Goal: Task Accomplishment & Management: Use online tool/utility

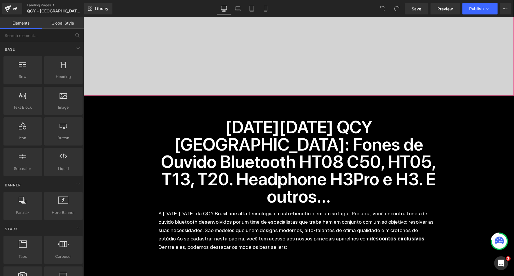
scroll to position [244, 0]
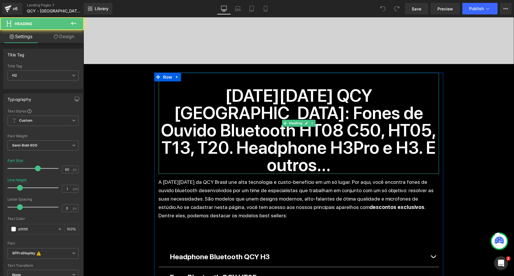
click at [338, 110] on h2 "Black Friday QCY Brasil: Fones de Ouvido Bluetooth HT08 C50, HT05, T13, T20. He…" at bounding box center [298, 130] width 280 height 87
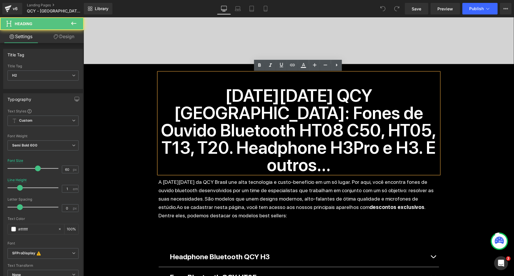
click at [338, 110] on h2 "Black Friday QCY Brasil: Fones de Ouvido Bluetooth HT08 C50, HT05, T13, T20. He…" at bounding box center [298, 130] width 280 height 87
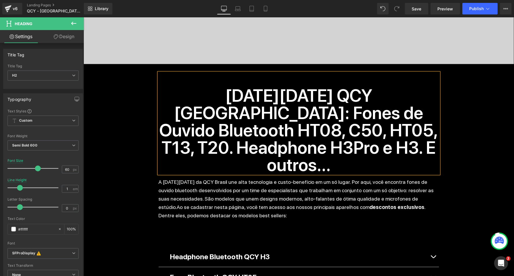
click at [296, 149] on h2 "Black Friday QCY Brasil: Fones de Ouvido Bluetooth HT08, C50, HT05, T13, T20. H…" at bounding box center [298, 130] width 280 height 87
click at [462, 143] on div "Separator Liquid Black Friday Heading 89 DIAS 07 HORAS 48 MINUTOS 24 SEGUNDOS C…" at bounding box center [298, 220] width 430 height 895
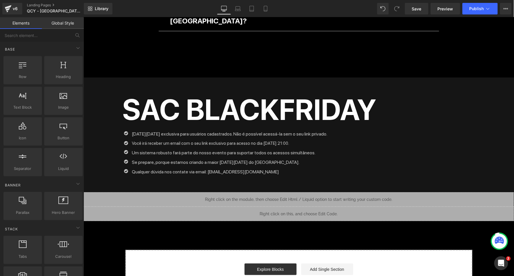
scroll to position [614, 0]
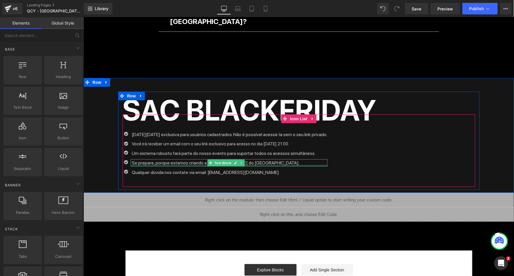
click at [194, 165] on div at bounding box center [228, 165] width 197 height 1
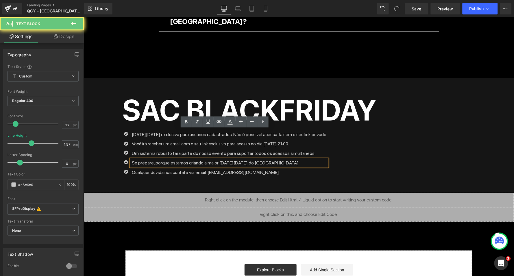
click at [199, 159] on p "Se prepare, porque estamos criando a maior Black Friday do Brasil." at bounding box center [229, 162] width 195 height 7
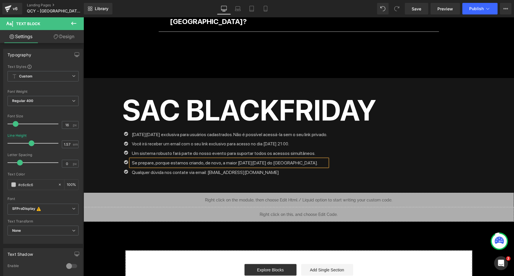
click at [435, 132] on div "Icon Black Friday exclusiva para usuários cadastrados. Não é possível acessá-la…" at bounding box center [298, 154] width 353 height 47
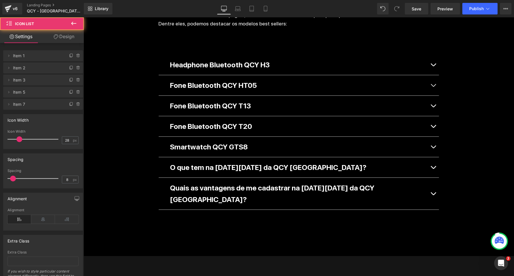
scroll to position [386, 0]
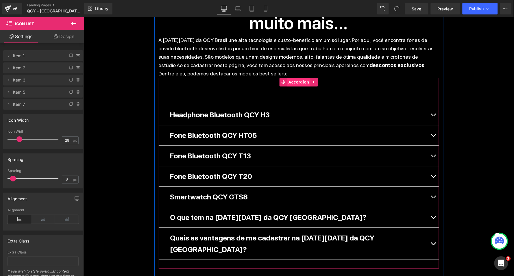
click at [289, 77] on span "Accordion" at bounding box center [299, 81] width 24 height 9
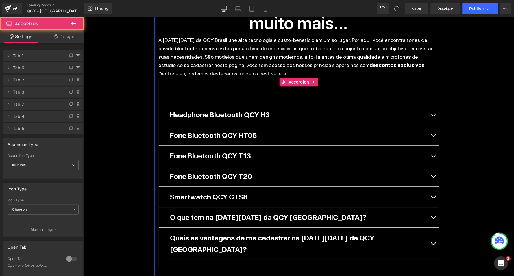
click at [434, 104] on button "button" at bounding box center [433, 114] width 12 height 20
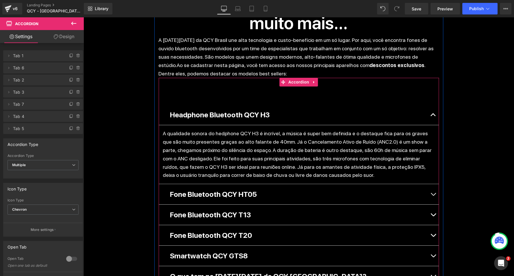
click at [435, 104] on button "button" at bounding box center [433, 114] width 12 height 20
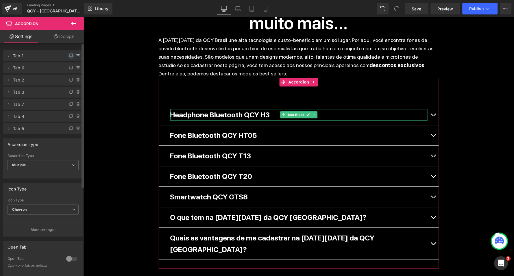
click at [69, 54] on icon at bounding box center [71, 55] width 5 height 5
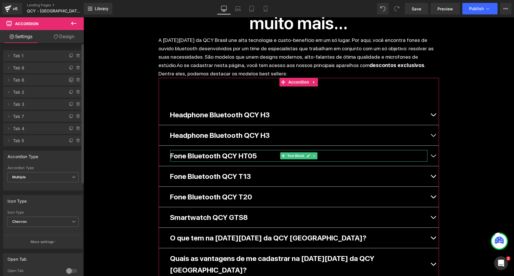
click at [69, 79] on icon at bounding box center [71, 80] width 5 height 5
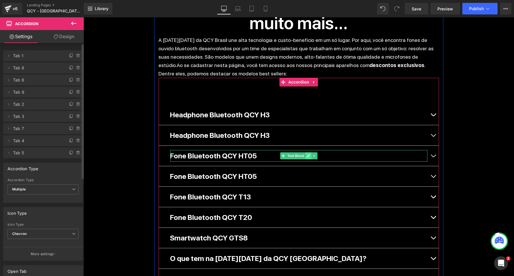
click at [307, 154] on icon at bounding box center [308, 155] width 3 height 3
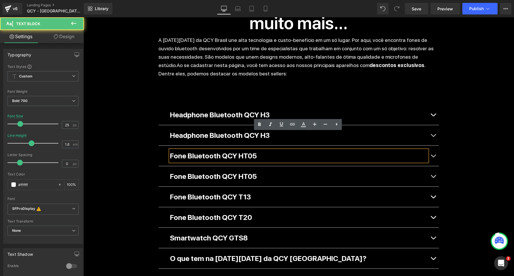
click at [259, 150] on p "Fone Bluetooth QCY HT05" at bounding box center [298, 156] width 257 height 12
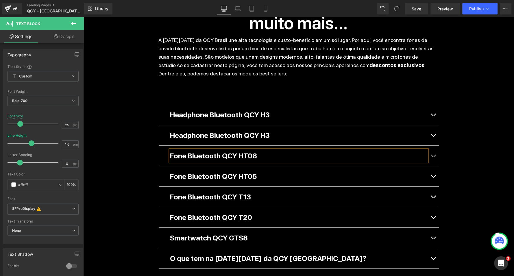
click at [487, 93] on div "Separator Liquid Black Friday Heading 89 DIAS 07 HORAS 47 MINUTOS 51 SEGUNDOS C…" at bounding box center [298, 99] width 430 height 936
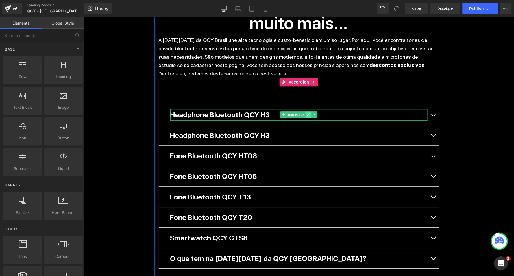
click at [306, 113] on icon at bounding box center [307, 114] width 3 height 3
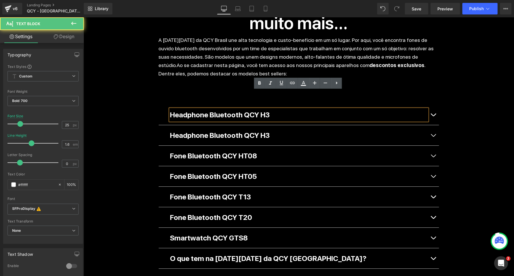
click at [281, 109] on p "Headphone Bluetooth QCY H3" at bounding box center [298, 115] width 257 height 12
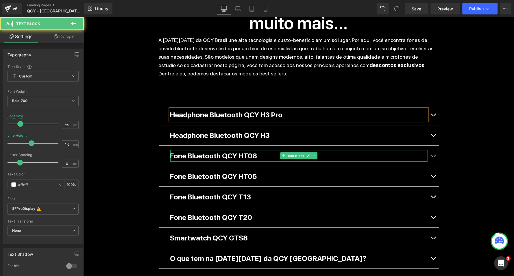
click at [265, 150] on p "Fone Bluetooth QCY HT08" at bounding box center [298, 156] width 257 height 12
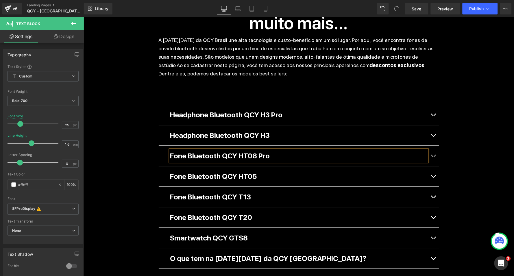
click at [470, 122] on div "Separator Liquid Black Friday Heading 89 DIAS 07 HORAS 47 MINUTOS 45 SEGUNDOS C…" at bounding box center [298, 99] width 430 height 936
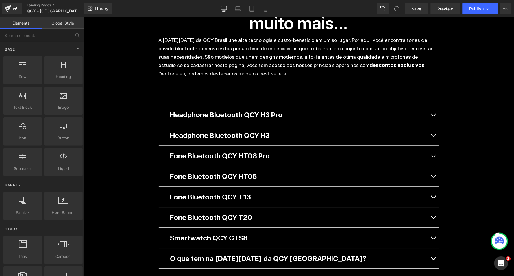
scroll to position [392, 0]
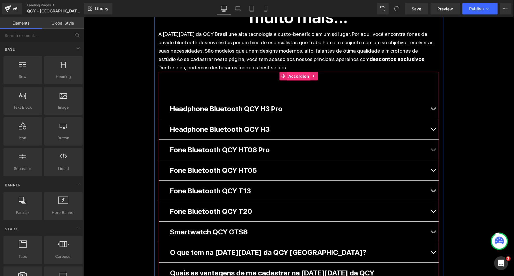
click at [298, 72] on span "Accordion" at bounding box center [299, 76] width 24 height 9
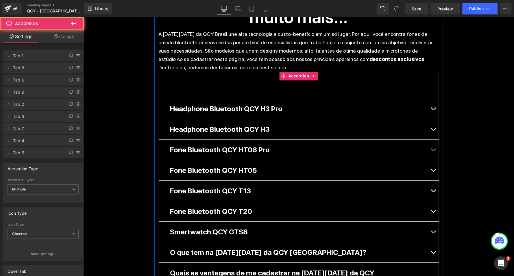
click at [431, 221] on button "button" at bounding box center [433, 231] width 12 height 20
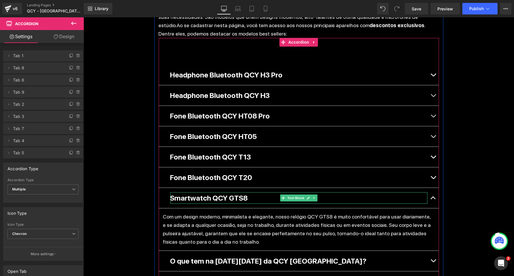
scroll to position [439, 0]
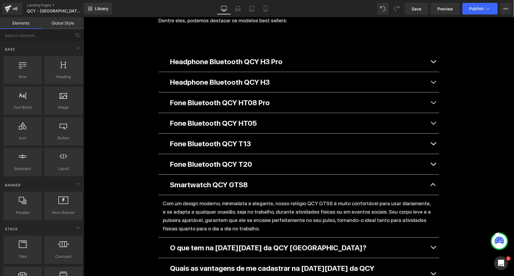
click at [463, 132] on div "Separator Liquid Black Friday Heading 89 DIAS 07 HORAS 47 MINUTOS 31 SEGUNDOS C…" at bounding box center [298, 67] width 430 height 978
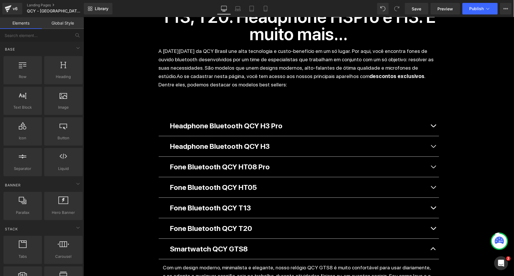
scroll to position [367, 0]
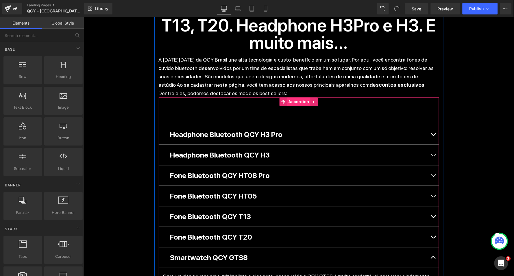
click at [296, 97] on span "Accordion" at bounding box center [299, 101] width 24 height 9
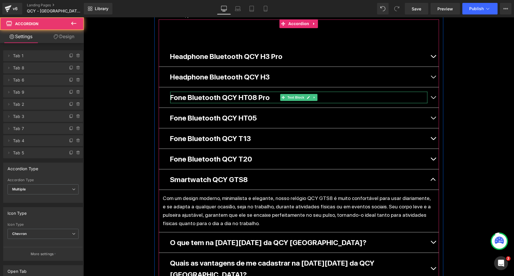
scroll to position [448, 0]
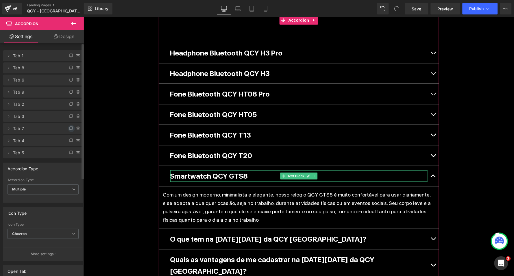
click at [69, 128] on icon at bounding box center [71, 128] width 5 height 5
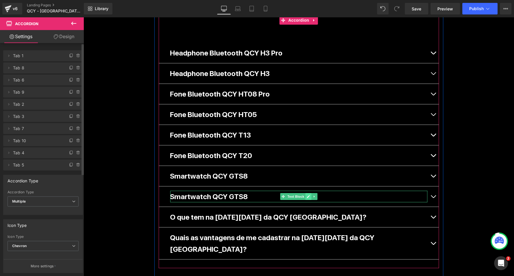
click at [306, 195] on icon at bounding box center [307, 196] width 3 height 3
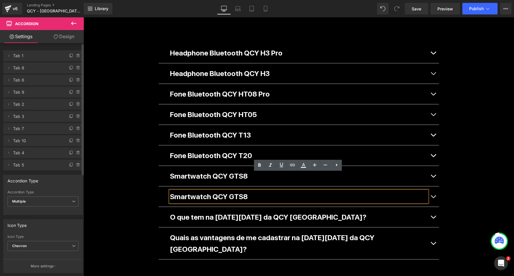
click at [267, 190] on p "Smartwatch QCY GTS8" at bounding box center [298, 196] width 257 height 12
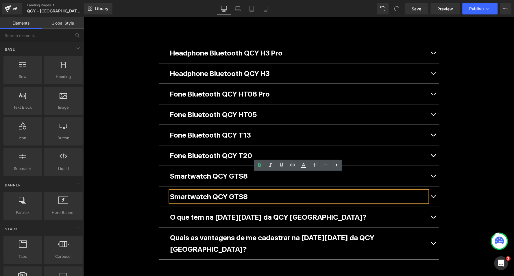
click at [122, 166] on div "Separator Liquid Black Friday Heading 89 DIAS 07 HORAS 47 MINUTOS 20 SEGUNDOS C…" at bounding box center [298, 47] width 430 height 957
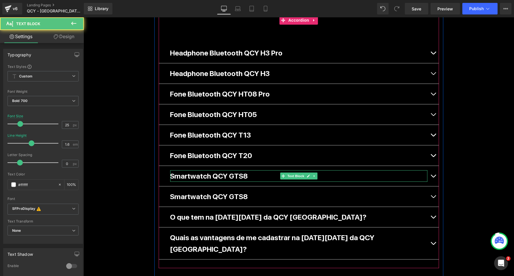
click at [212, 170] on p "Smartwatch QCY GTS8" at bounding box center [298, 176] width 257 height 12
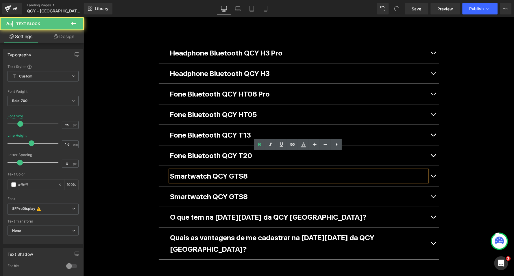
click at [204, 170] on p "Smartwatch QCY GTS8" at bounding box center [298, 176] width 257 height 12
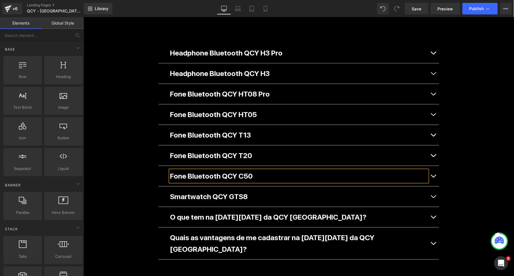
click at [480, 144] on div "Separator Liquid Black Friday Heading 89 DIAS 07 HORAS 47 MINUTOS 12 SEGUNDOS C…" at bounding box center [298, 47] width 430 height 957
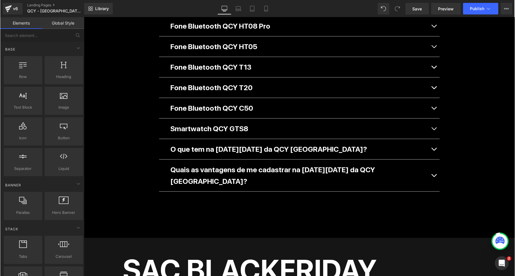
scroll to position [430, 0]
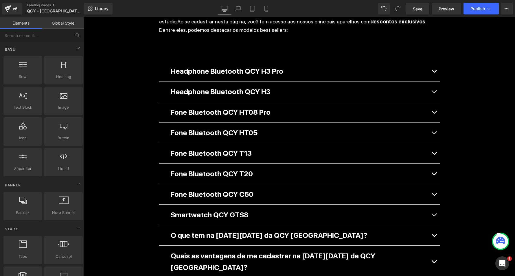
click at [496, 71] on div "Separator Liquid Black Friday Heading 89 DIAS 07 HORAS 46 MINUTOS 54 SEGUNDOS C…" at bounding box center [299, 66] width 431 height 957
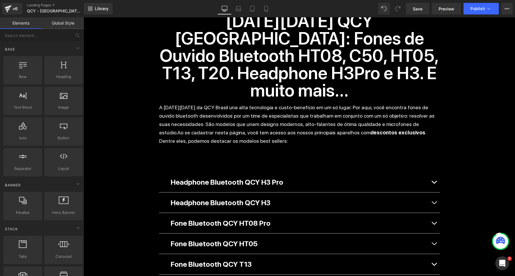
scroll to position [359, 0]
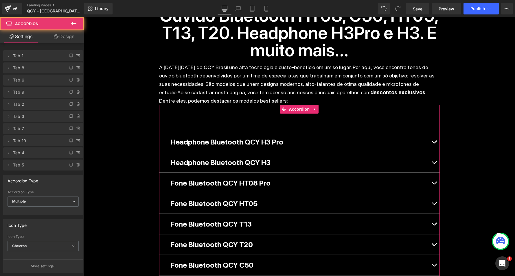
click at [433, 132] on button "button" at bounding box center [434, 142] width 12 height 20
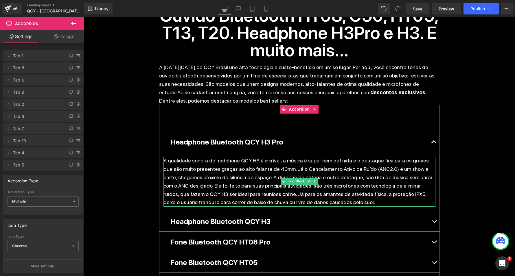
click at [246, 157] on p "A qualidade sonora do hedphone QCY H3 é incrível, a música é super bem definida…" at bounding box center [299, 182] width 272 height 50
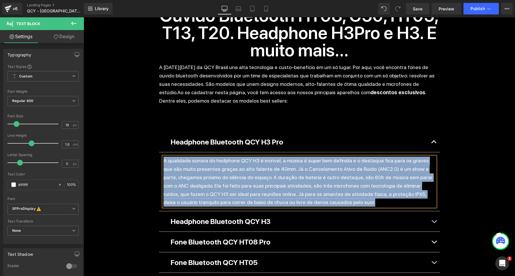
copy p "A qualidade sonora do hedphone QCY H3 é incrível, a música é super bem definida…"
click at [213, 159] on p "A qualidade sonora do hedphone QCY H3 é incrível, a música é super bem definida…" at bounding box center [299, 182] width 272 height 50
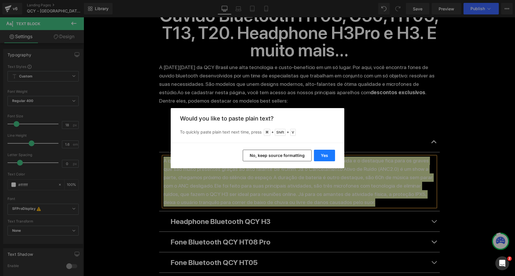
click at [325, 155] on button "Yes" at bounding box center [324, 156] width 21 height 12
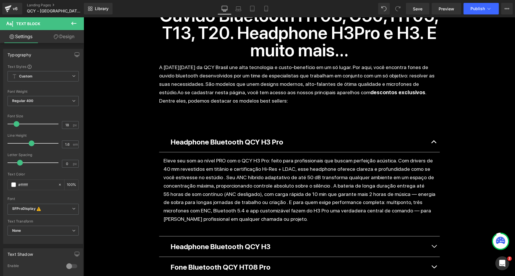
click at [217, 157] on p "Eleve seu som ao nível PRO com o QCY H3 Pro: feito para profissionais que busca…" at bounding box center [299, 190] width 272 height 66
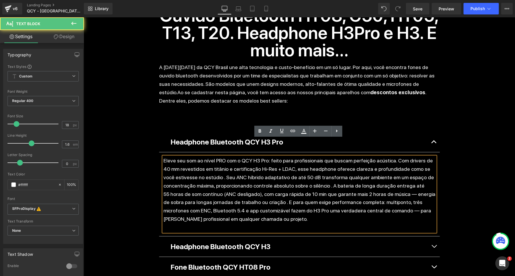
click at [217, 157] on p "Eleve seu som ao nível PRO com o QCY H3 Pro: feito para profissionais que busca…" at bounding box center [299, 190] width 272 height 66
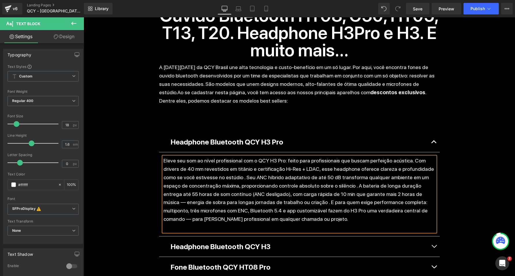
click at [311, 157] on p "Eleve seu som ao nível profissional com o QCY H3 Pro: feito para profissionais …" at bounding box center [299, 190] width 272 height 66
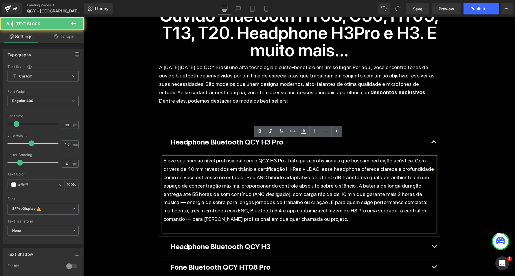
click at [311, 157] on p "Eleve seu som ao nível profissional com o QCY H3 Pro: feito para profissionais …" at bounding box center [299, 190] width 272 height 66
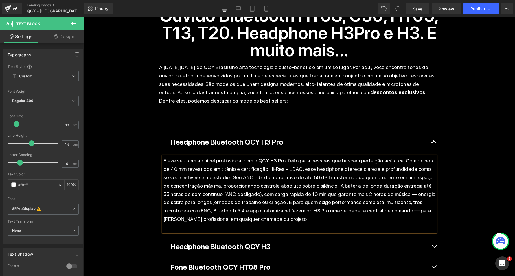
click at [350, 157] on p "Eleve seu som ao nível profissional com o QCY H3 Pro: feito para pessoas que bu…" at bounding box center [299, 190] width 272 height 66
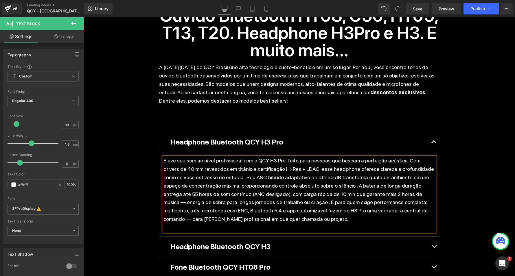
click at [385, 157] on p "Eleve seu som ao nível profissional com o QCY H3 Pro: feito para pessoas que bu…" at bounding box center [299, 190] width 272 height 66
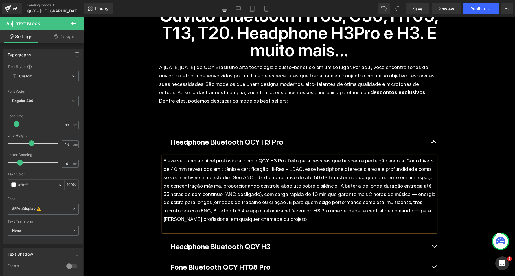
click at [163, 157] on p "Eleve seu som ao nível profissional com o QCY H3 Pro: feito para pessoas que bu…" at bounding box center [299, 190] width 272 height 66
click at [228, 176] on p "Eleve seu som ao nível profissional com o QCY H3 Pro: feito para pessoas que bu…" at bounding box center [299, 190] width 272 height 66
click at [375, 175] on p "Eleve seu som ao nível profissional com o QCY H3 Pro: feito para pessoas que bu…" at bounding box center [299, 190] width 272 height 66
click at [229, 176] on p "Eleve seu som ao nível profissional com o QCY H3 Pro: feito para pessoas que bu…" at bounding box center [299, 190] width 272 height 66
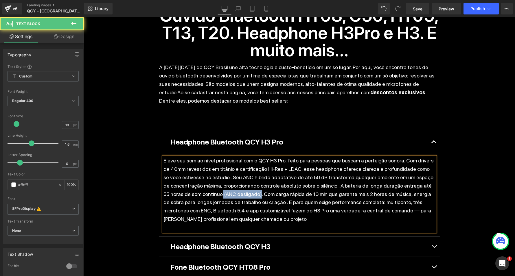
drag, startPoint x: 192, startPoint y: 176, endPoint x: 228, endPoint y: 176, distance: 36.4
click at [228, 176] on p "Eleve seu som ao nível profissional com o QCY H3 Pro: feito para pessoas que bu…" at bounding box center [299, 190] width 272 height 66
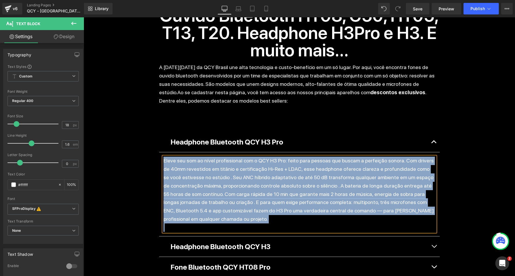
copy p "Eleve seu som ao nível profissional com o QCY H3 Pro: feito para pessoas que bu…"
click at [238, 162] on p "Eleve seu som ao nível profissional com o QCY H3 Pro: feito para pessoas que bu…" at bounding box center [299, 190] width 272 height 66
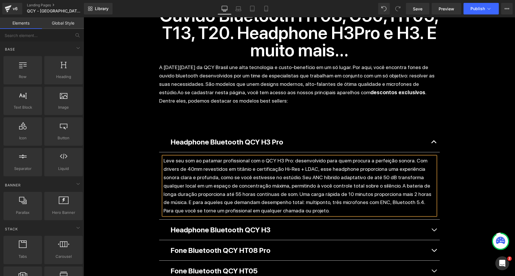
click at [137, 157] on div "Separator Liquid Black Friday Heading 89 DIAS 07 HORAS 36 MINUTOS 08 SEGUNDOS C…" at bounding box center [299, 170] width 431 height 1024
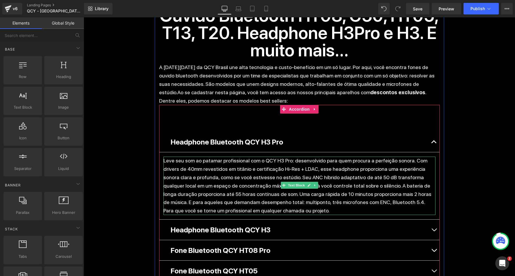
click at [275, 176] on p "Leve seu som ao patamar profissional com o QCY H3 Pro: desenvolvido para quem p…" at bounding box center [299, 186] width 272 height 58
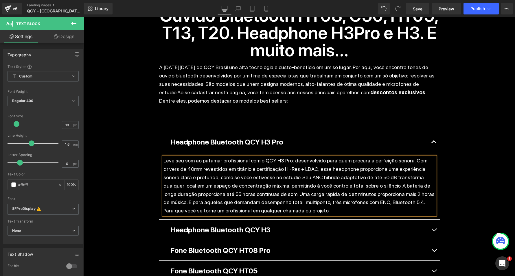
click at [334, 176] on p "Leve seu som ao patamar profissional com o QCY H3 Pro: desenvolvido para quem p…" at bounding box center [299, 186] width 272 height 58
click at [469, 158] on div "Separator Liquid Black Friday Heading 89 DIAS 07 HORAS 35 MINUTOS 59 SEGUNDOS C…" at bounding box center [299, 170] width 431 height 1024
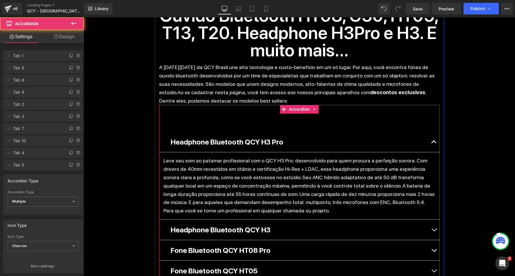
click at [433, 132] on button "button" at bounding box center [434, 142] width 12 height 20
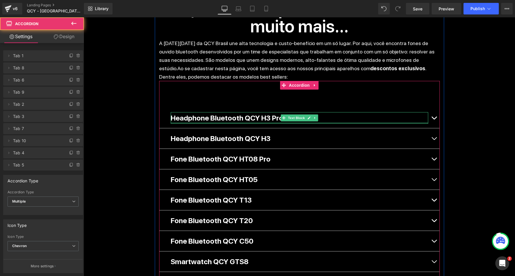
scroll to position [389, 0]
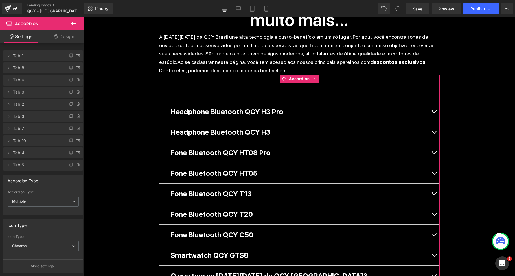
click at [434, 154] on span "button" at bounding box center [434, 154] width 0 height 0
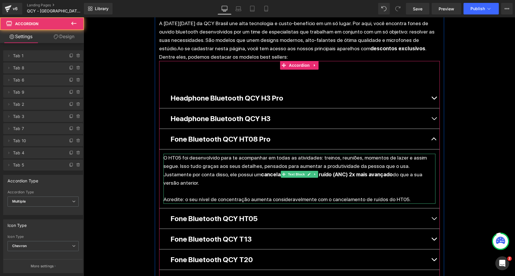
scroll to position [403, 0]
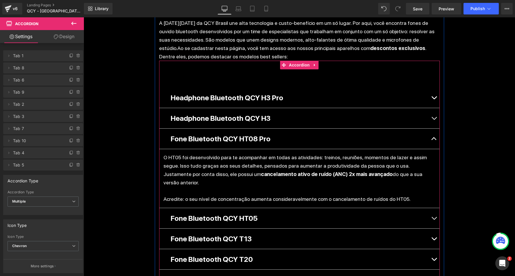
click at [395, 153] on p "O HT05 foi desenvolvido para te acompanhar em todas as atividades: treinos, reu…" at bounding box center [299, 169] width 272 height 33
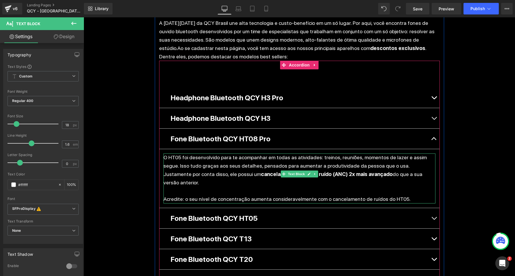
click at [250, 153] on p "O HT05 foi desenvolvido para te acompanhar em todas as atividades: treinos, reu…" at bounding box center [299, 169] width 272 height 33
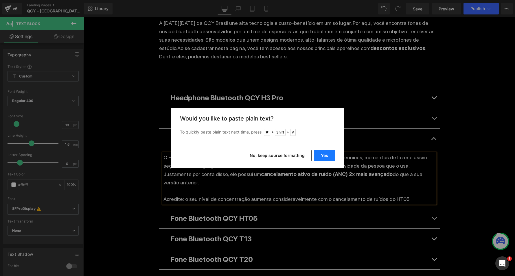
click at [326, 156] on button "Yes" at bounding box center [324, 156] width 21 height 12
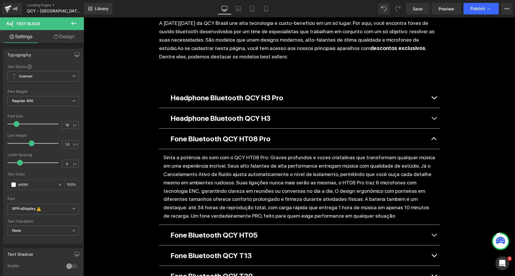
click at [166, 153] on p "Sinta a potência do som com o QCY HT08 Pro: Graves profundos e vozes cristalina…" at bounding box center [299, 186] width 272 height 66
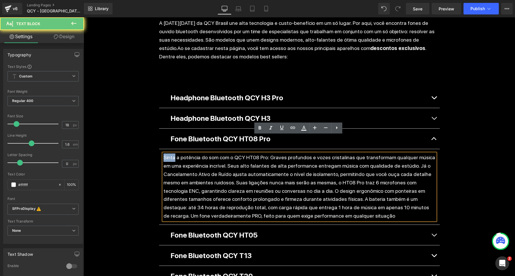
click at [206, 153] on p "Sinta a potência do som com o QCY HT08 Pro: Graves profundos e vozes cristalina…" at bounding box center [299, 186] width 272 height 66
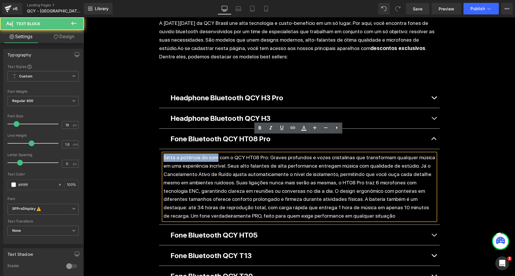
drag, startPoint x: 213, startPoint y: 138, endPoint x: 155, endPoint y: 138, distance: 58.1
click at [155, 138] on div "Black Friday QCY Brasil: Fones de Ouvido Bluetooth HT08, C50, HT05, T13, T20. H…" at bounding box center [299, 151] width 289 height 475
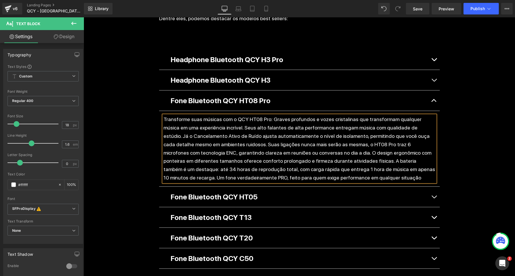
scroll to position [442, 0]
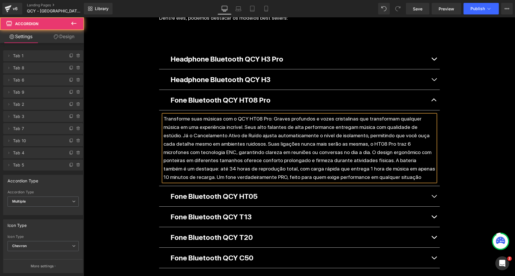
click at [433, 69] on button "button" at bounding box center [434, 79] width 12 height 20
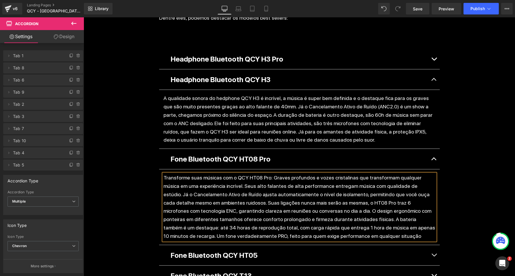
click at [433, 69] on button "button" at bounding box center [434, 79] width 12 height 20
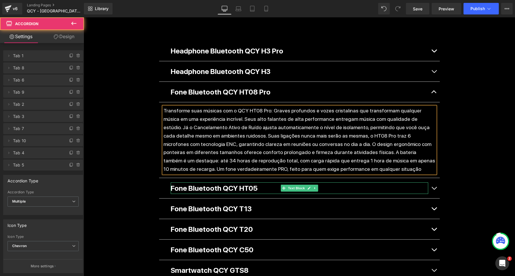
scroll to position [450, 0]
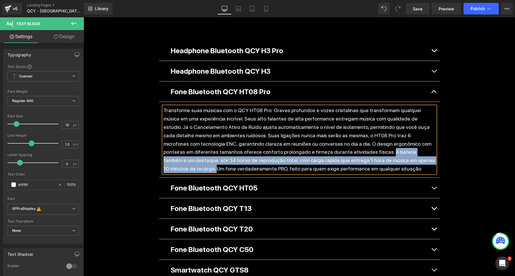
drag, startPoint x: 303, startPoint y: 134, endPoint x: 378, endPoint y: 141, distance: 75.5
click at [378, 141] on p "Transforme suas músicas com o QCY HT08 Pro: Graves profundos e vozes cristalina…" at bounding box center [299, 139] width 272 height 66
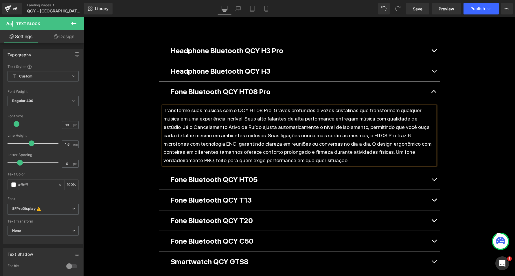
click at [454, 128] on div "Separator Liquid Black Friday Heading 89 DIAS 07 HORAS 20 MINUTOS 14 SEGUNDOS C…" at bounding box center [299, 79] width 431 height 1024
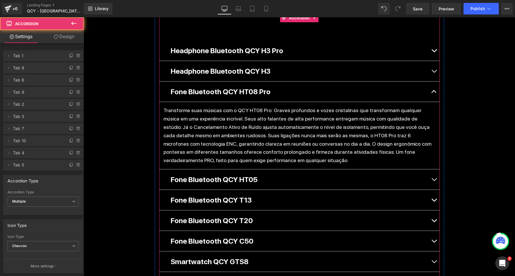
click at [434, 82] on button "button" at bounding box center [434, 92] width 12 height 20
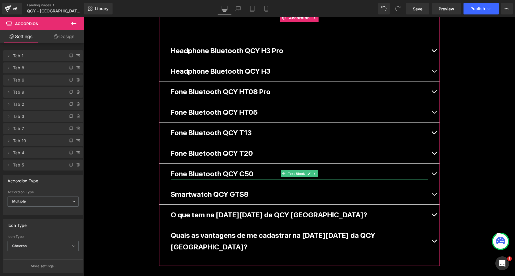
click at [341, 168] on p "Fone Bluetooth QCY C50" at bounding box center [299, 174] width 257 height 12
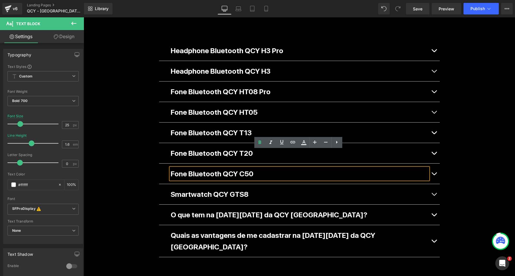
drag, startPoint x: 434, startPoint y: 155, endPoint x: 430, endPoint y: 155, distance: 3.8
click at [434, 175] on span "button" at bounding box center [434, 175] width 0 height 0
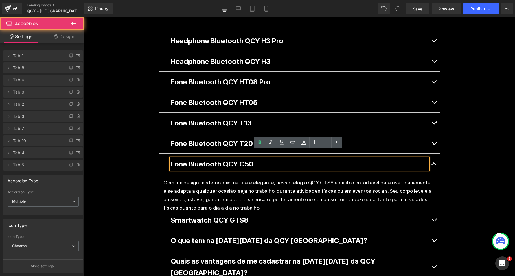
scroll to position [483, 0]
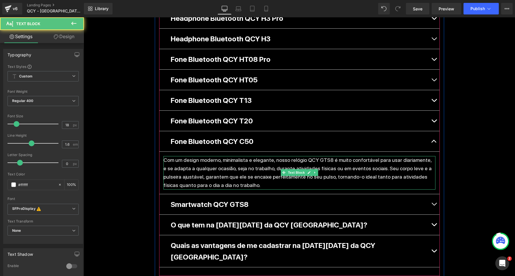
click at [216, 156] on p "Com um design moderno, minimalista e elegante, nosso relógio QCY GTS8 é muito c…" at bounding box center [299, 172] width 272 height 33
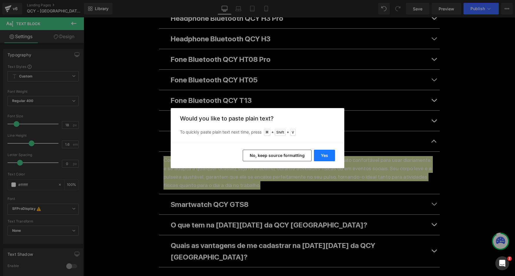
click at [323, 155] on button "Yes" at bounding box center [324, 156] width 21 height 12
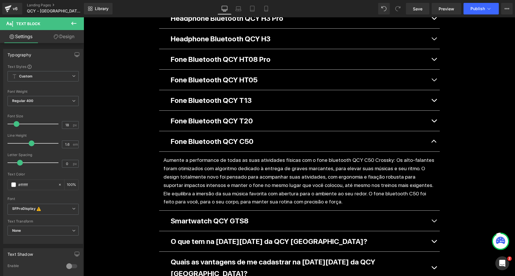
click at [103, 164] on div "Separator Liquid Black Friday Heading 89 DIAS 07 HORAS 00 MINUTOS 14 SEGUNDOS C…" at bounding box center [299, 42] width 431 height 1015
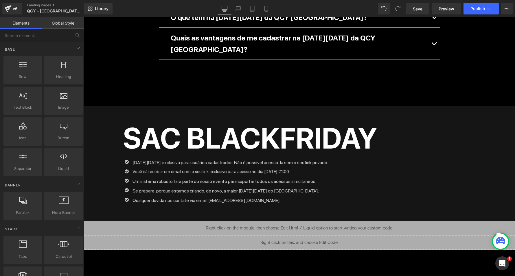
scroll to position [700, 0]
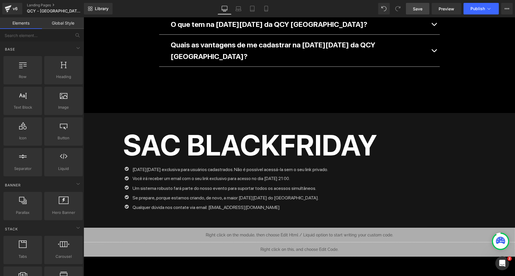
click at [423, 11] on link "Save" at bounding box center [417, 9] width 23 height 12
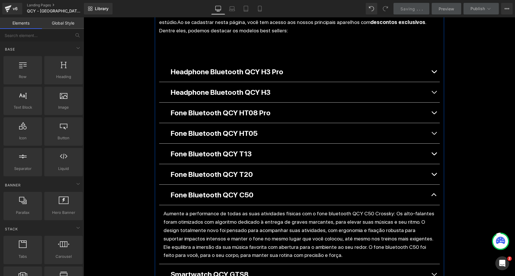
scroll to position [429, 0]
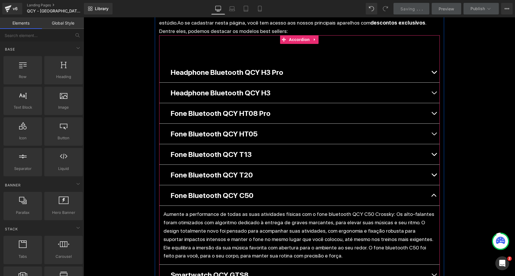
click at [432, 185] on button "button" at bounding box center [434, 195] width 12 height 20
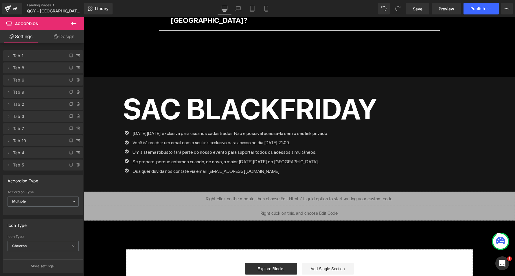
scroll to position [676, 0]
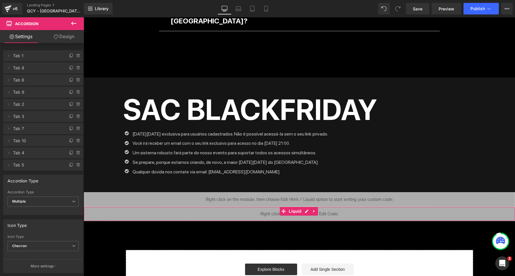
click at [307, 207] on div "Liquid" at bounding box center [299, 214] width 431 height 14
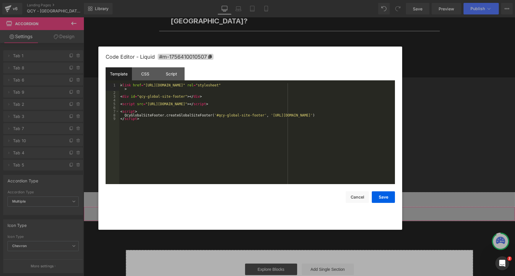
click at [264, 134] on div "< link href = "https://qcy.blob.core.windows.net/site/dev/assets/global-site-fo…" at bounding box center [256, 139] width 275 height 112
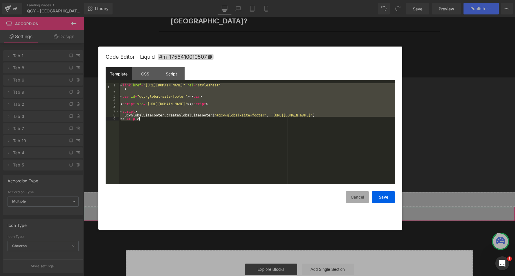
click at [357, 201] on button "Cancel" at bounding box center [356, 197] width 23 height 12
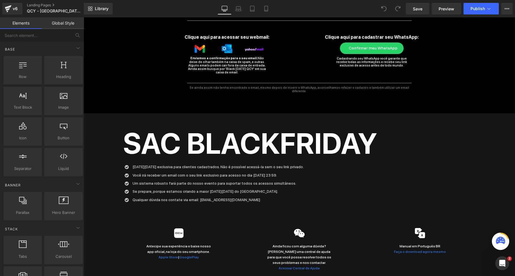
scroll to position [291, 0]
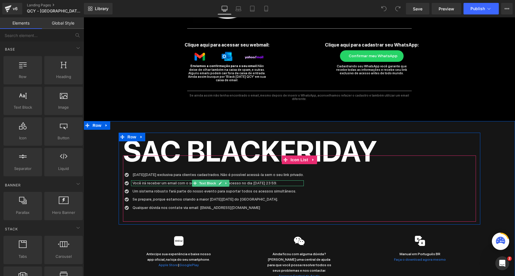
click at [248, 180] on p "Você irá receber um email com o seu link exclusivo para acesso no dia 25/11 às …" at bounding box center [217, 183] width 171 height 6
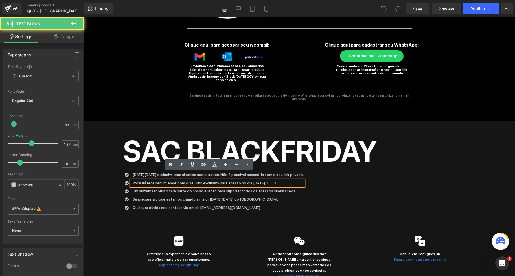
click at [245, 180] on p "Você irá receber um email com o seu link exclusivo para acesso no dia 25/11 às …" at bounding box center [217, 183] width 171 height 6
click at [260, 180] on p "Você irá receber um email com o seu link exclusivo para acesso no dia 27/11 às …" at bounding box center [217, 183] width 171 height 6
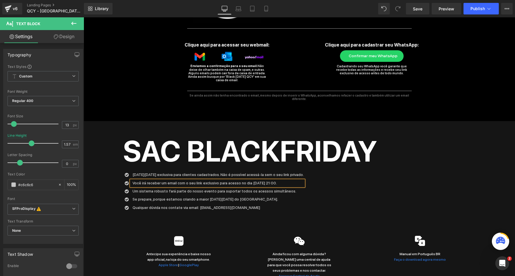
click at [319, 182] on div "Icon Black Friday exclusiva para clientes cadastrados. Não é possível acessá-la…" at bounding box center [299, 192] width 353 height 41
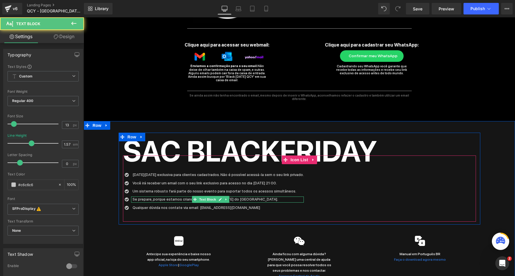
click at [178, 197] on p "Se prepare, porque estamos criando a maior Black Friday do Brasil." at bounding box center [217, 200] width 171 height 6
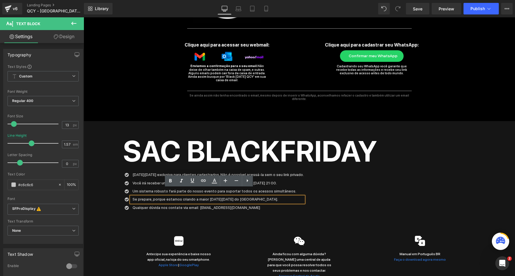
click at [187, 197] on p "Se prepare, porque estamos criando a maior Black Friday do Brasil." at bounding box center [217, 200] width 171 height 6
click at [357, 176] on div "Icon Black Friday exclusiva para clientes cadastrados. Não é possível acessá-la…" at bounding box center [299, 192] width 353 height 41
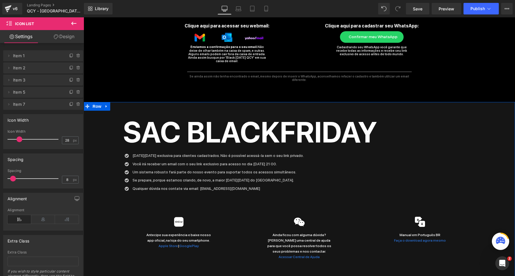
scroll to position [395, 0]
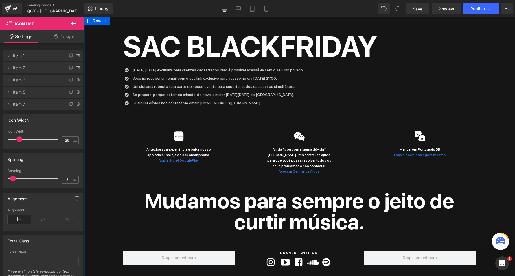
click at [74, 23] on icon at bounding box center [73, 23] width 7 height 7
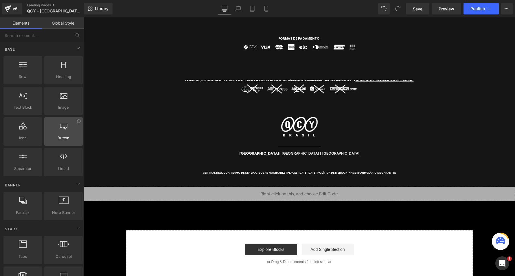
scroll to position [0, 0]
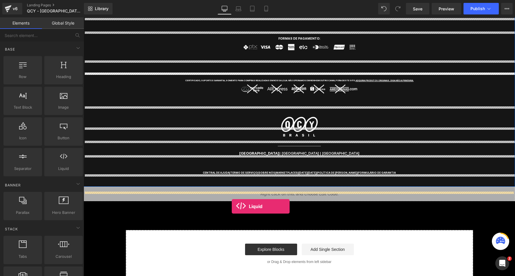
drag, startPoint x: 143, startPoint y: 176, endPoint x: 233, endPoint y: 203, distance: 93.6
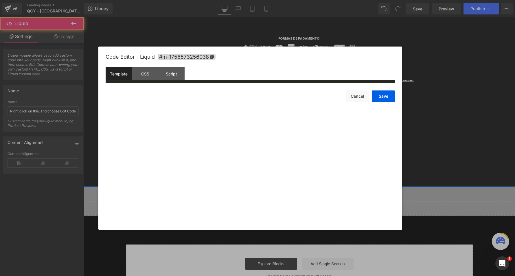
click at [306, 201] on div "Liquid" at bounding box center [299, 208] width 431 height 14
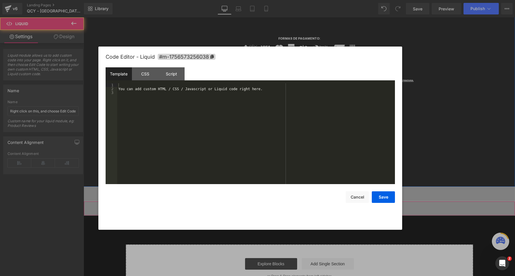
click at [226, 152] on div "You can add custom HTML / CSS / Javascript or Liquid code right here." at bounding box center [256, 137] width 278 height 108
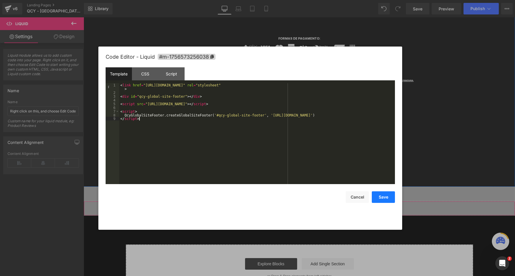
click at [382, 196] on button "Save" at bounding box center [382, 197] width 23 height 12
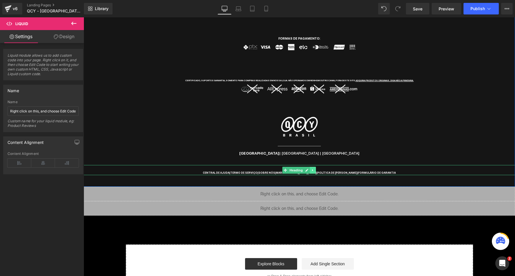
click at [312, 169] on icon at bounding box center [312, 170] width 1 height 2
click at [315, 169] on icon at bounding box center [315, 170] width 3 height 3
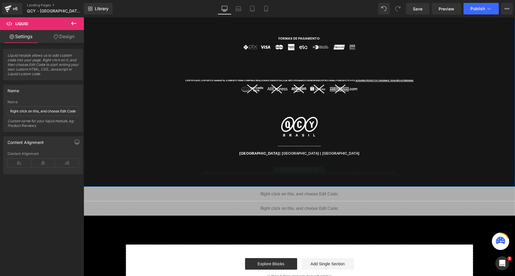
scroll to position [700, 0]
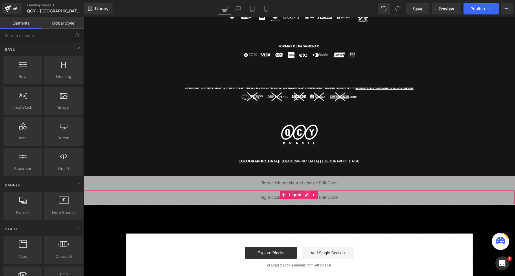
click at [307, 190] on div "Liquid" at bounding box center [299, 197] width 431 height 14
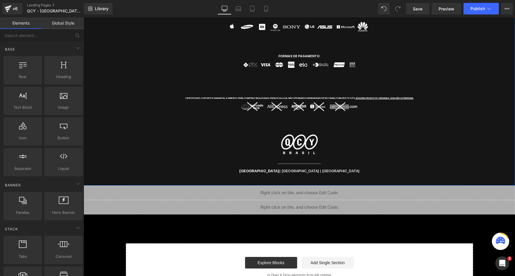
scroll to position [689, 0]
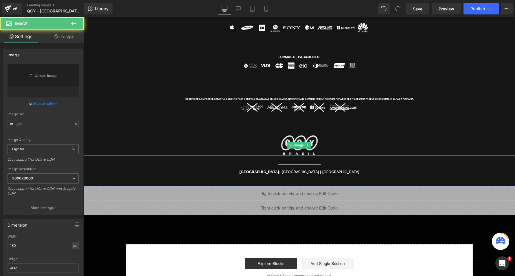
type input "https://ucarecdn.com/63593605-cca6-429e-a902-f22aad5033ab/-/format/auto/-/previ…"
click at [311, 136] on img at bounding box center [299, 145] width 38 height 21
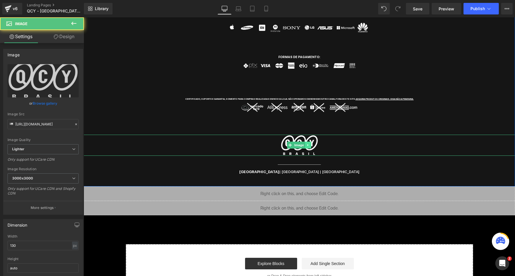
click at [308, 143] on icon at bounding box center [307, 144] width 3 height 3
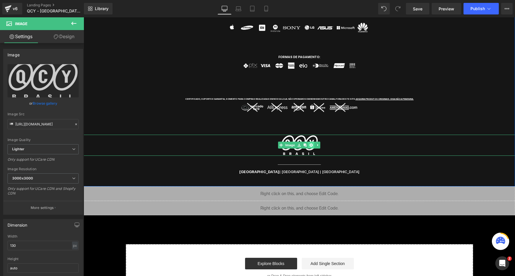
click at [309, 144] on icon at bounding box center [310, 145] width 3 height 3
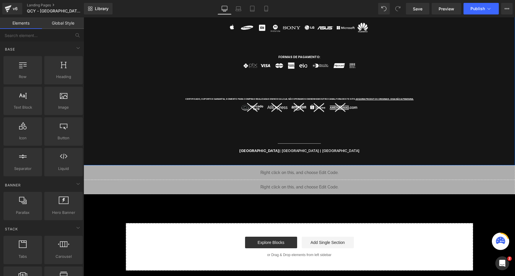
scroll to position [679, 0]
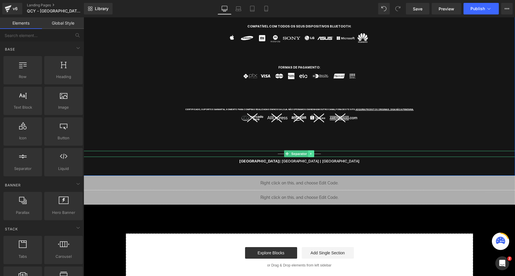
click at [310, 152] on icon at bounding box center [310, 153] width 3 height 3
click at [314, 152] on icon at bounding box center [313, 153] width 3 height 3
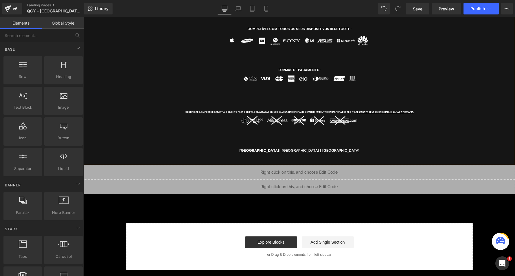
scroll to position [665, 0]
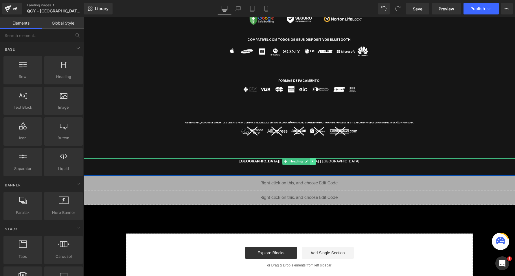
click at [314, 158] on link at bounding box center [313, 161] width 6 height 7
click at [314, 160] on icon at bounding box center [315, 161] width 3 height 3
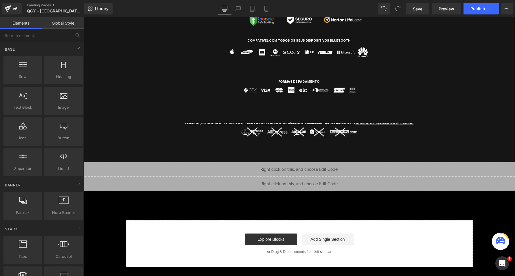
scroll to position [651, 0]
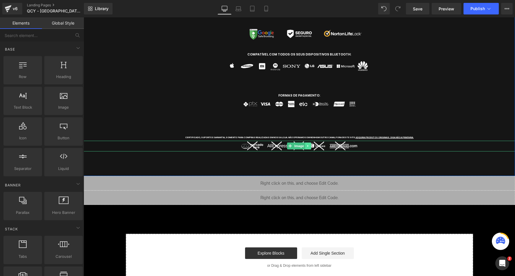
click at [307, 145] on icon at bounding box center [307, 146] width 1 height 2
click at [308, 143] on link at bounding box center [311, 146] width 6 height 7
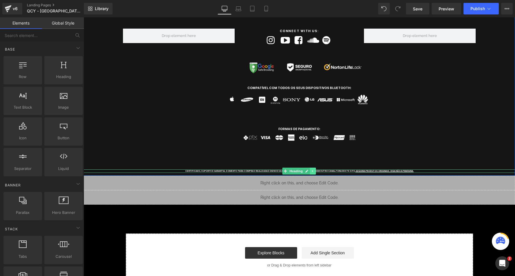
click at [314, 168] on link at bounding box center [313, 171] width 6 height 7
click at [314, 169] on icon at bounding box center [315, 170] width 3 height 3
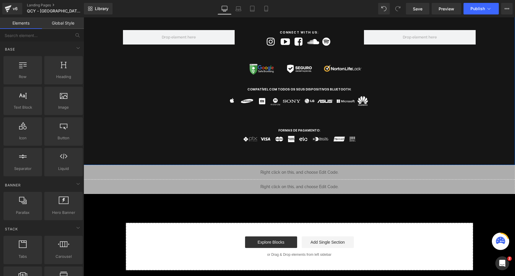
scroll to position [605, 0]
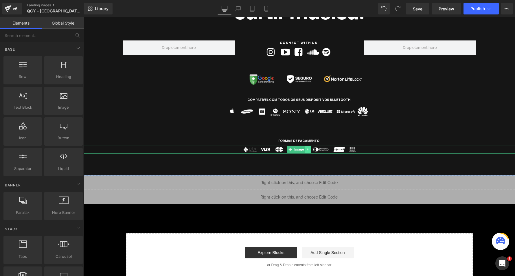
click at [307, 148] on icon at bounding box center [307, 149] width 1 height 2
click at [310, 148] on icon at bounding box center [310, 149] width 3 height 3
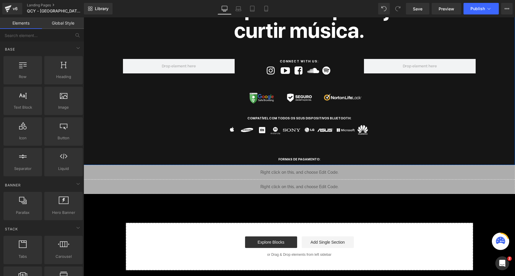
scroll to position [576, 0]
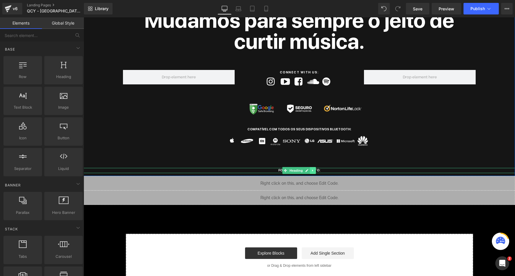
click at [312, 170] on icon at bounding box center [312, 171] width 1 height 2
click at [314, 169] on icon at bounding box center [315, 170] width 3 height 3
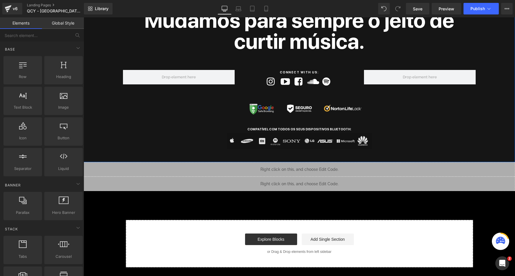
scroll to position [563, 0]
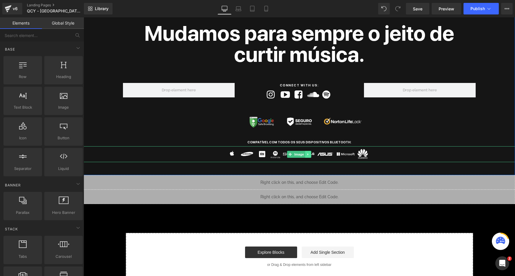
click at [307, 153] on icon at bounding box center [307, 154] width 3 height 3
click at [309, 153] on icon at bounding box center [310, 154] width 3 height 3
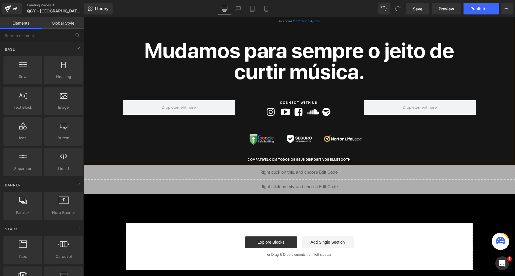
scroll to position [535, 0]
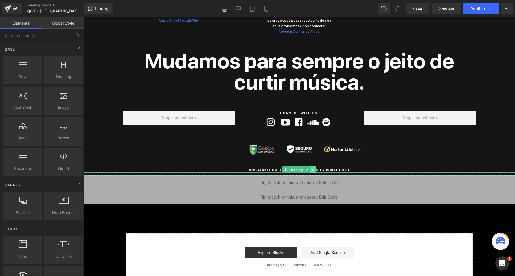
click at [312, 169] on icon at bounding box center [312, 170] width 1 height 2
click at [314, 169] on icon at bounding box center [315, 170] width 3 height 3
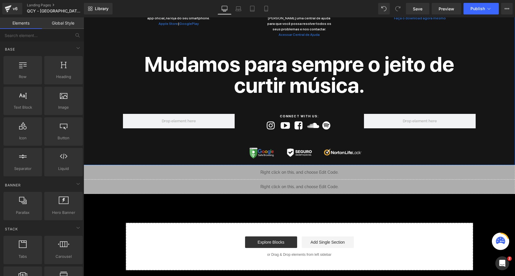
scroll to position [521, 0]
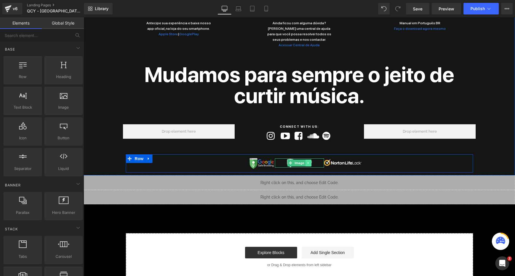
click at [307, 161] on icon at bounding box center [307, 162] width 3 height 3
click at [147, 156] on icon at bounding box center [149, 158] width 4 height 4
click at [163, 157] on icon at bounding box center [164, 159] width 4 height 4
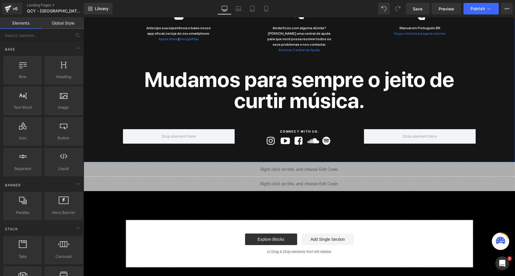
scroll to position [504, 0]
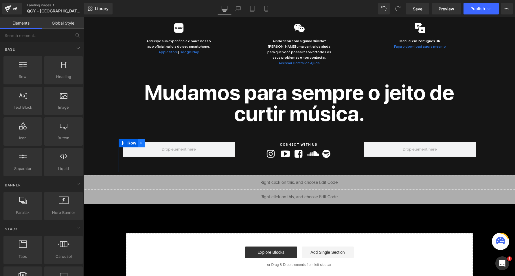
click at [141, 141] on icon at bounding box center [141, 143] width 4 height 4
click at [154, 141] on icon at bounding box center [156, 143] width 4 height 4
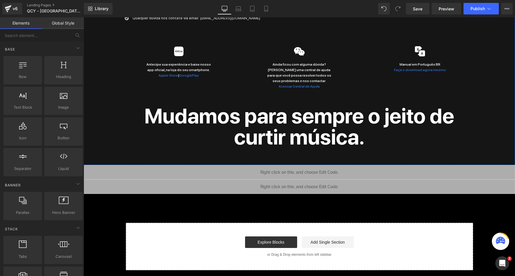
scroll to position [471, 0]
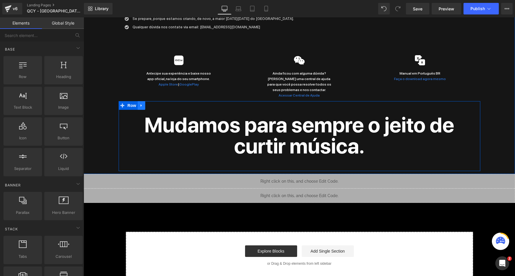
click at [140, 104] on icon at bounding box center [140, 105] width 1 height 3
click at [156, 103] on icon at bounding box center [156, 105] width 4 height 4
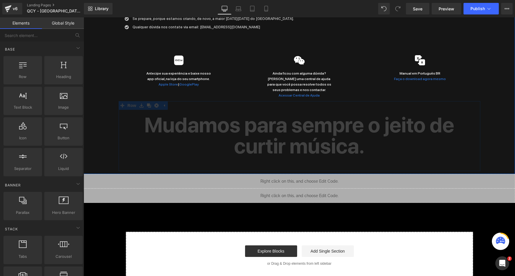
scroll to position [401, 0]
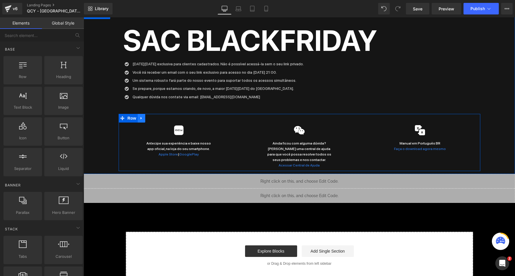
click at [140, 114] on link at bounding box center [142, 118] width 8 height 9
click at [157, 116] on icon at bounding box center [156, 118] width 4 height 4
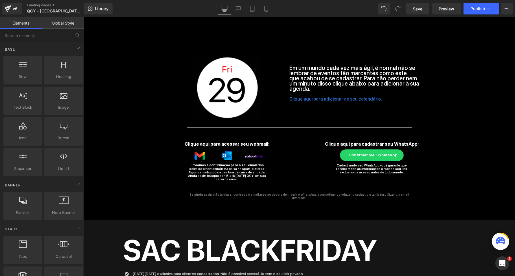
scroll to position [188, 0]
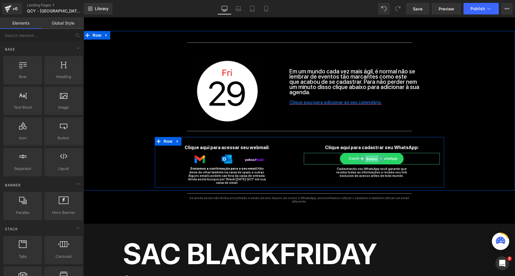
click at [371, 158] on span "Button" at bounding box center [371, 158] width 13 height 7
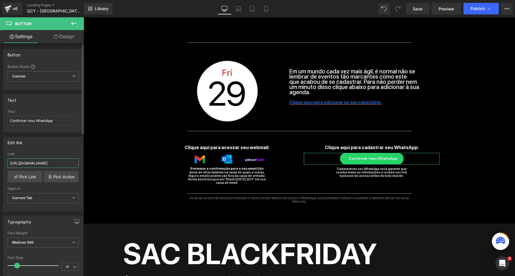
click at [69, 163] on input "https://qcy.com.br/pages/addphone" at bounding box center [43, 163] width 71 height 10
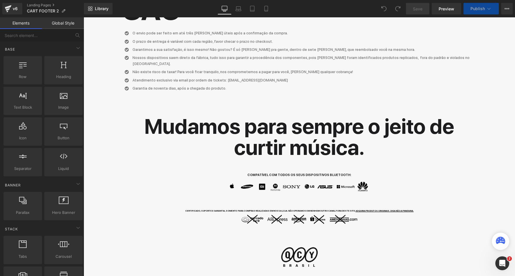
scroll to position [348, 0]
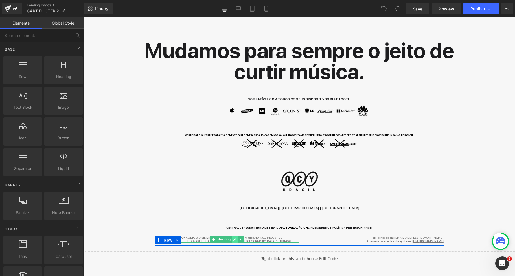
click at [232, 236] on link at bounding box center [235, 239] width 6 height 7
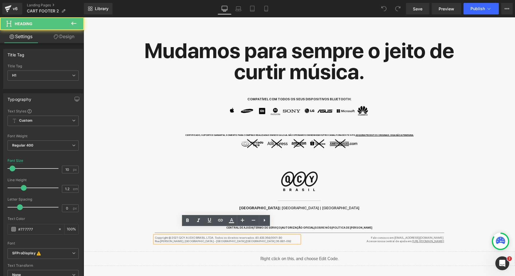
click at [181, 236] on h1 "Copyright © 2021 QCY AUDIO BRASIL LTDA. Todos os direitos reservados. 40.433.36…" at bounding box center [227, 237] width 145 height 3
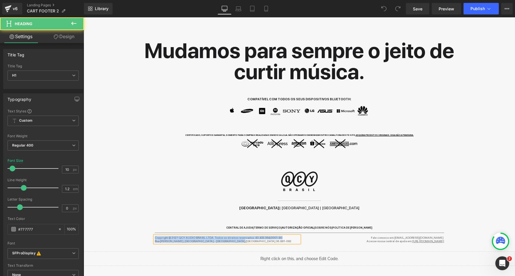
paste div
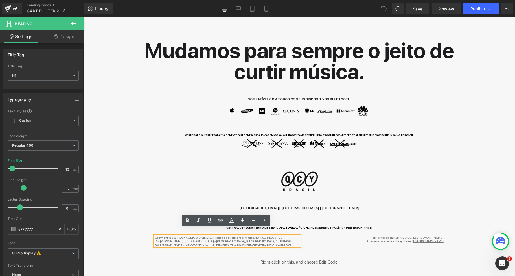
click at [221, 236] on h1 "Copyright © 2021 QCY AUDIO BRASIL LTDA. Todos os direitos reservados. 40.433.36…" at bounding box center [227, 237] width 145 height 3
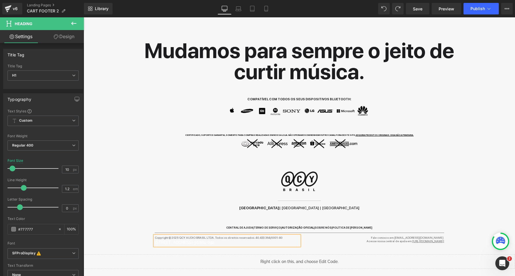
click at [144, 205] on h1 "BRASIL | USA | CHINA" at bounding box center [299, 208] width 431 height 6
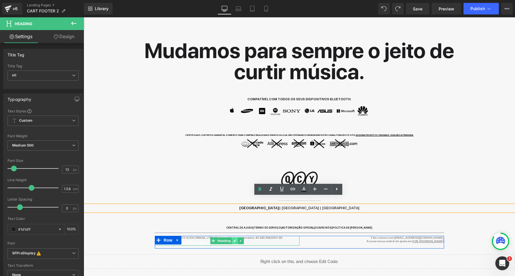
click at [234, 239] on icon at bounding box center [234, 240] width 3 height 3
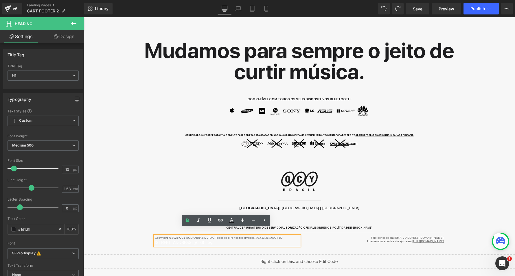
click at [234, 239] on div "[STREET_ADDRESS] 36.881-092" at bounding box center [227, 242] width 145 height 6
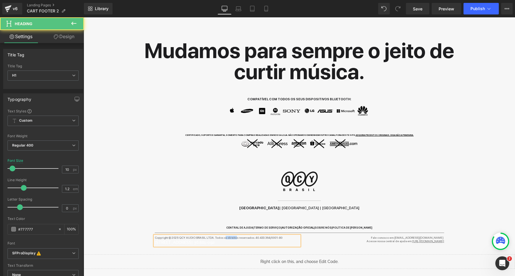
drag, startPoint x: 234, startPoint y: 229, endPoint x: 223, endPoint y: 229, distance: 10.1
click at [223, 236] on h1 "Copyright © 2025 QCY AUDIO BRASIL LTDA. Todos os direitos reservados. 40.433.36…" at bounding box center [227, 237] width 145 height 3
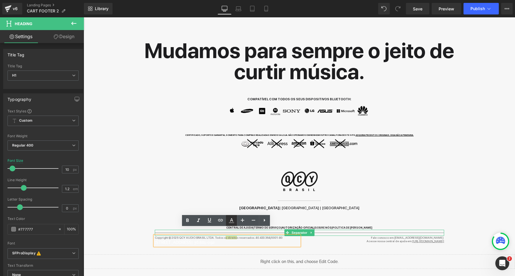
click at [229, 223] on icon at bounding box center [231, 220] width 7 height 7
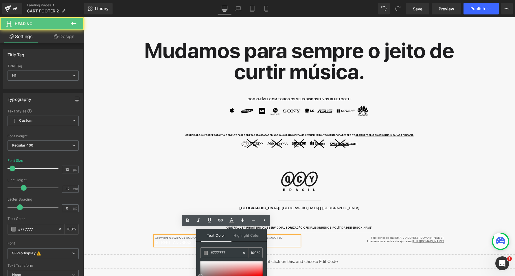
click at [160, 239] on div "[STREET_ADDRESS] 36.881-092" at bounding box center [227, 242] width 145 height 6
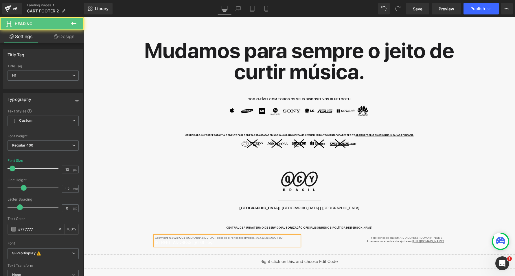
click at [155, 239] on div "[STREET_ADDRESS] 36.881-092" at bounding box center [227, 242] width 145 height 6
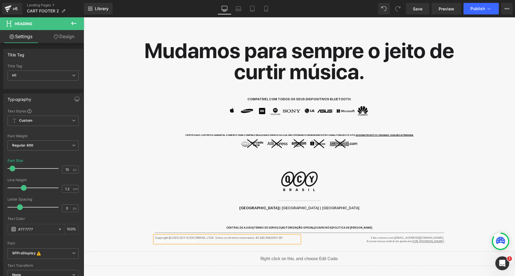
click at [201, 211] on div "Icon Precisa de ajuda para comprar? Fale agora mesmo, no WhatsApp, com um de no…" at bounding box center [299, 33] width 431 height 431
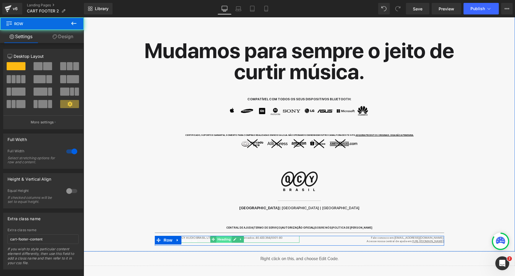
click at [219, 236] on span "Heading" at bounding box center [224, 239] width 16 height 7
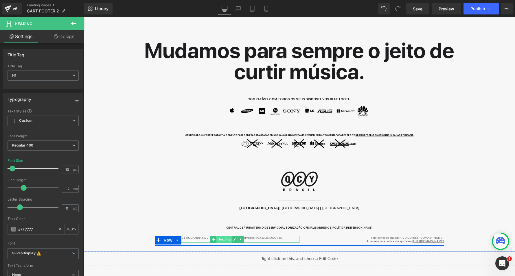
click at [227, 236] on span "Heading" at bounding box center [224, 239] width 16 height 7
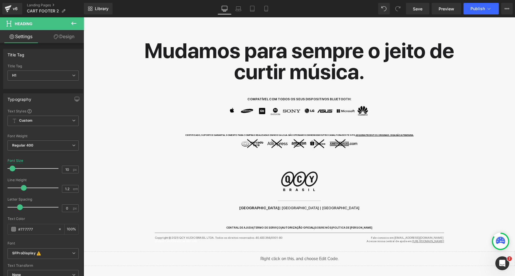
click at [72, 22] on icon at bounding box center [73, 23] width 7 height 7
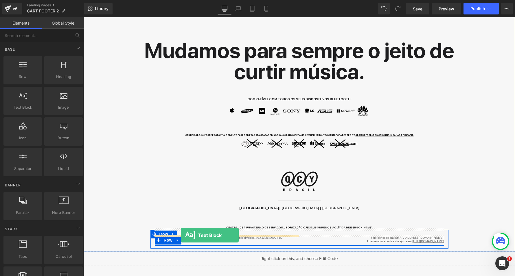
drag, startPoint x: 110, startPoint y: 119, endPoint x: 181, endPoint y: 235, distance: 136.6
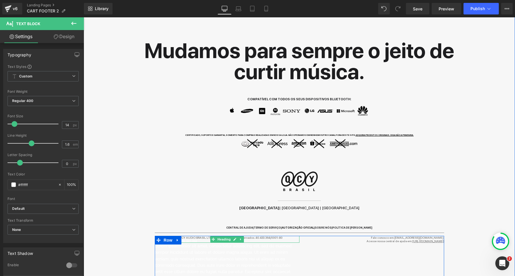
click at [197, 239] on span "[STREET_ADDRESS] 36.881-092" at bounding box center [176, 240] width 42 height 3
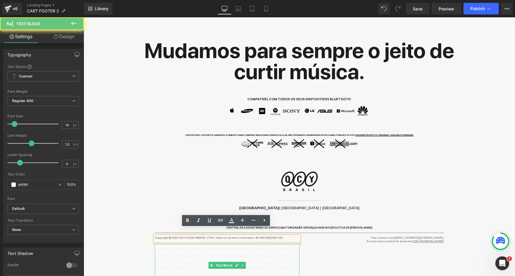
click at [213, 253] on p "Lorem ipsum dolor sit amet, consectetur adipiscing elit, sed do eiusmod tempor …" at bounding box center [227, 265] width 145 height 45
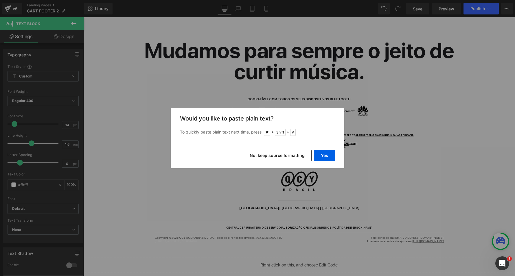
click at [327, 148] on div "Yes No, keep source formatting" at bounding box center [257, 155] width 173 height 25
click at [323, 158] on button "Yes" at bounding box center [324, 156] width 21 height 12
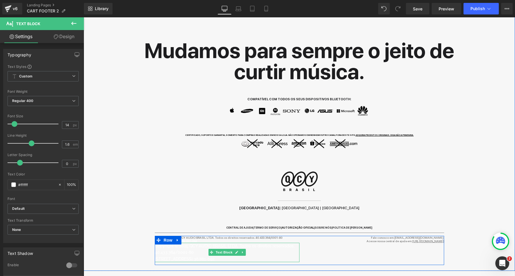
click at [256, 246] on p "Copyright © 2025 QCY AUDIO BRASIL LTDA. Todos os direitos reservados. 40.433.36…" at bounding box center [227, 249] width 145 height 13
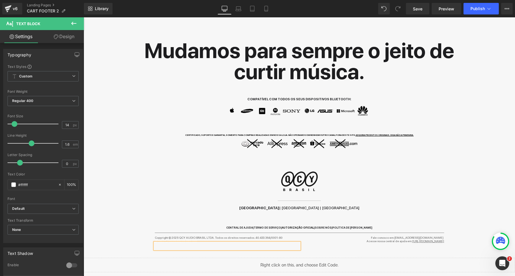
drag, startPoint x: 321, startPoint y: 236, endPoint x: 284, endPoint y: 236, distance: 36.4
click at [321, 236] on div "Copyright © 2025 QCY AUDIO BRASIL LTDA. Todos os direitos reservados. 40.433.36…" at bounding box center [299, 244] width 289 height 16
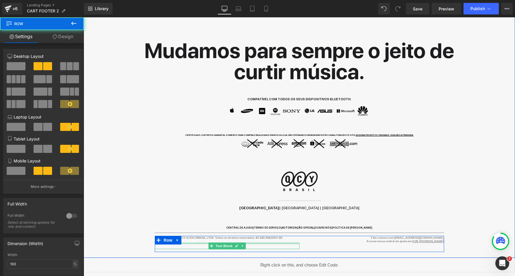
click at [269, 243] on p at bounding box center [227, 246] width 145 height 6
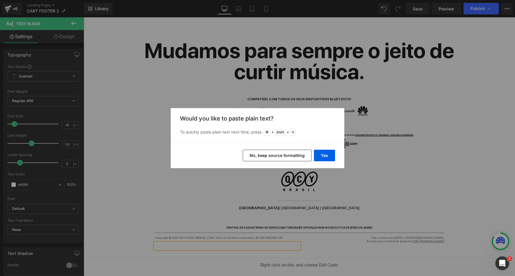
click at [277, 160] on button "No, keep source formatting" at bounding box center [277, 156] width 69 height 12
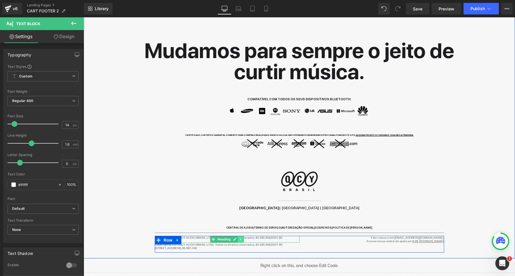
click at [241, 238] on icon at bounding box center [240, 239] width 3 height 3
click at [242, 238] on icon at bounding box center [243, 239] width 3 height 3
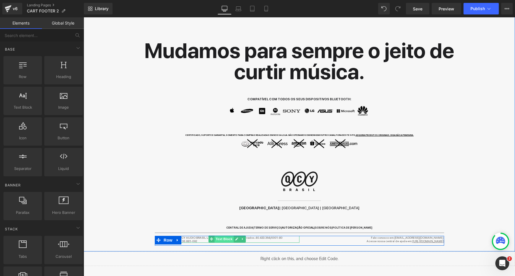
click at [223, 236] on span "Text Block" at bounding box center [223, 239] width 19 height 7
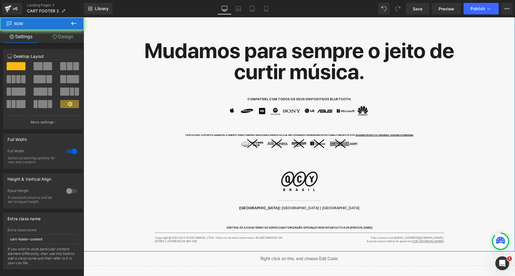
click at [148, 188] on div "Icon Precisa de ajuda para comprar? Fale agora mesmo, no WhatsApp, com um de no…" at bounding box center [299, 33] width 431 height 431
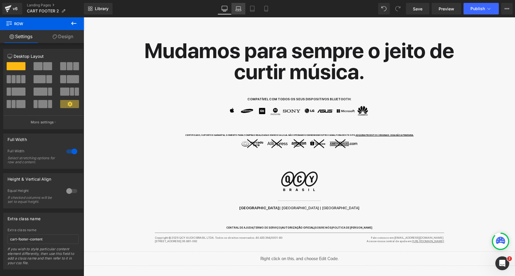
click at [241, 8] on icon at bounding box center [238, 8] width 4 height 3
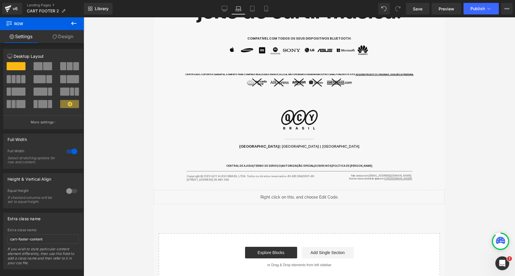
scroll to position [425, 0]
click at [222, 10] on icon at bounding box center [224, 9] width 6 height 6
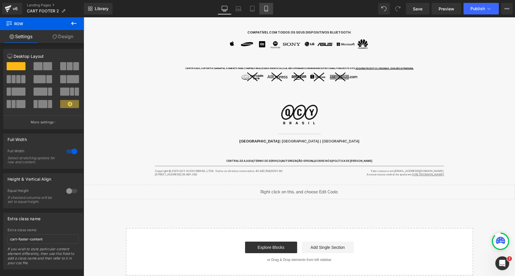
click at [269, 5] on link "Mobile" at bounding box center [266, 9] width 14 height 12
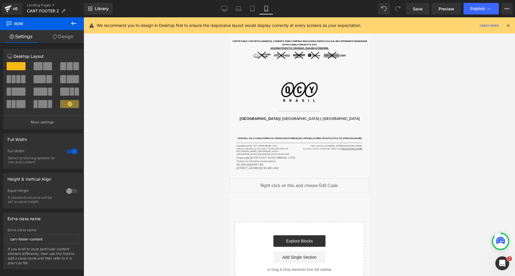
scroll to position [827, 0]
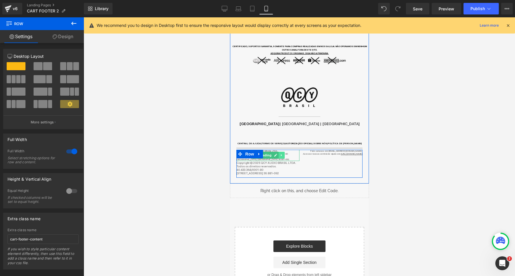
click at [281, 153] on icon at bounding box center [281, 154] width 3 height 3
click at [283, 154] on icon at bounding box center [283, 155] width 3 height 3
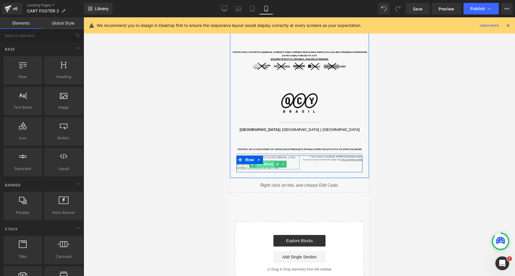
click at [267, 161] on span "Text Block" at bounding box center [264, 164] width 19 height 7
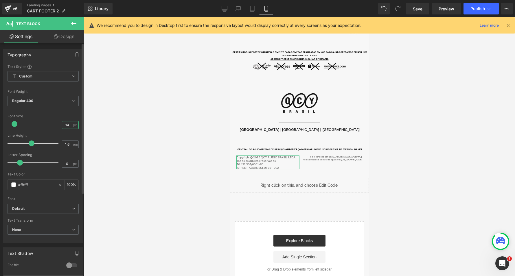
click at [68, 124] on input "14" at bounding box center [67, 124] width 10 height 7
type input "11"
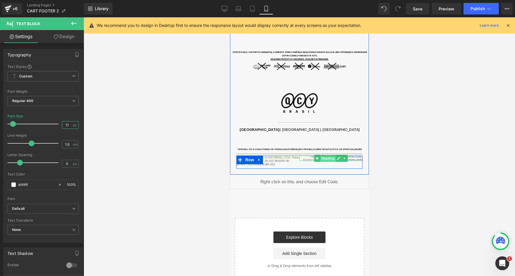
click at [329, 155] on span "Heading" at bounding box center [328, 158] width 16 height 7
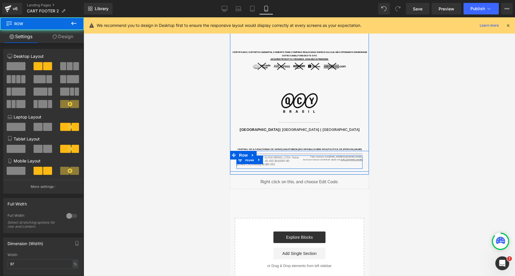
click at [352, 156] on div "Copyright © 2025 QCY AUDIO BRASIL LTDA. Todos os direitos reservados. 40.433.36…" at bounding box center [299, 162] width 126 height 13
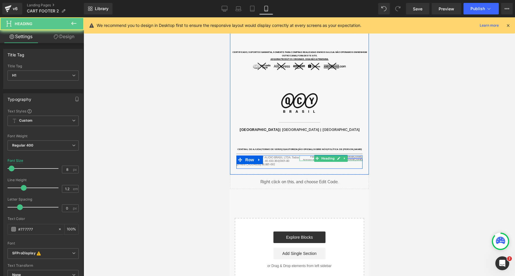
click at [350, 155] on font "suporte@qcy.com.br" at bounding box center [345, 156] width 34 height 3
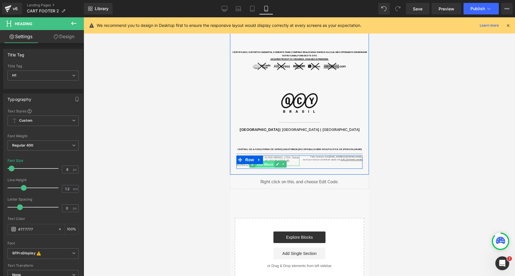
click at [269, 161] on span "Text Block" at bounding box center [264, 164] width 19 height 7
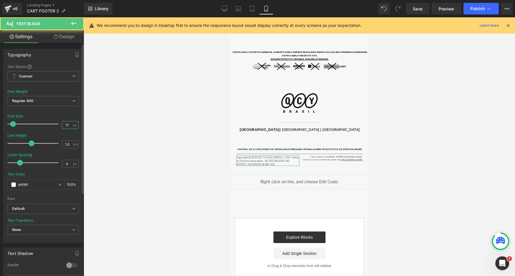
click at [68, 124] on input "11" at bounding box center [67, 124] width 10 height 7
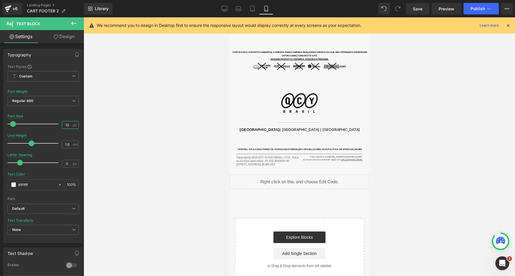
type input "9"
click at [160, 136] on div at bounding box center [299, 146] width 431 height 259
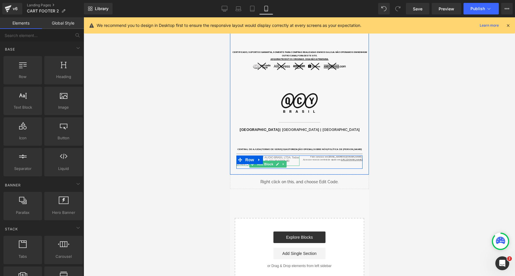
click at [272, 156] on p "Copyright © 2025 QCY AUDIO BRASIL LTDA. Todos os direitos reservados. 40.433.36…" at bounding box center [267, 159] width 63 height 7
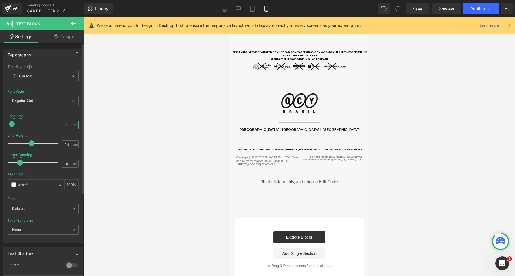
click at [70, 123] on input "9" at bounding box center [67, 124] width 10 height 7
type input "9"
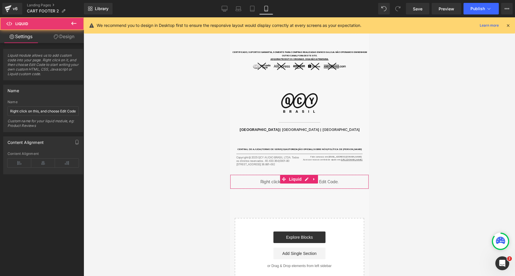
click at [262, 175] on div "Liquid" at bounding box center [299, 182] width 139 height 14
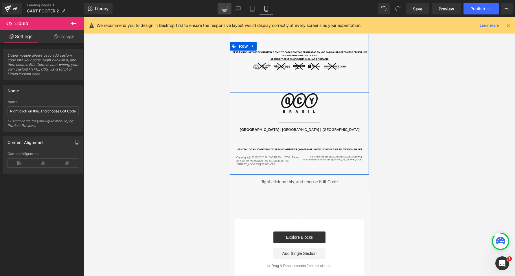
click at [227, 12] on link "Desktop" at bounding box center [224, 9] width 14 height 12
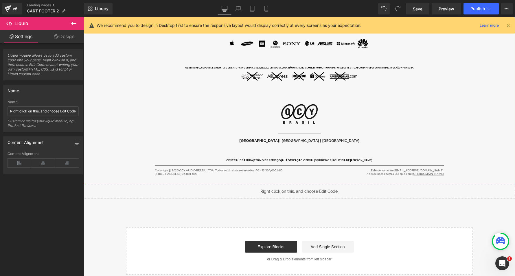
scroll to position [415, 0]
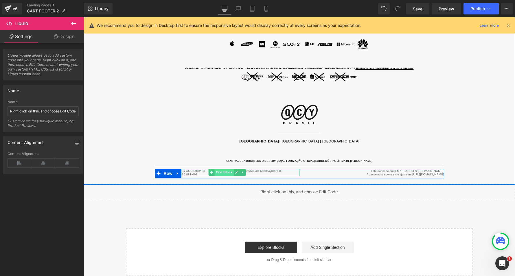
click at [226, 169] on span "Text Block" at bounding box center [223, 172] width 19 height 7
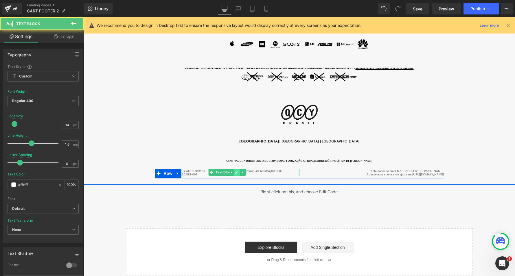
click at [235, 171] on icon at bounding box center [236, 172] width 3 height 3
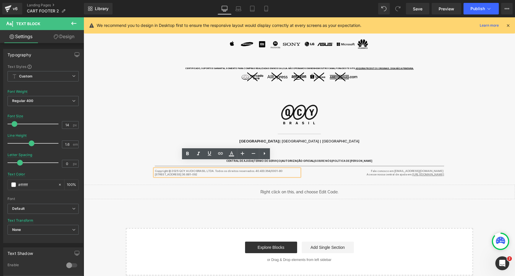
click at [227, 169] on p "Copyright © 2025 QCY AUDIO BRASIL LTDA. Todos os direitos reservados. 40.433.36…" at bounding box center [227, 170] width 145 height 3
click at [84, 17] on div at bounding box center [84, 17] width 0 height 0
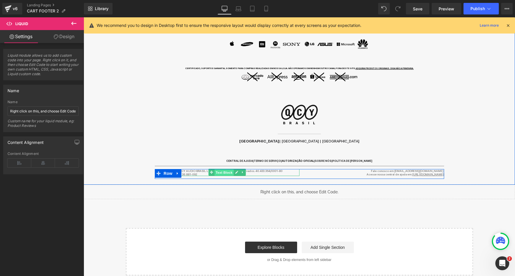
click at [216, 169] on span "Text Block" at bounding box center [223, 172] width 19 height 7
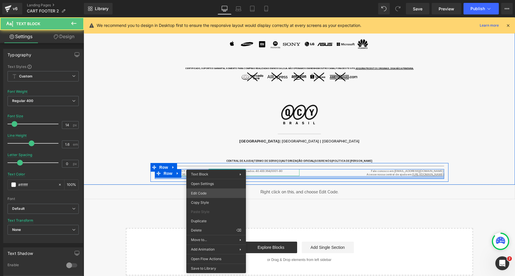
click at [204, 0] on div "Text Block You are previewing how the will restyle your page. You can not edit …" at bounding box center [257, 0] width 515 height 0
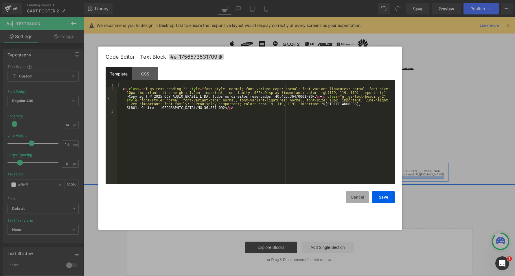
click at [361, 196] on button "Cancel" at bounding box center [356, 197] width 23 height 12
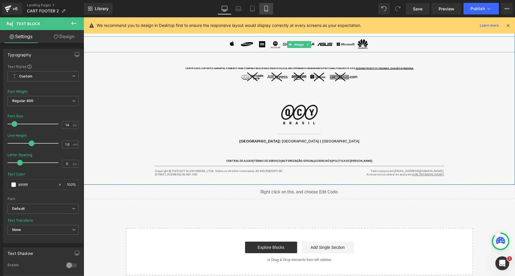
click at [265, 3] on link "Mobile" at bounding box center [266, 9] width 14 height 12
type input "8"
type input "100"
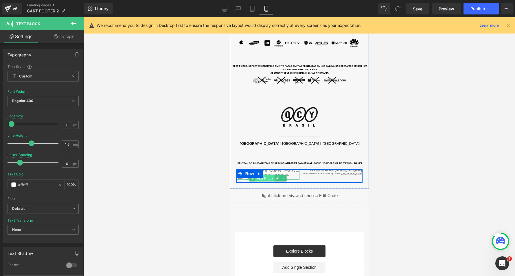
click at [270, 175] on span "Text Block" at bounding box center [264, 178] width 19 height 7
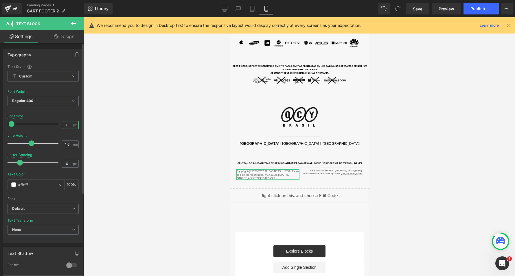
click at [66, 123] on input "8" at bounding box center [67, 124] width 10 height 7
type input "8"
click at [135, 144] on div at bounding box center [299, 146] width 431 height 259
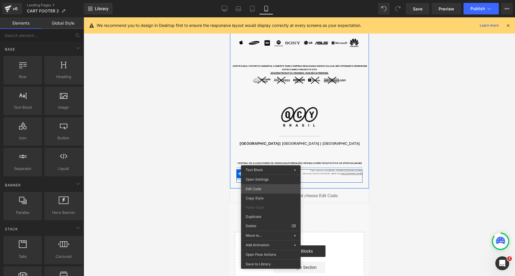
click at [260, 0] on div "Text Block You are previewing how the will restyle your page. You can not edit …" at bounding box center [257, 0] width 515 height 0
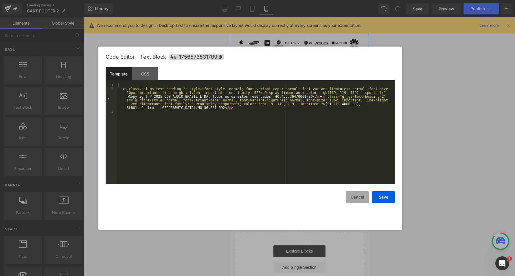
click at [363, 198] on button "Cancel" at bounding box center [356, 197] width 23 height 12
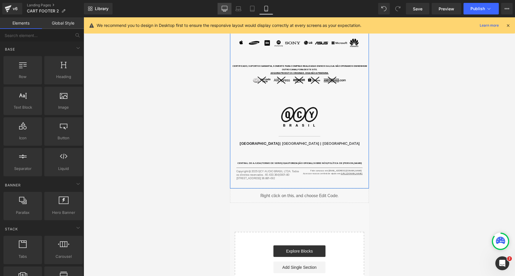
click at [225, 10] on icon at bounding box center [224, 8] width 5 height 4
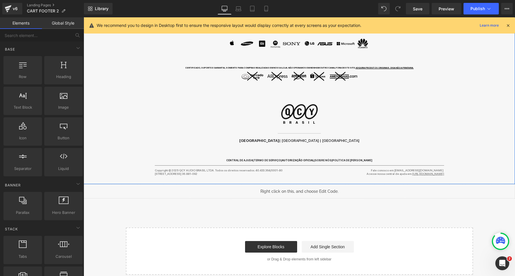
scroll to position [415, 0]
click at [241, 169] on div "Copyright © 2025 QCY AUDIO BRASIL LTDA. Todos os direitos reservados. 40.433.36…" at bounding box center [227, 172] width 145 height 7
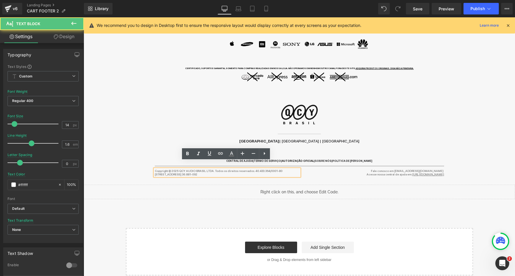
click at [247, 169] on p "Copyright © 2025 QCY AUDIO BRASIL LTDA. Todos os direitos reservados. 40.433.36…" at bounding box center [227, 170] width 145 height 3
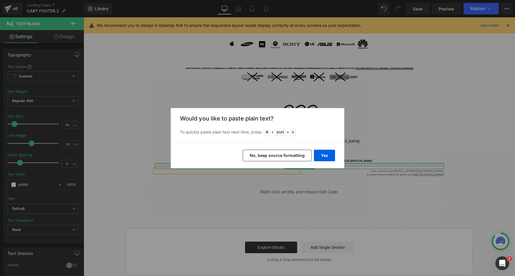
click at [275, 154] on button "No, keep source formatting" at bounding box center [277, 156] width 69 height 12
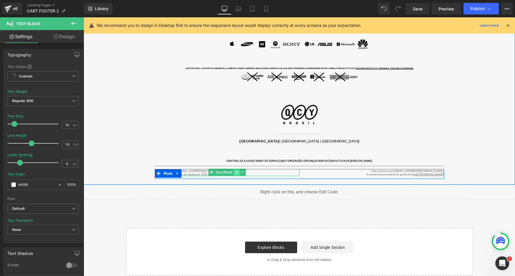
click at [235, 171] on icon at bounding box center [236, 172] width 3 height 3
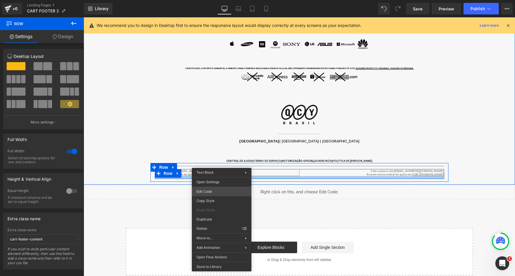
click at [217, 0] on div "Text Block You are previewing how the will restyle your page. You can not edit …" at bounding box center [257, 0] width 515 height 0
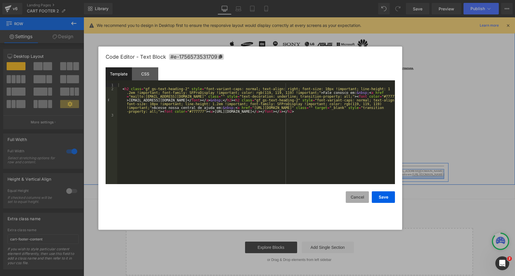
click at [356, 196] on button "Cancel" at bounding box center [356, 197] width 23 height 12
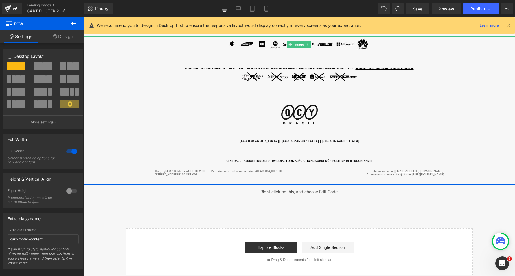
click at [75, 24] on icon at bounding box center [73, 23] width 5 height 3
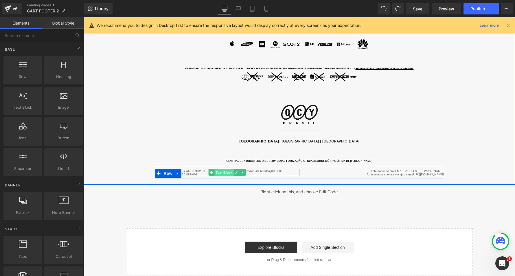
click at [224, 169] on span "Text Block" at bounding box center [223, 172] width 19 height 7
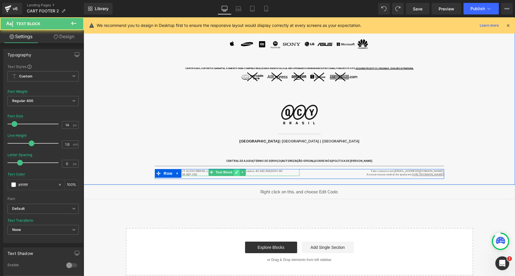
click at [235, 171] on icon at bounding box center [236, 172] width 3 height 3
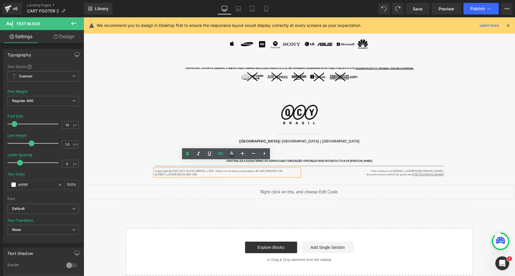
click at [224, 173] on p "[STREET_ADDRESS] 36.881-092" at bounding box center [227, 174] width 145 height 3
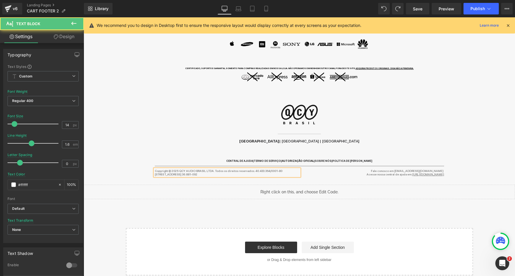
copy div "Copyright © 2025 QCY AUDIO BRASIL LTDA. Todos os direitos reservados. 40.433.36…"
click at [84, 17] on div at bounding box center [84, 17] width 0 height 0
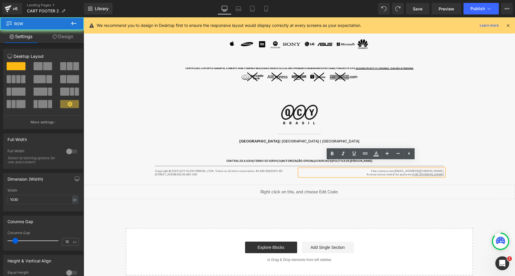
click at [258, 173] on div "Separator Copyright © 2025 QCY AUDIO BRASIL LTDA. Todos os direitos reservados.…" at bounding box center [299, 172] width 298 height 19
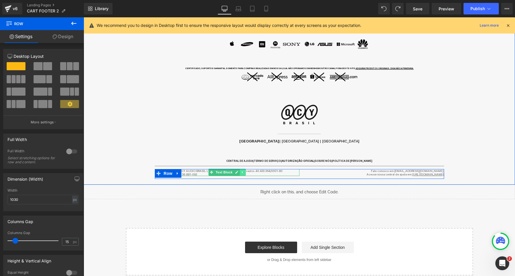
click at [241, 171] on icon at bounding box center [242, 172] width 3 height 3
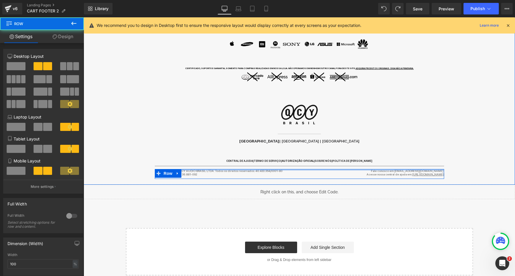
click at [238, 169] on div at bounding box center [299, 169] width 289 height 1
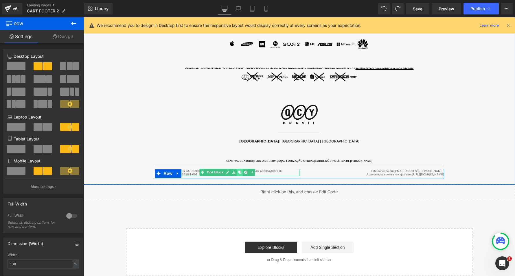
click at [240, 169] on link at bounding box center [239, 172] width 6 height 7
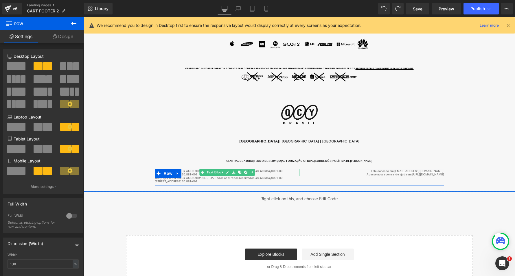
scroll to position [412, 0]
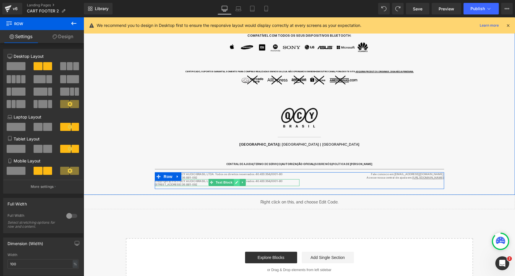
click at [235, 181] on icon at bounding box center [236, 182] width 3 height 3
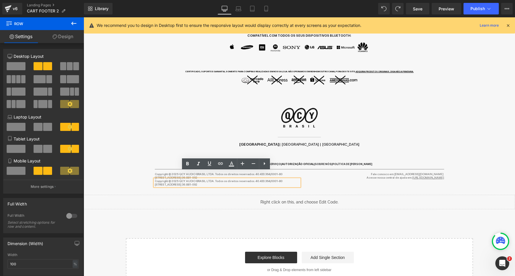
click at [235, 183] on p "[STREET_ADDRESS] 36.881-092" at bounding box center [227, 184] width 145 height 3
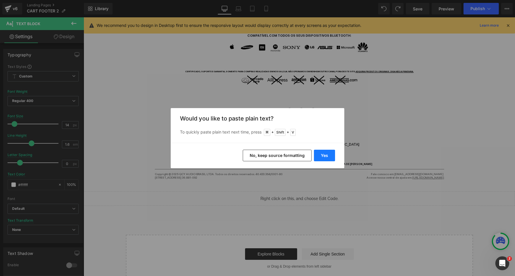
click at [327, 153] on button "Yes" at bounding box center [324, 156] width 21 height 12
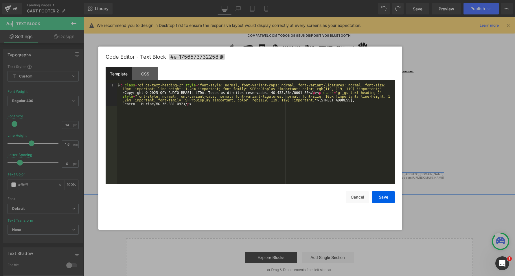
click at [221, 0] on div "Text Block You are previewing how the will restyle your page. You can not edit …" at bounding box center [257, 0] width 515 height 0
click at [359, 200] on button "Cancel" at bounding box center [356, 197] width 23 height 12
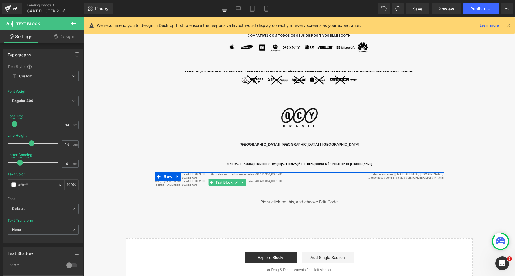
click at [202, 183] on p "[STREET_ADDRESS] 36.881-092" at bounding box center [227, 184] width 145 height 3
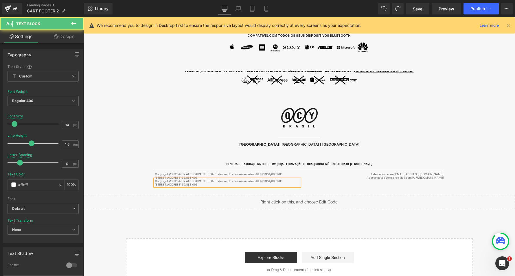
copy div "Copyright © 2025 QCY AUDIO BRASIL LTDA. Todos os direitos reservados. 40.433.36…"
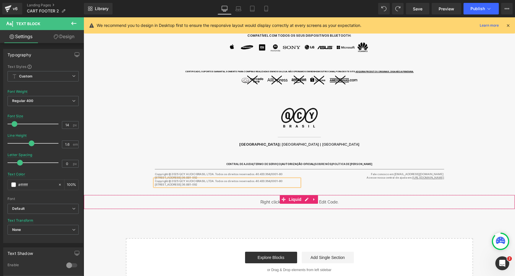
click at [123, 197] on div "Liquid" at bounding box center [299, 202] width 431 height 14
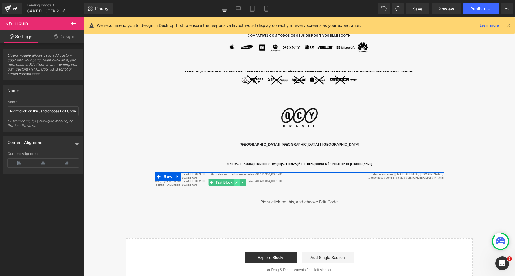
click at [233, 179] on link at bounding box center [236, 182] width 6 height 7
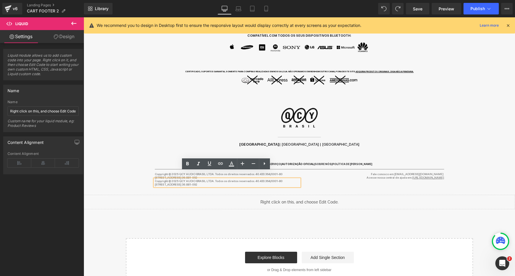
click at [221, 179] on p "Copyright © 2025 QCY AUDIO BRASIL LTDA. Todos os direitos reservados. 40.433.36…" at bounding box center [227, 180] width 145 height 3
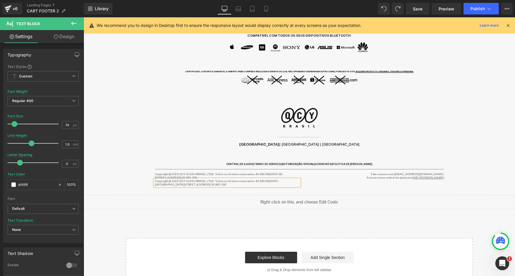
click at [221, 183] on div "Separator Copyright © 2025 QCY AUDIO BRASIL LTDA. Todos os direitos reservados.…" at bounding box center [299, 179] width 298 height 26
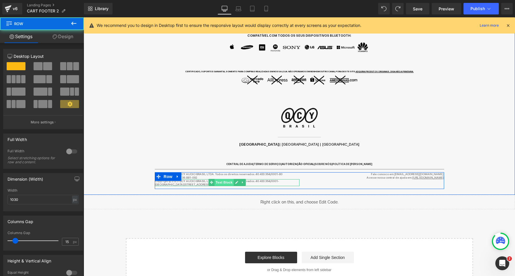
click at [229, 179] on span "Text Block" at bounding box center [223, 182] width 19 height 7
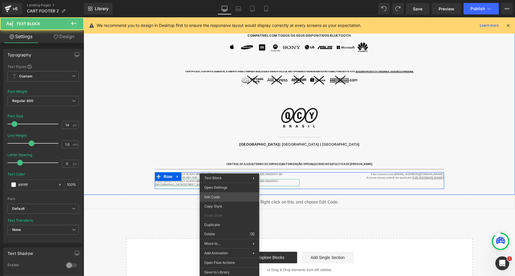
click at [223, 0] on div "Text Block You are previewing how the will restyle your page. You can not edit …" at bounding box center [257, 0] width 515 height 0
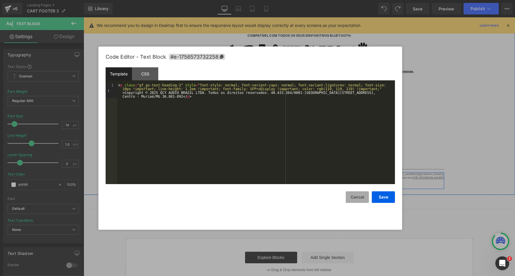
click at [350, 199] on button "Cancel" at bounding box center [356, 197] width 23 height 12
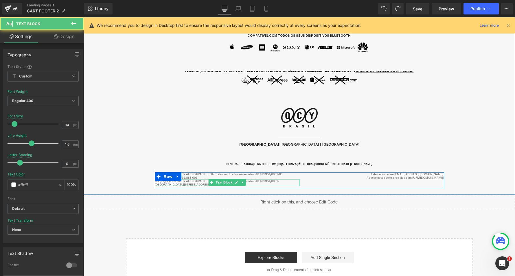
click at [198, 179] on p "Copyright © 2025 QCY AUDIO BRASIL LTDA. Todos os direitos reservados. 40.433.36…" at bounding box center [227, 182] width 145 height 7
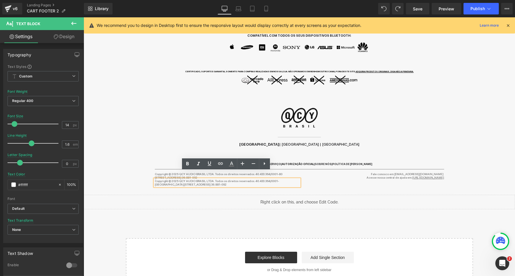
click at [284, 179] on p "Copyright © 2025 QCY AUDIO BRASIL LTDA. Todos os direitos reservados. 40.433.36…" at bounding box center [227, 182] width 145 height 7
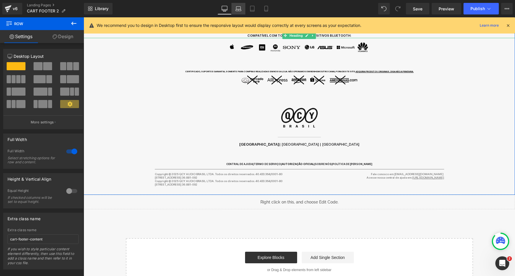
drag, startPoint x: 240, startPoint y: 6, endPoint x: 72, endPoint y: 10, distance: 168.0
click at [240, 7] on icon at bounding box center [238, 8] width 4 height 3
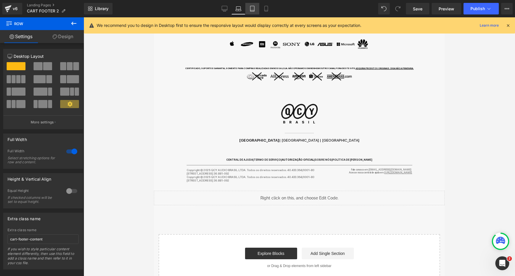
click at [247, 4] on link "Tablet" at bounding box center [252, 9] width 14 height 12
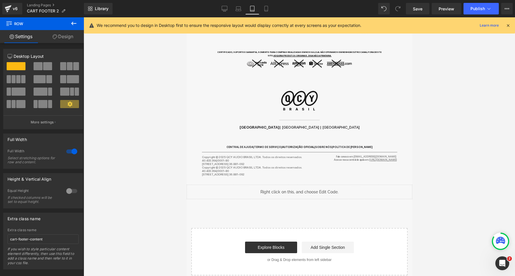
scroll to position [452, 0]
click at [265, 12] on link "Mobile" at bounding box center [266, 9] width 14 height 12
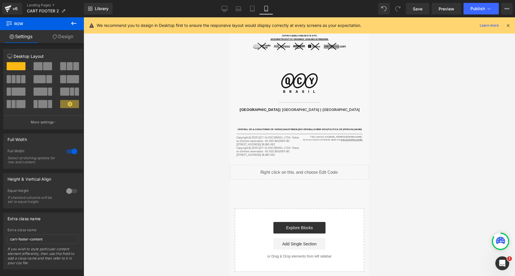
scroll to position [841, 0]
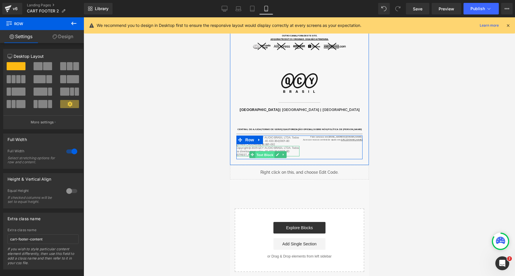
click at [263, 151] on span "Text Block" at bounding box center [264, 154] width 19 height 7
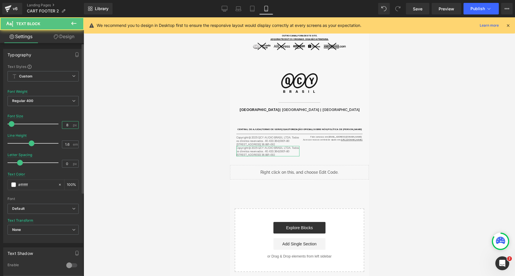
click at [69, 123] on input "8" at bounding box center [67, 124] width 10 height 7
type input "6"
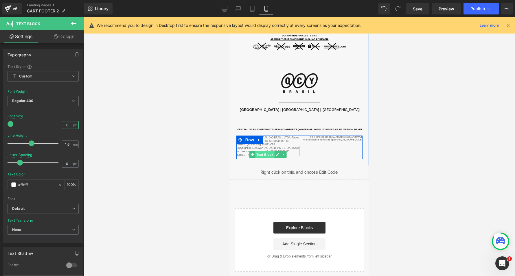
click at [273, 151] on span "Text Block" at bounding box center [264, 154] width 19 height 7
click at [274, 151] on link at bounding box center [277, 154] width 6 height 7
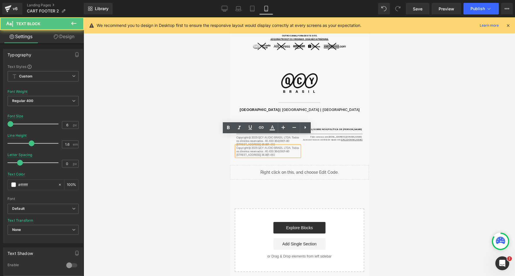
click at [273, 146] on p "Copyright © 2025 QCY AUDIO BRASIL LTDA. Todos os direitos reservados. 40.433.36…" at bounding box center [267, 149] width 63 height 7
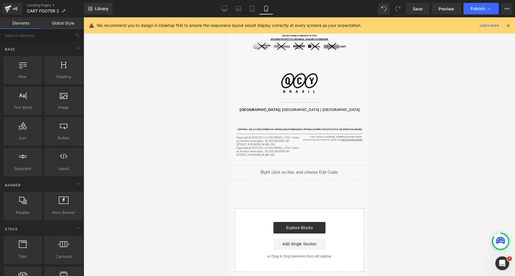
click at [207, 141] on div at bounding box center [299, 146] width 431 height 259
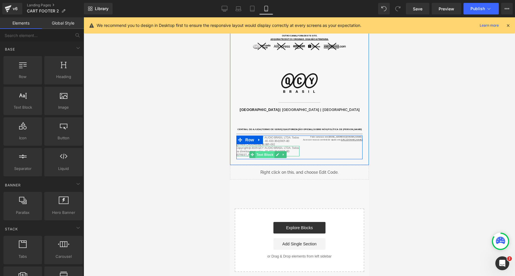
click at [261, 151] on span "Text Block" at bounding box center [264, 154] width 19 height 7
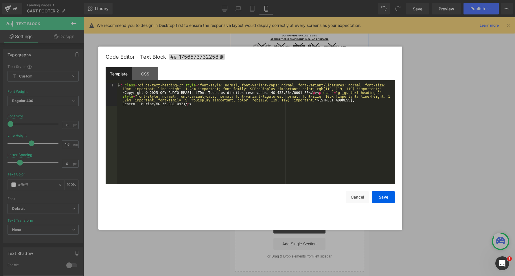
click at [256, 0] on div "Text Block You are previewing how the will restyle your page. You can not edit …" at bounding box center [257, 0] width 515 height 0
click at [359, 192] on button "Cancel" at bounding box center [356, 197] width 23 height 12
click at [256, 0] on div "Text Block You are previewing how the will restyle your page. You can not edit …" at bounding box center [257, 0] width 515 height 0
click at [214, 95] on div "< p class = "gf_gs-text-heading-2" style = "font-style: normal; font-variant-ca…" at bounding box center [256, 156] width 278 height 146
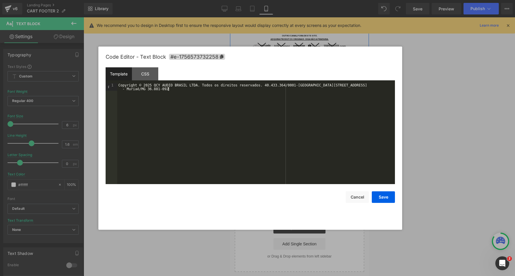
click at [379, 204] on div "Code Editor - Text Block #e-1756573732258 Template CSS 1 Copyright © 2025 QCY A…" at bounding box center [250, 138] width 289 height 183
click at [386, 191] on button "Save" at bounding box center [382, 197] width 23 height 12
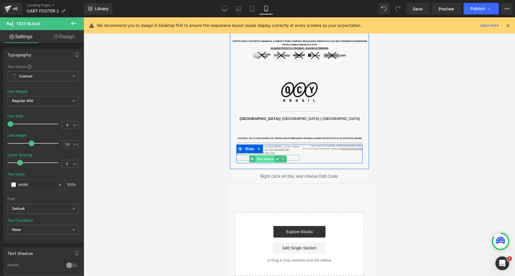
click at [269, 156] on span "Text Block" at bounding box center [264, 159] width 19 height 7
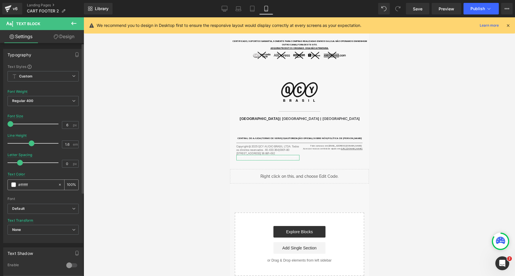
click at [26, 183] on input "#ffffff" at bounding box center [36, 185] width 37 height 6
type input "#7"
type input "0"
type input "#777"
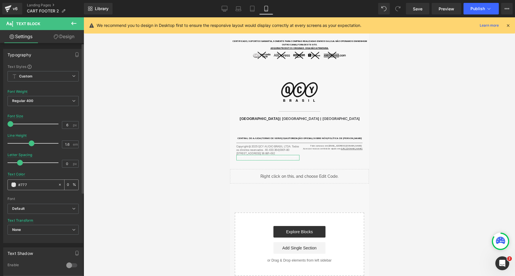
type input "100"
type input "#7777"
type input "47"
type input "#77777"
type input "0"
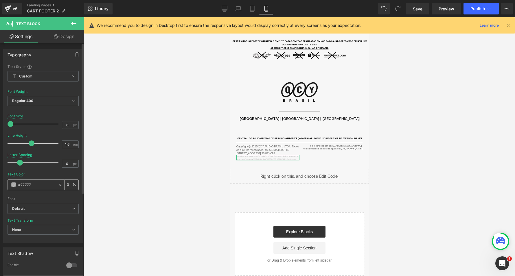
type input "#777777"
type input "100"
type input "#777777"
click at [71, 122] on div "6 px" at bounding box center [70, 125] width 17 height 8
click at [70, 122] on input "6" at bounding box center [67, 124] width 10 height 7
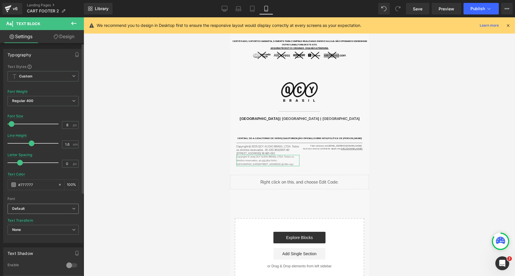
click at [43, 206] on b "Default" at bounding box center [42, 208] width 60 height 5
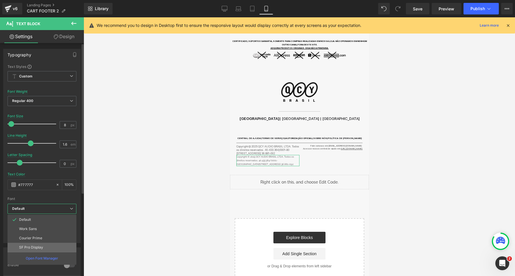
click at [35, 243] on li "SF Pro Display" at bounding box center [42, 247] width 69 height 9
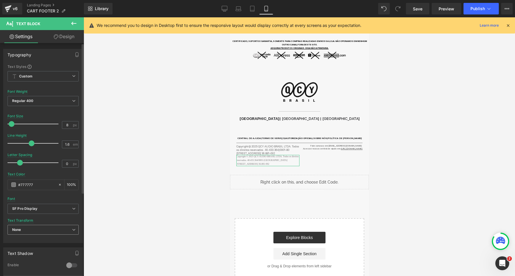
click at [42, 228] on span "None" at bounding box center [43, 230] width 71 height 10
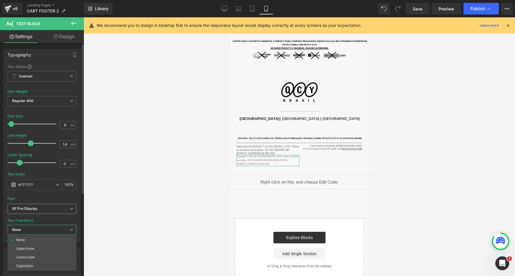
click at [49, 206] on b "SF Pro Display" at bounding box center [41, 208] width 58 height 5
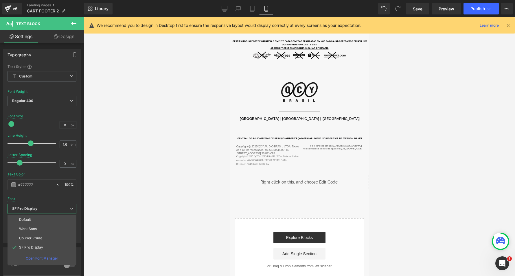
click at [221, 167] on div at bounding box center [299, 146] width 431 height 259
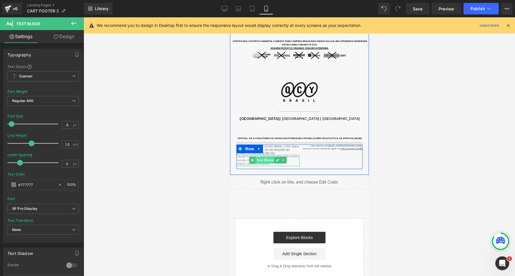
click at [268, 157] on span "Text Block" at bounding box center [264, 160] width 19 height 7
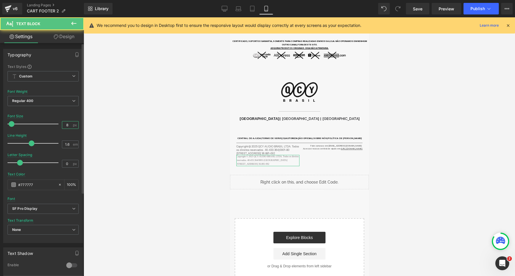
click at [69, 122] on input "8" at bounding box center [67, 124] width 10 height 7
type input "10"
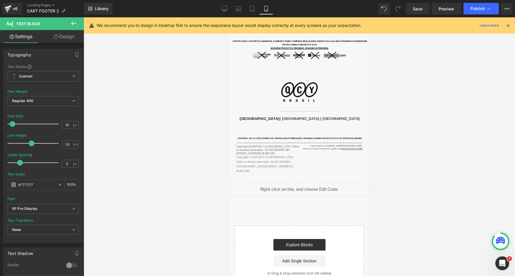
click at [157, 148] on div at bounding box center [299, 146] width 431 height 259
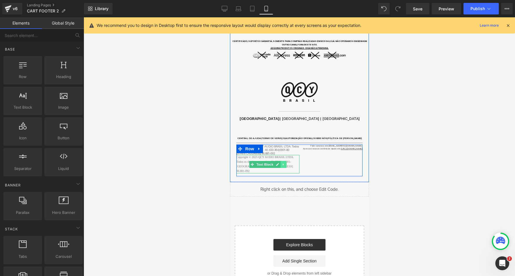
click at [281, 163] on icon at bounding box center [282, 164] width 3 height 3
click at [284, 163] on icon at bounding box center [285, 164] width 3 height 3
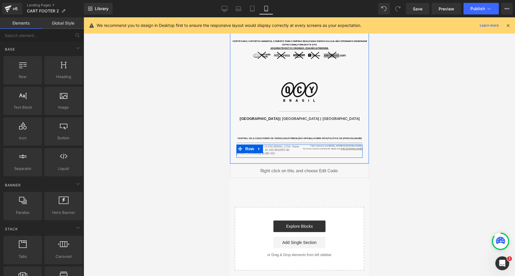
scroll to position [821, 0]
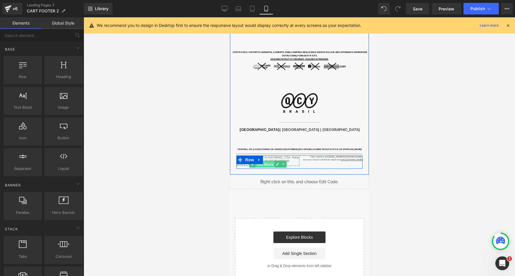
click at [255, 161] on span "Text Block" at bounding box center [264, 164] width 19 height 7
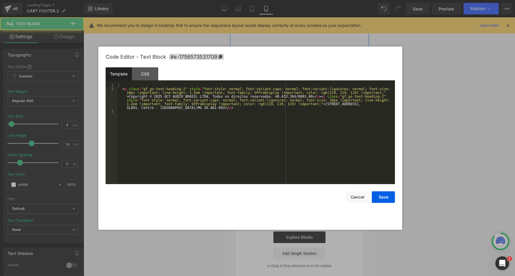
click at [247, 0] on div "Text Block You are previewing how the will restyle your page. You can not edit …" at bounding box center [257, 0] width 515 height 0
click at [332, 98] on div "< p class = "gf_gs-text-heading-2" style = "font-style: normal; font-variant-ca…" at bounding box center [256, 137] width 278 height 108
click at [382, 197] on button "Save" at bounding box center [382, 197] width 23 height 12
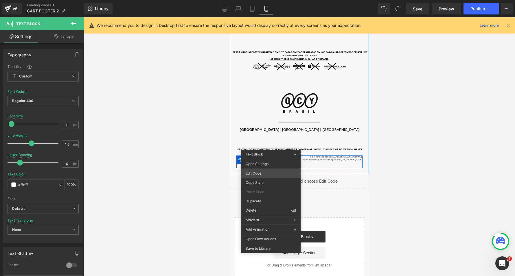
click at [267, 0] on div "Text Block You are previewing how the will restyle your page. You can not edit …" at bounding box center [257, 0] width 515 height 0
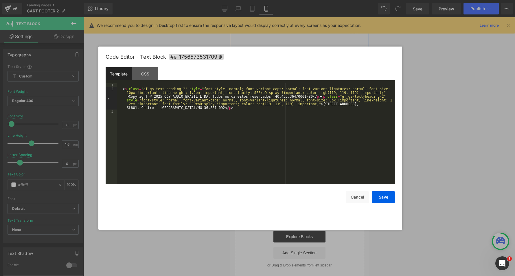
click at [131, 91] on div "< p class = "gf_gs-text-heading-2" style = "font-style: normal; font-variant-ca…" at bounding box center [256, 137] width 278 height 108
click at [319, 95] on div "< p class = "gf_gs-text-heading-2" style = "font-style: normal; font-variant-ca…" at bounding box center [256, 137] width 278 height 108
click at [322, 104] on div "< p class = "gf_gs-text-heading-2" style = "font-style: normal; font-variant-ca…" at bounding box center [256, 137] width 278 height 108
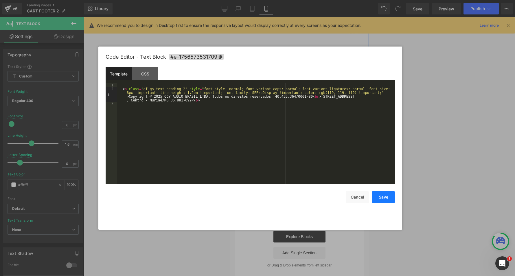
click at [384, 197] on button "Save" at bounding box center [382, 197] width 23 height 12
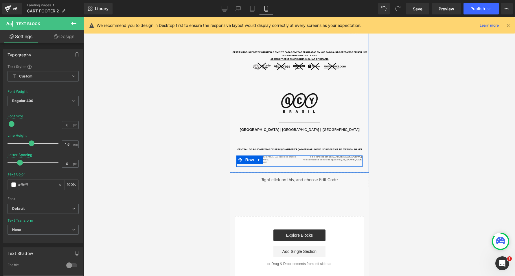
scroll to position [818, 0]
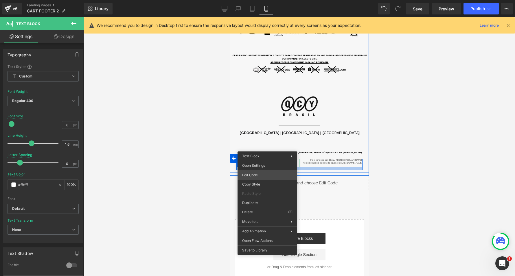
click at [257, 0] on div "Text Block You are previewing how the will restyle your page. You can not edit …" at bounding box center [257, 0] width 515 height 0
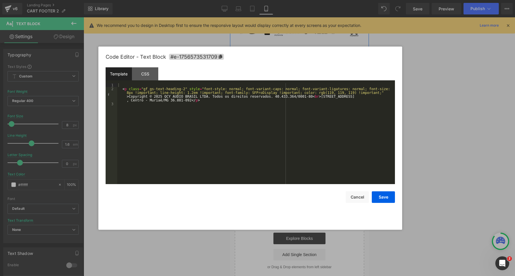
click at [129, 91] on div "< p class = "gf_gs-text-heading-2" style = "font-style: normal; font-variant-ca…" at bounding box center [256, 137] width 278 height 108
click at [384, 199] on button "Save" at bounding box center [382, 197] width 23 height 12
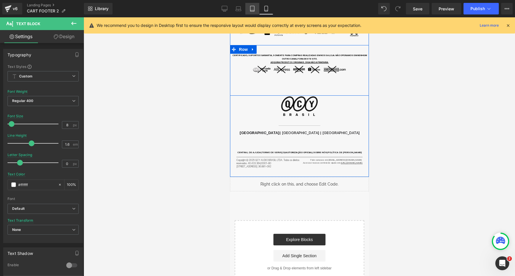
click at [249, 8] on icon at bounding box center [252, 9] width 6 height 6
type input "14"
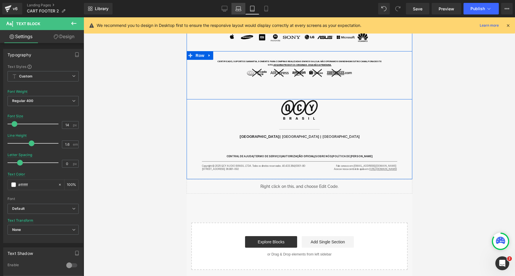
scroll to position [441, 0]
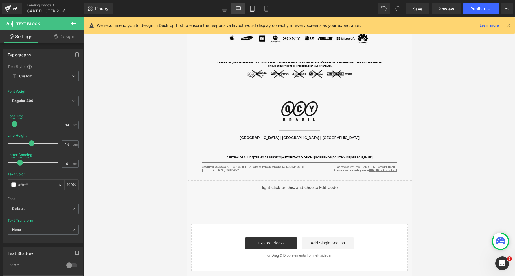
click at [238, 9] on icon at bounding box center [238, 9] width 6 height 6
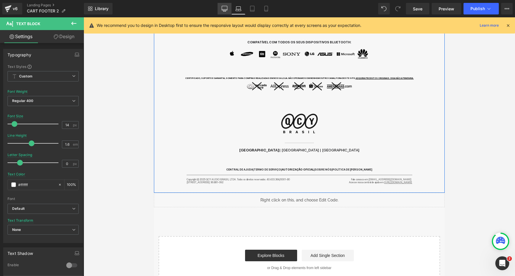
click at [225, 10] on icon at bounding box center [224, 10] width 5 height 0
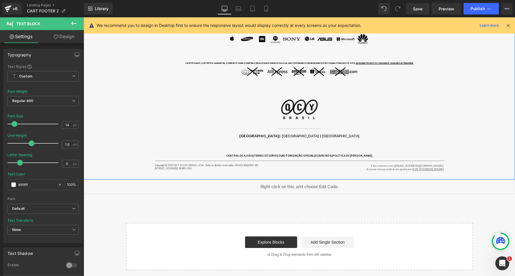
scroll to position [410, 0]
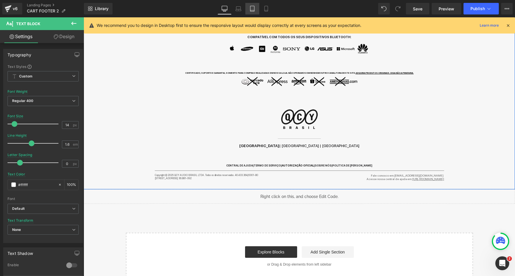
click at [253, 11] on link "Tablet" at bounding box center [252, 9] width 14 height 12
type input "100"
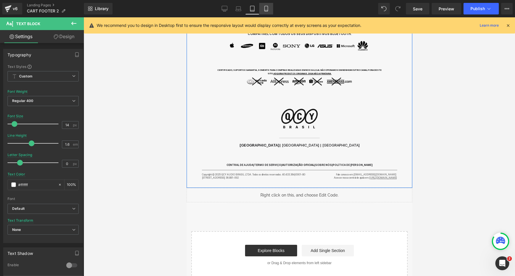
click at [268, 11] on link "Mobile" at bounding box center [266, 9] width 14 height 12
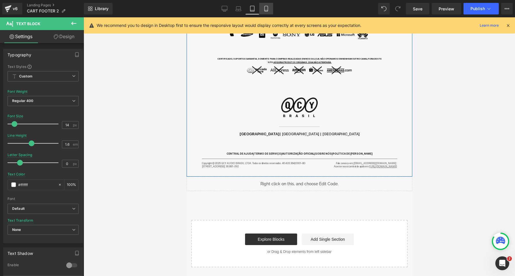
type input "8"
type input "100"
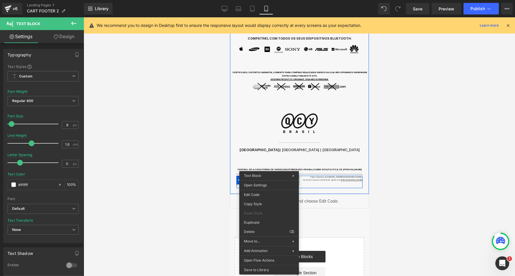
drag, startPoint x: 269, startPoint y: 167, endPoint x: 498, endPoint y: 192, distance: 231.0
click at [264, 0] on div "Text Block You are previewing how the will restyle your page. You can not edit …" at bounding box center [257, 0] width 515 height 0
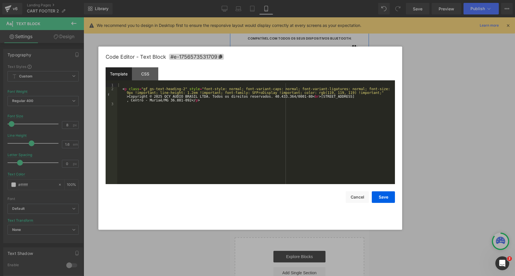
click at [126, 92] on div "< p class = "gf_gs-text-heading-2" style = "font-style: normal; font-variant-ca…" at bounding box center [256, 137] width 278 height 108
click at [386, 197] on button "Save" at bounding box center [382, 197] width 23 height 12
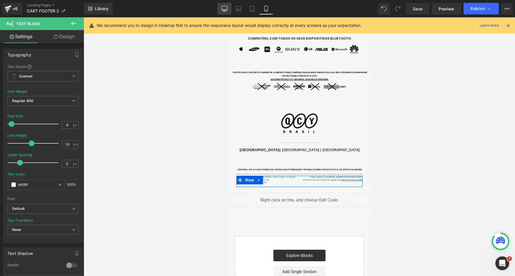
click at [224, 12] on link "Desktop" at bounding box center [224, 9] width 14 height 12
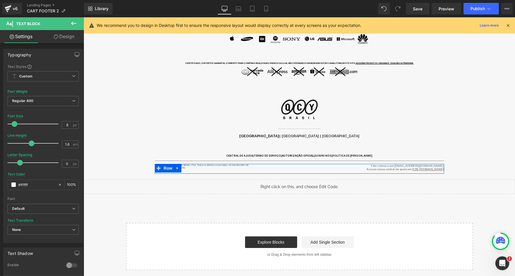
type input "14"
type input "100"
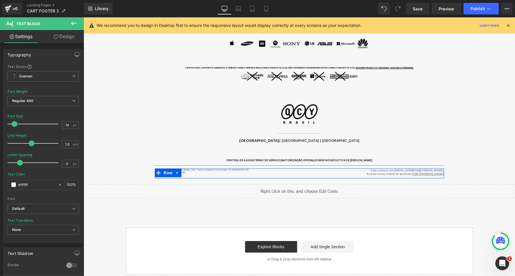
scroll to position [415, 0]
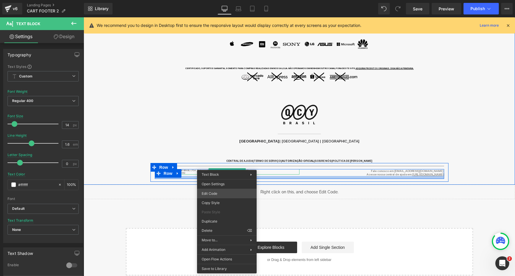
click at [222, 0] on div "Text Block You are previewing how the will restyle your page. You can not edit …" at bounding box center [257, 0] width 515 height 0
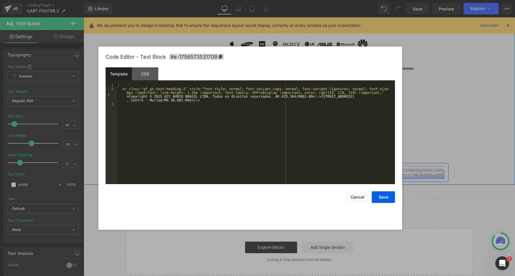
click at [128, 91] on div "< p class = "gf_gs-text-heading-2" style = "font-style: normal; font-variant-ca…" at bounding box center [256, 137] width 278 height 108
click at [390, 195] on button "Save" at bounding box center [382, 197] width 23 height 12
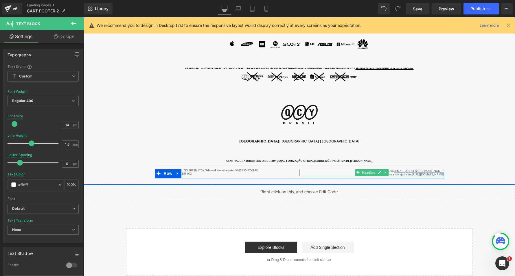
click at [417, 169] on font "suporte@qcy.com.br" at bounding box center [418, 170] width 49 height 3
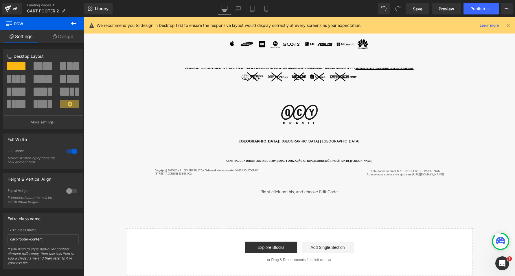
click at [74, 25] on icon at bounding box center [73, 23] width 7 height 7
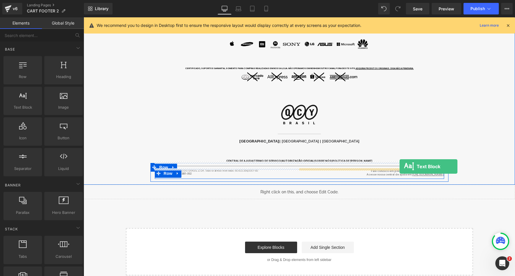
drag, startPoint x: 107, startPoint y: 115, endPoint x: 399, endPoint y: 167, distance: 296.7
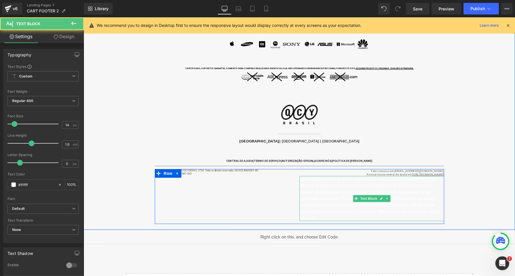
click at [393, 176] on p "Lorem ipsum dolor sit amet, consectetur adipiscing elit, sed do eiusmod tempor …" at bounding box center [371, 198] width 145 height 45
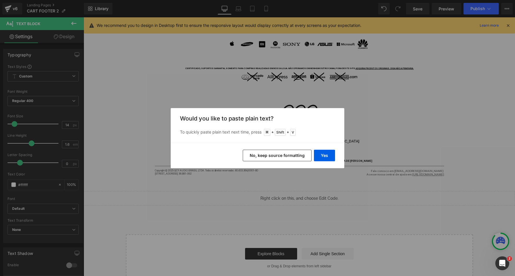
click at [293, 155] on button "No, keep source formatting" at bounding box center [277, 156] width 69 height 12
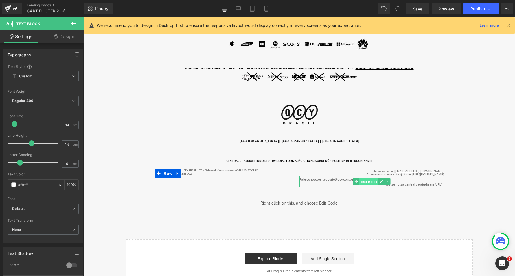
click at [366, 178] on span "Text Block" at bounding box center [368, 181] width 19 height 7
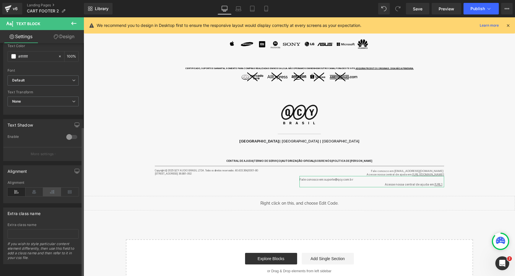
click at [53, 188] on icon at bounding box center [52, 192] width 18 height 9
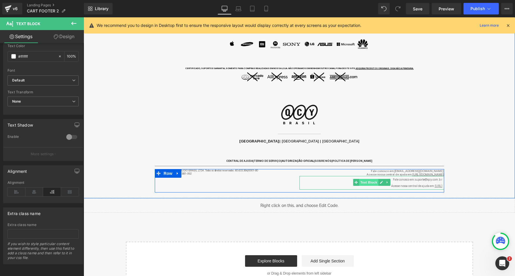
click at [375, 179] on span "Text Block" at bounding box center [368, 182] width 19 height 7
click at [379, 181] on icon at bounding box center [380, 182] width 3 height 3
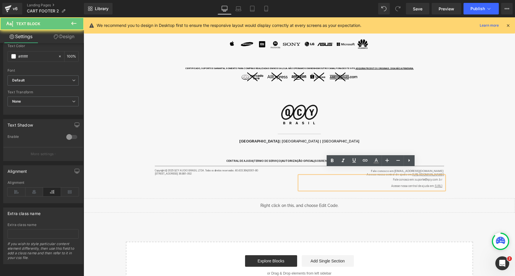
click at [376, 183] on div "Acesse nossa central de ajuda em: https://qcy.hel" at bounding box center [371, 186] width 145 height 6
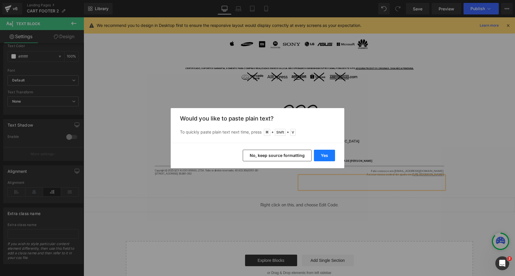
click at [322, 156] on button "Yes" at bounding box center [324, 156] width 21 height 12
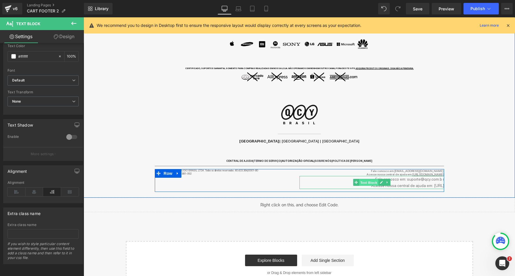
click at [376, 179] on span "Text Block" at bounding box center [368, 182] width 19 height 7
click at [379, 179] on link at bounding box center [381, 182] width 6 height 7
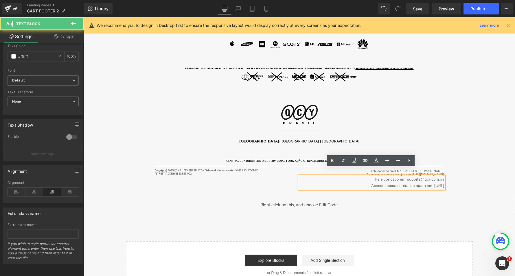
click at [371, 183] on span "Acesse nossa central de ajuda em: https://qcy.hel" at bounding box center [407, 185] width 73 height 5
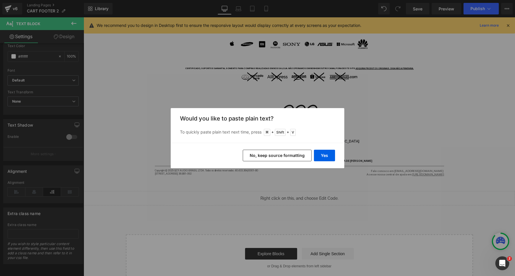
click at [268, 156] on button "No, keep source formatting" at bounding box center [277, 156] width 69 height 12
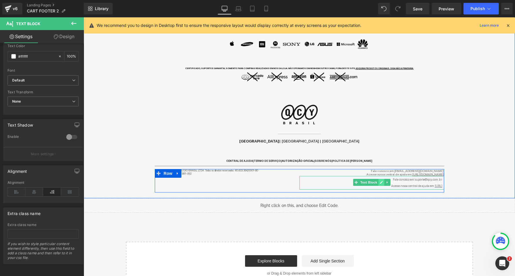
click at [381, 181] on icon at bounding box center [380, 182] width 3 height 3
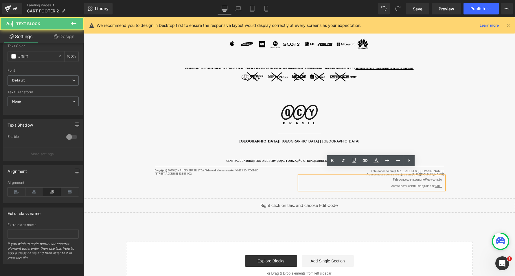
click at [370, 183] on div "Acesse nossa central de ajuda em: https://qcy.hel" at bounding box center [371, 186] width 145 height 6
click at [480, 153] on div "CENTRAL DE AJUDA | TERMO DE SERVIÇO | AUTORIZAÇÃO OFICIAL | SOBRE NÓS | POLÍTIC…" at bounding box center [299, 158] width 431 height 10
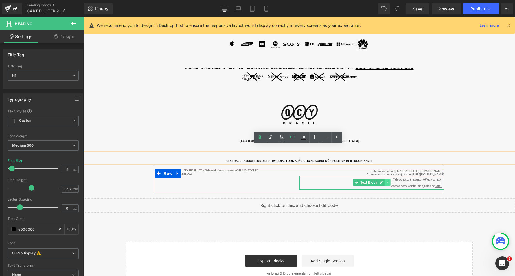
click at [386, 181] on icon at bounding box center [386, 182] width 3 height 3
click at [389, 181] on icon at bounding box center [389, 182] width 3 height 3
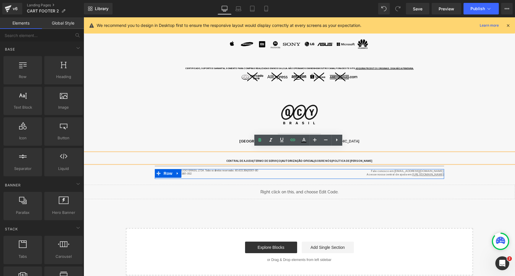
scroll to position [412, 0]
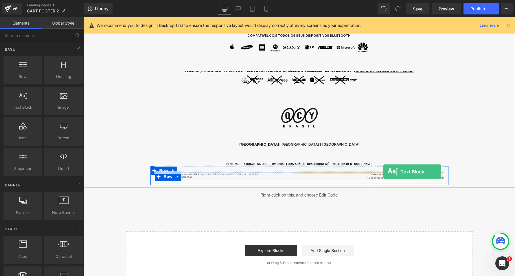
drag, startPoint x: 102, startPoint y: 113, endPoint x: 383, endPoint y: 172, distance: 287.0
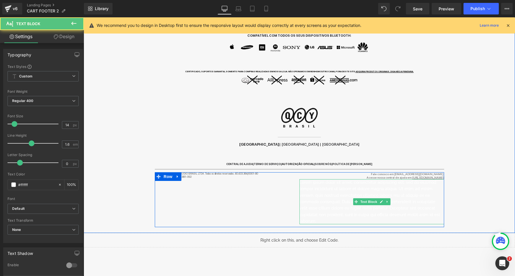
click at [372, 182] on p "Lorem ipsum dolor sit amet, consectetur adipiscing elit, sed do eiusmod tempor …" at bounding box center [371, 201] width 145 height 45
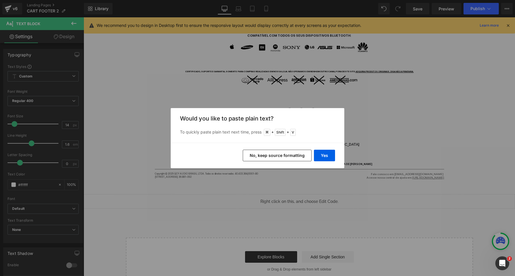
click at [278, 151] on button "No, keep source formatting" at bounding box center [277, 156] width 69 height 12
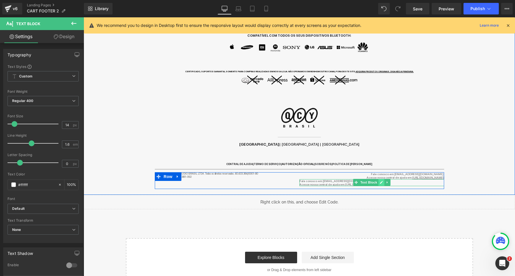
click at [379, 181] on icon at bounding box center [380, 182] width 3 height 3
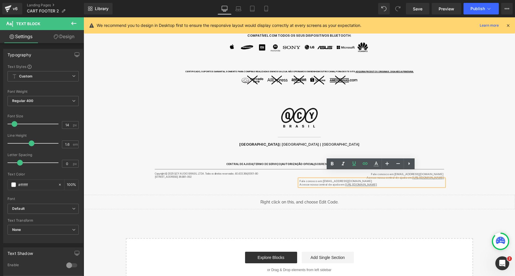
click at [366, 183] on h2 "Acesse nossa central de ajuda em: https://qcy.help" at bounding box center [371, 184] width 145 height 3
click at [411, 164] on icon at bounding box center [408, 163] width 7 height 7
click at [406, 165] on icon at bounding box center [408, 163] width 7 height 7
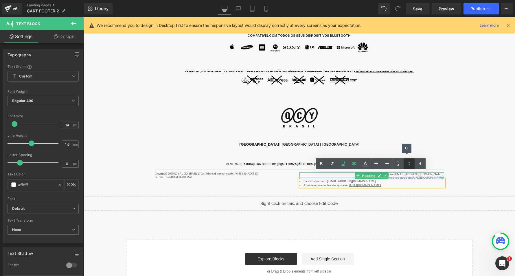
click at [407, 165] on icon at bounding box center [408, 163] width 7 height 7
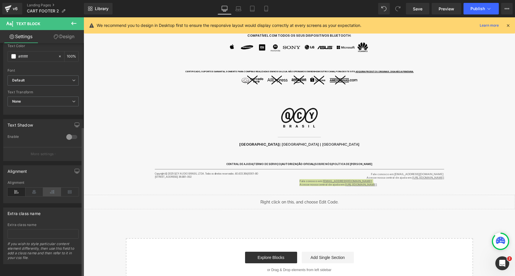
scroll to position [129, 0]
click at [52, 188] on icon at bounding box center [52, 192] width 18 height 9
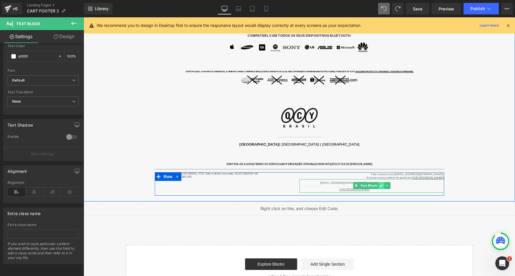
click at [380, 184] on icon at bounding box center [381, 185] width 3 height 3
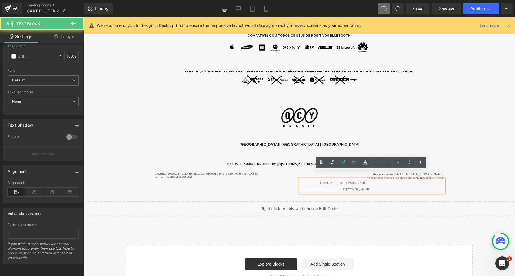
click at [377, 179] on div "Fale conosco em: suporte@qcy.com.br Acesse nossa central de ajuda em: https://q…" at bounding box center [371, 186] width 145 height 14
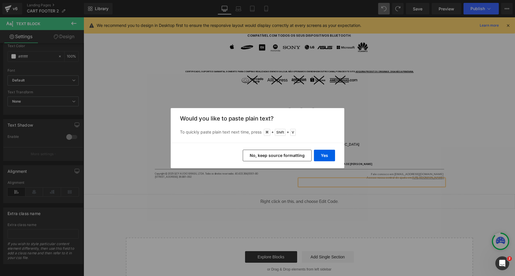
click at [296, 152] on button "No, keep source formatting" at bounding box center [277, 156] width 69 height 12
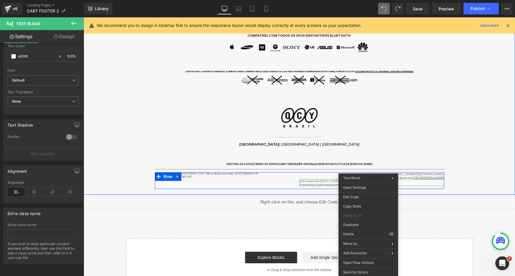
drag, startPoint x: 368, startPoint y: 174, endPoint x: 452, endPoint y: 197, distance: 87.0
click at [366, 0] on div "Text Block You are previewing how the will restyle your page. You can not edit …" at bounding box center [257, 0] width 515 height 0
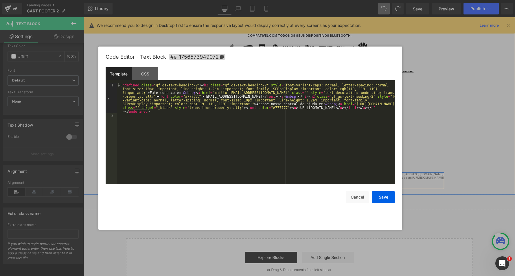
click at [196, 116] on div "< undefined class = "gf_gs-text-heading-2" > < h2 class = "gf_gs-text-heading-2…" at bounding box center [256, 150] width 278 height 135
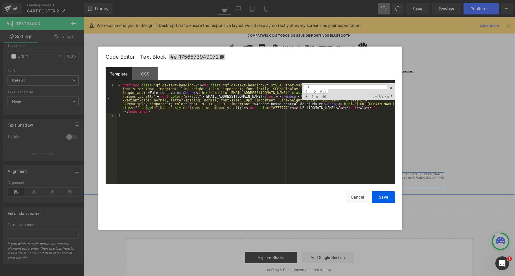
type input "rig"
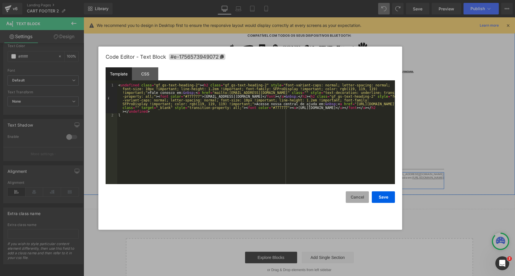
click at [357, 195] on button "Cancel" at bounding box center [356, 197] width 23 height 12
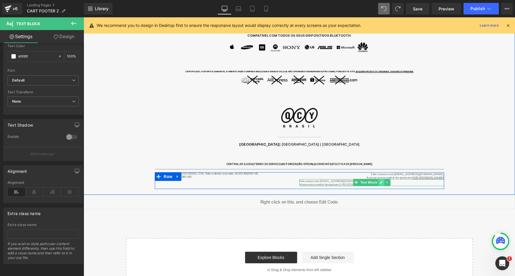
click at [380, 181] on icon at bounding box center [381, 182] width 3 height 3
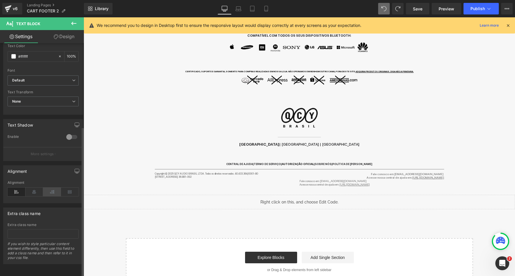
click at [53, 188] on icon at bounding box center [52, 192] width 18 height 9
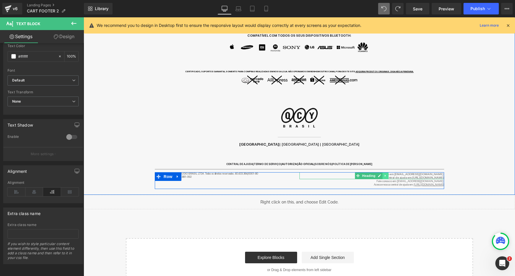
click at [385, 174] on icon at bounding box center [385, 175] width 3 height 3
click at [386, 174] on icon at bounding box center [387, 175] width 3 height 3
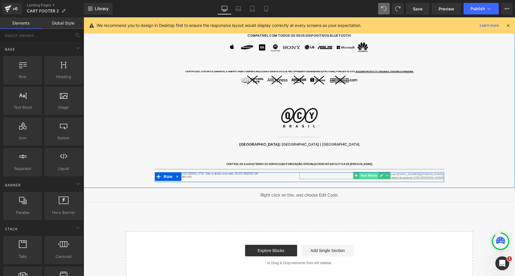
click at [373, 172] on span "Text Block" at bounding box center [368, 175] width 19 height 7
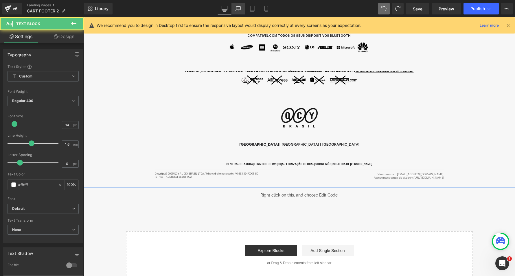
click at [237, 9] on icon at bounding box center [238, 9] width 6 height 6
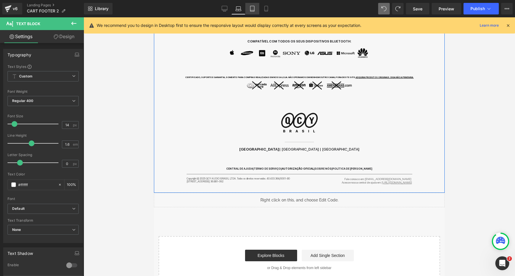
click at [254, 9] on icon at bounding box center [252, 9] width 6 height 6
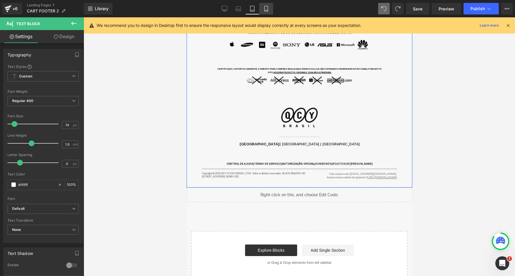
click at [263, 9] on icon at bounding box center [266, 9] width 6 height 6
type input "100"
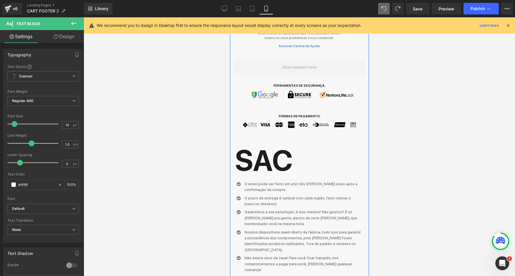
scroll to position [802, 0]
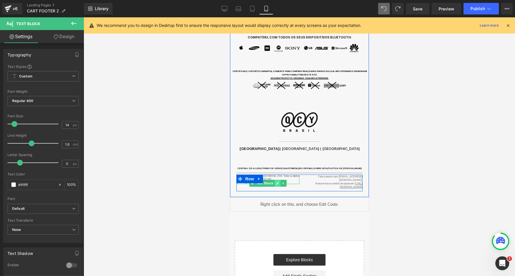
click at [275, 182] on icon at bounding box center [276, 183] width 3 height 3
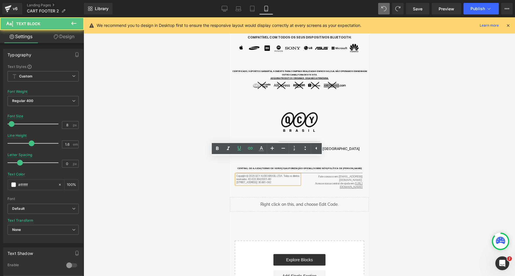
click at [275, 175] on p "Copyright © 2025 QCY AUDIO BRASIL LTDA. Todos os direitos reservados. 40.433.36…" at bounding box center [267, 179] width 63 height 9
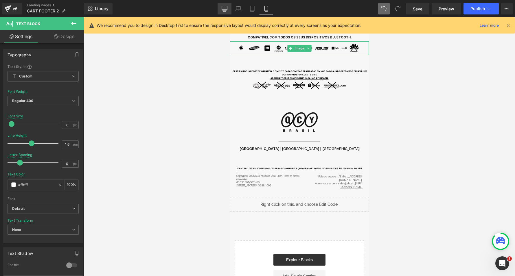
click at [227, 7] on icon at bounding box center [224, 8] width 5 height 4
type input "14"
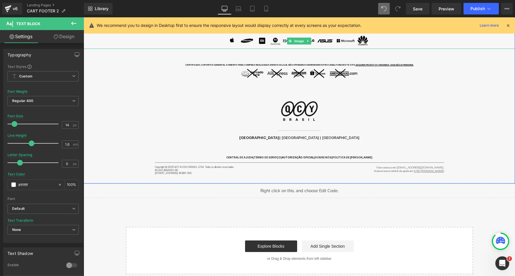
scroll to position [415, 0]
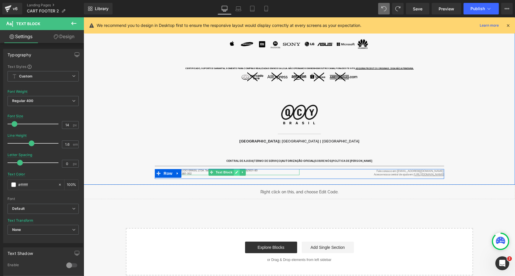
click at [235, 171] on icon at bounding box center [236, 172] width 3 height 3
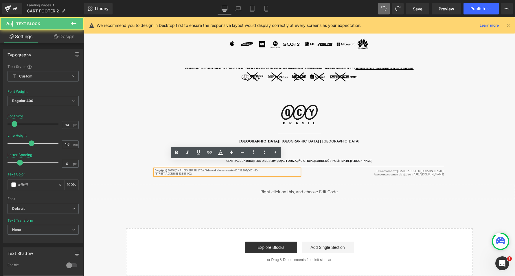
click at [213, 169] on p "Copyright © 2025 QCY AUDIO BRASIL LTDA. Todos os direitos reservados.40.433.364…" at bounding box center [227, 172] width 145 height 6
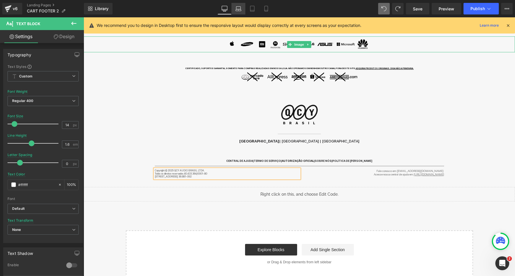
click at [242, 6] on link "Laptop" at bounding box center [238, 9] width 14 height 12
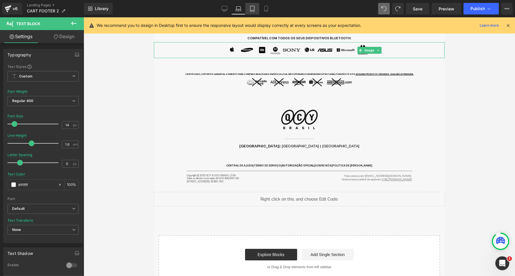
click at [251, 8] on icon at bounding box center [252, 9] width 6 height 6
type input "100"
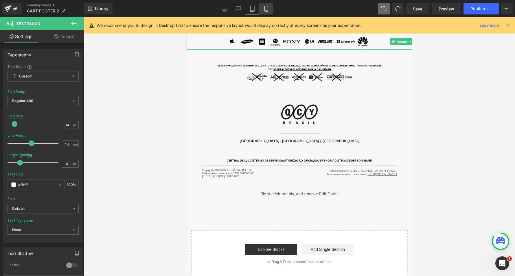
click at [265, 8] on icon at bounding box center [266, 9] width 6 height 6
type input "8"
type input "100"
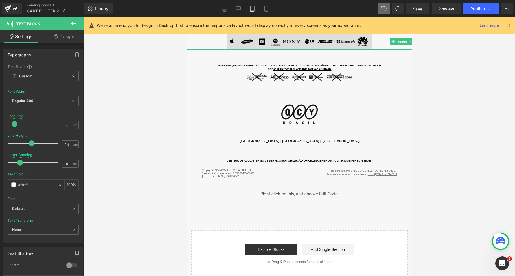
scroll to position [805, 0]
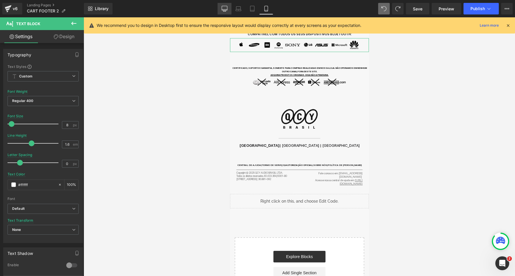
click at [225, 7] on icon at bounding box center [224, 9] width 6 height 6
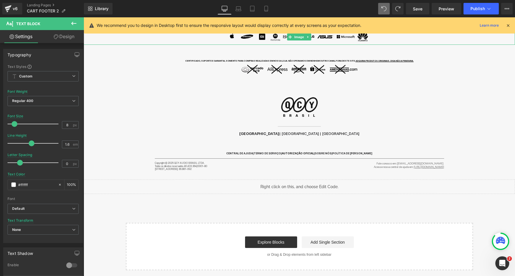
type input "14"
type input "100"
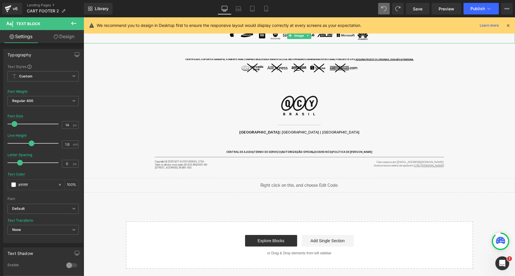
scroll to position [419, 0]
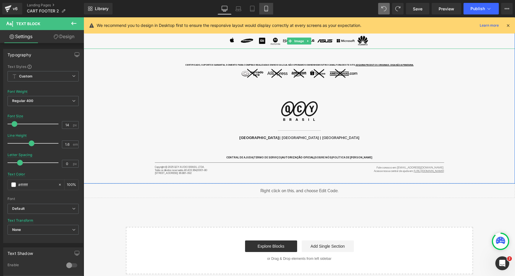
click at [267, 10] on icon at bounding box center [266, 9] width 6 height 6
type input "8"
type input "100"
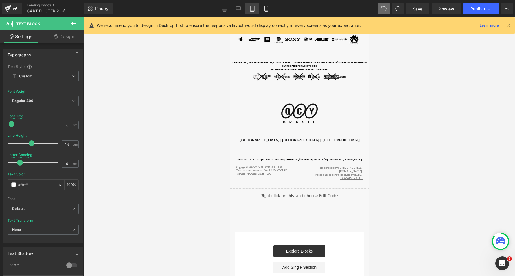
click at [251, 10] on icon at bounding box center [252, 10] width 4 height 0
type input "14"
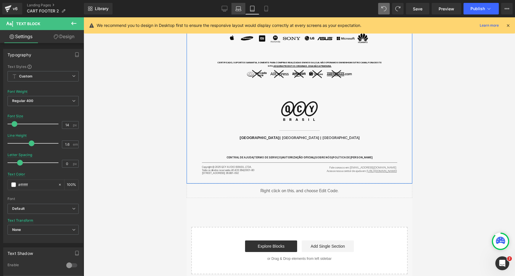
click at [238, 8] on icon at bounding box center [238, 9] width 6 height 6
type input "100"
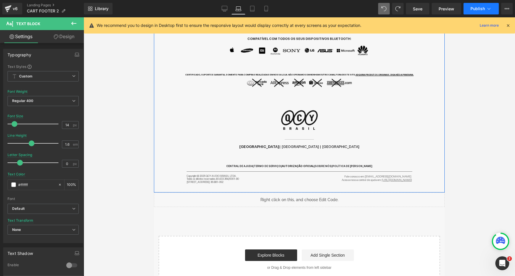
click at [485, 5] on button "Publish" at bounding box center [480, 9] width 35 height 12
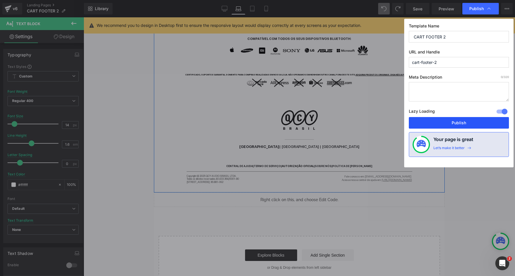
click at [449, 118] on button "Publish" at bounding box center [458, 123] width 100 height 12
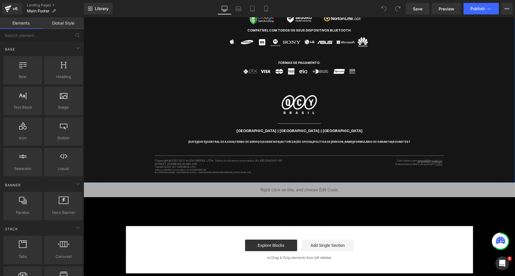
scroll to position [287, 0]
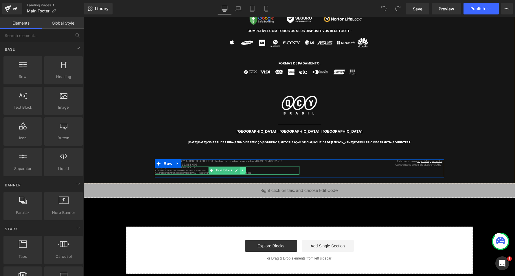
click at [243, 167] on link at bounding box center [242, 170] width 6 height 7
click at [244, 169] on icon at bounding box center [245, 170] width 3 height 3
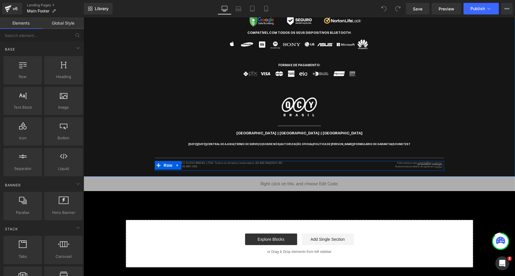
scroll to position [276, 0]
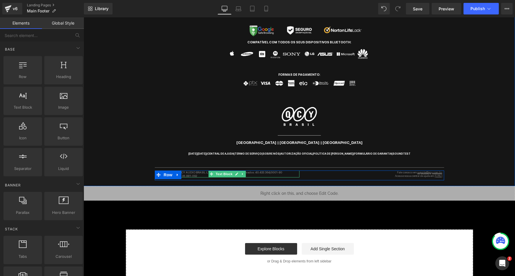
click at [195, 174] on p "[STREET_ADDRESS] 36.881-092" at bounding box center [227, 175] width 145 height 3
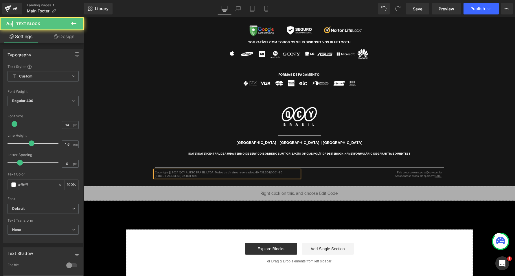
click at [177, 171] on p "Copyright © 2021 QCY AUDIO BRASIL LTDA. Todos os direitos reservados. 40.433.36…" at bounding box center [227, 172] width 145 height 3
copy div "Copyright © 2025 QCY AUDIO BRASIL LTDA. Todos os direitos reservados. 40.433.36…"
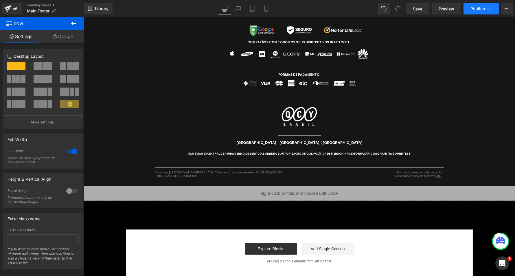
click at [481, 10] on span "Publish" at bounding box center [477, 8] width 14 height 5
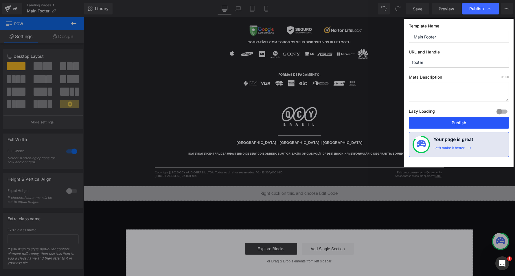
click at [440, 124] on button "Publish" at bounding box center [458, 123] width 100 height 12
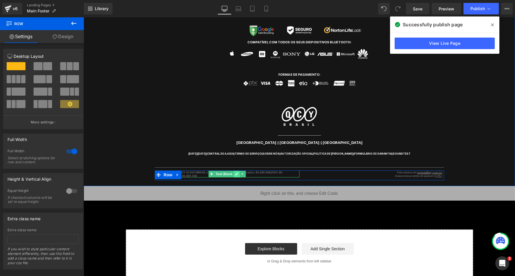
click at [236, 172] on icon at bounding box center [236, 173] width 3 height 3
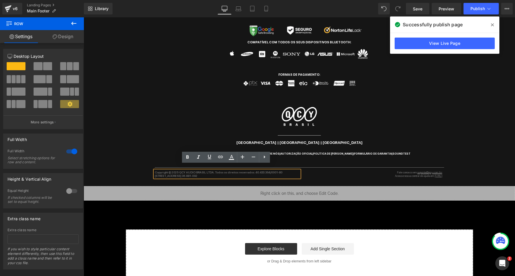
click at [232, 174] on p "[STREET_ADDRESS] 36.881-092" at bounding box center [227, 175] width 145 height 3
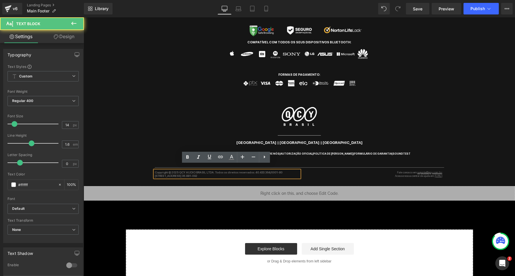
copy div "Copyright © 2025 QCY AUDIO BRASIL LTDA. Todos os direitos reservados. 40.433.36…"
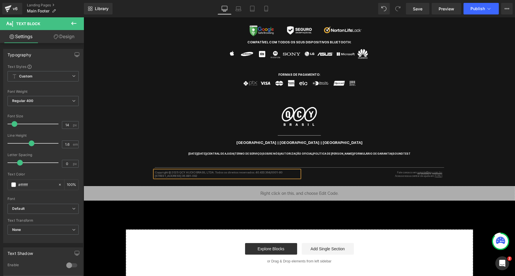
click at [244, 174] on p "[STREET_ADDRESS] 36.881-092" at bounding box center [227, 175] width 145 height 3
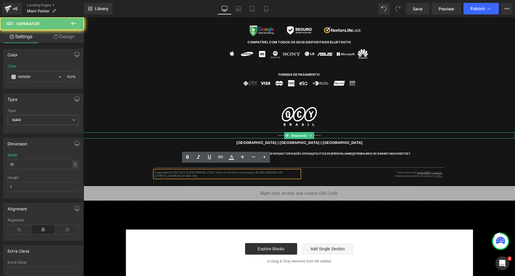
click at [228, 132] on div at bounding box center [299, 135] width 431 height 6
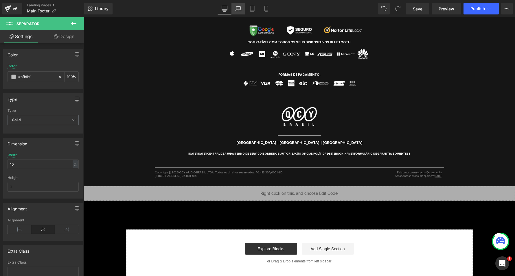
click at [241, 8] on link "Laptop" at bounding box center [238, 9] width 14 height 12
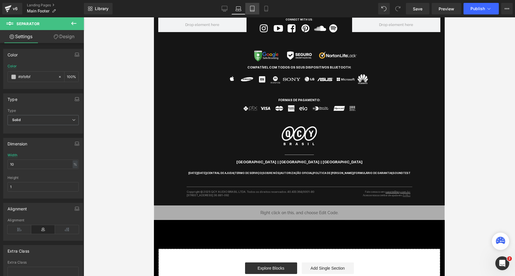
scroll to position [282, 0]
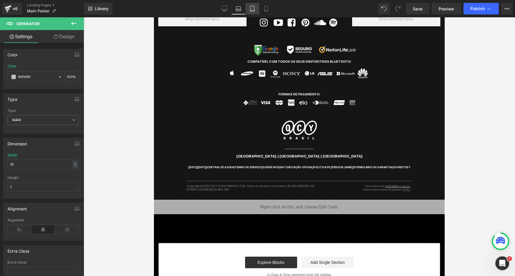
click at [249, 9] on icon at bounding box center [252, 9] width 6 height 6
type input "100"
type input "17"
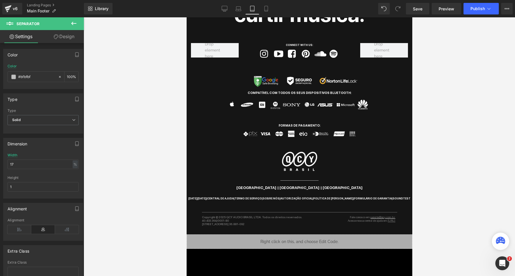
scroll to position [319, 0]
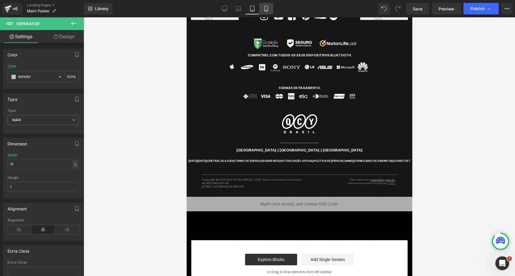
click at [269, 11] on link "Mobile" at bounding box center [266, 9] width 14 height 12
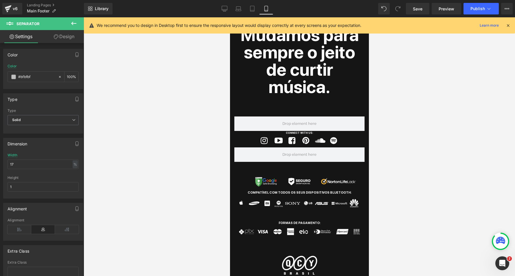
type input "100"
type input "30"
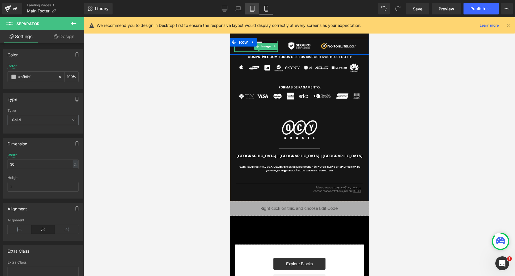
click at [249, 10] on icon at bounding box center [252, 9] width 6 height 6
type input "100"
type input "17"
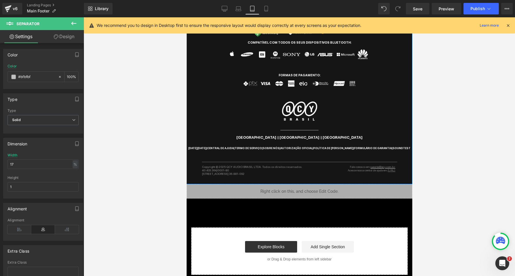
scroll to position [332, 0]
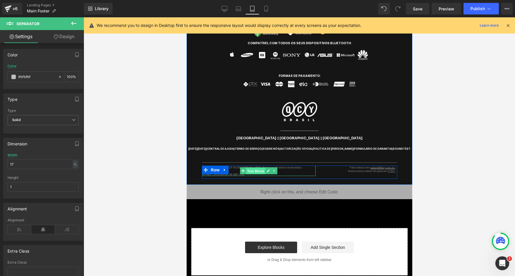
click at [252, 168] on span "Text Block" at bounding box center [255, 171] width 19 height 7
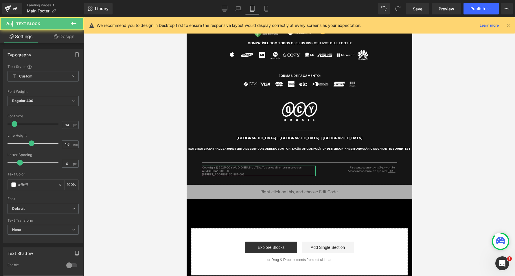
click at [66, 39] on link "Design" at bounding box center [64, 36] width 42 height 13
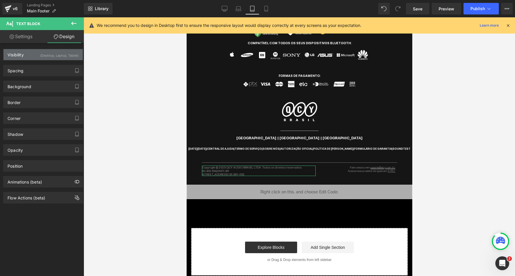
click at [50, 51] on div "(Desktop, Laptop, Tablet)" at bounding box center [59, 54] width 38 height 10
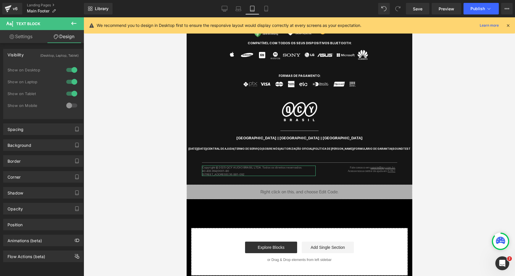
click at [66, 104] on div at bounding box center [72, 105] width 14 height 9
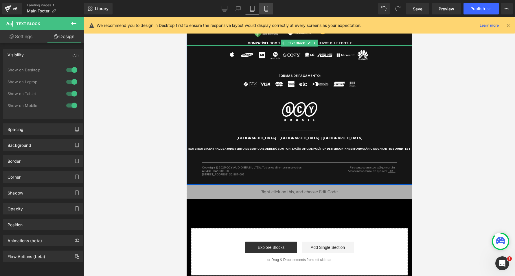
click at [269, 10] on icon at bounding box center [266, 9] width 6 height 6
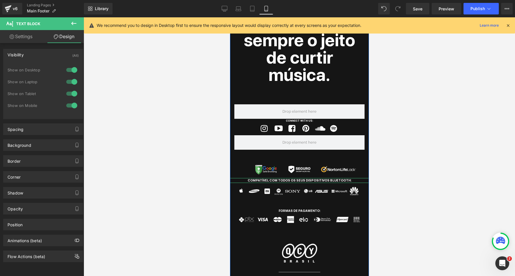
scroll to position [466, 0]
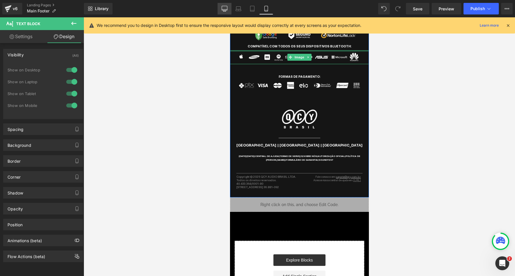
click at [229, 8] on link "Desktop" at bounding box center [224, 9] width 14 height 12
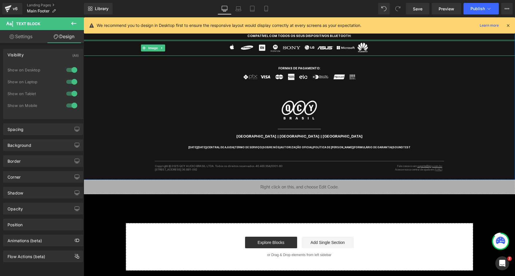
scroll to position [279, 0]
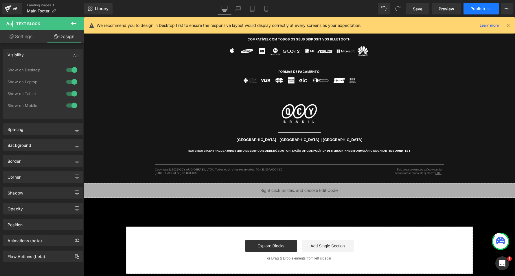
click at [479, 7] on span "Publish" at bounding box center [477, 8] width 14 height 5
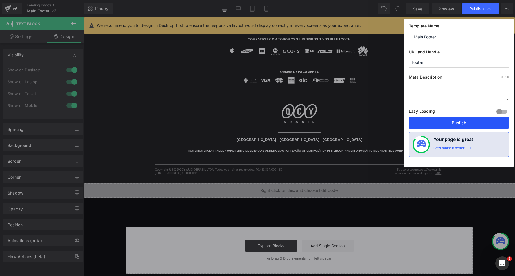
click at [429, 122] on button "Publish" at bounding box center [458, 123] width 100 height 12
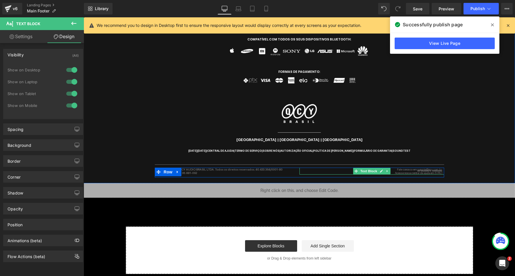
click at [398, 171] on undefined "Acesse nossa central de ajuda em: [URL]" at bounding box center [419, 172] width 49 height 3
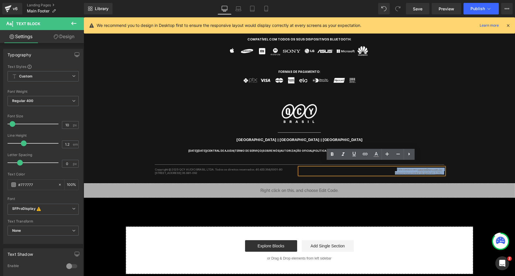
copy div "Fale conosco em: suporte@qcy.com.b r Acesse nossa central de ajuda em: [URL]"
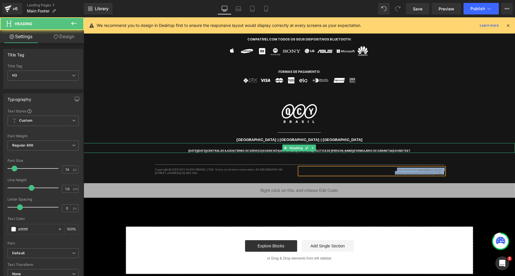
click at [470, 149] on p "BLACK FRIDAY | CENTRAL DE AJUDA | TERMO DE SERVIÇO | SOBRE NÓS | AUTORIZAÇÃO OF…" at bounding box center [299, 151] width 431 height 4
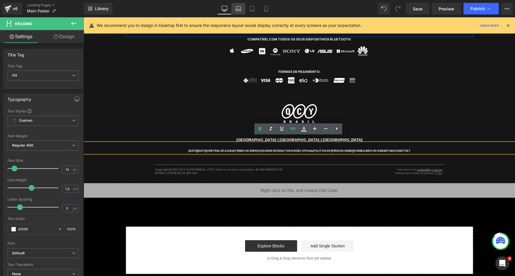
click at [235, 3] on link "Laptop" at bounding box center [238, 9] width 14 height 12
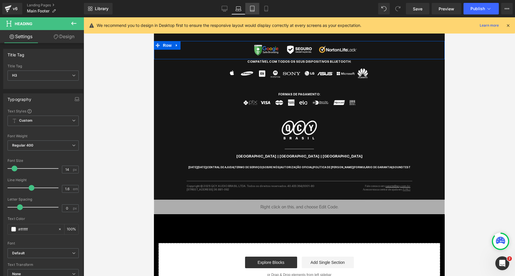
click at [253, 8] on icon at bounding box center [252, 9] width 6 height 6
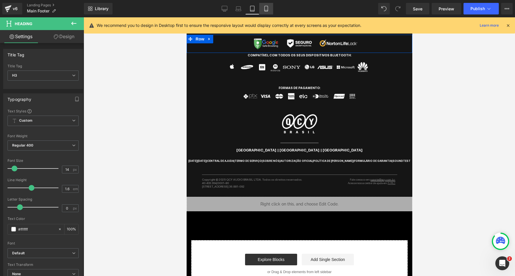
click at [265, 11] on link "Mobile" at bounding box center [266, 9] width 14 height 12
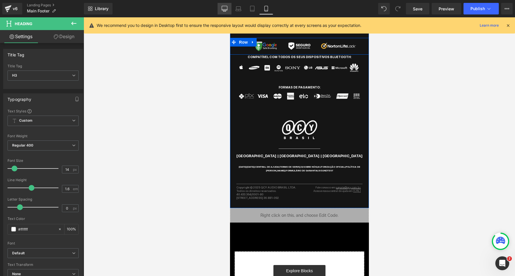
click at [223, 7] on icon at bounding box center [224, 9] width 6 height 6
type input "100"
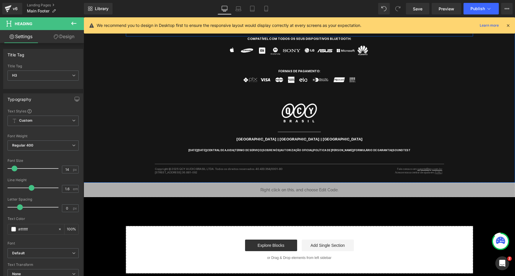
scroll to position [279, 0]
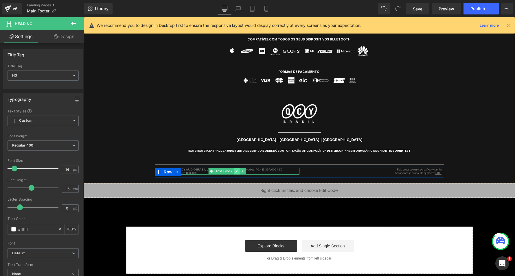
click at [235, 169] on icon at bounding box center [236, 170] width 3 height 3
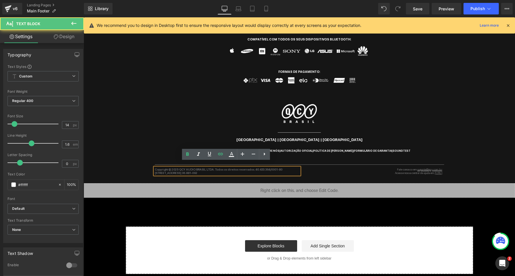
click at [216, 168] on p "Copyright © 2025 QCY AUDIO BRASIL LTDA. Todos os direitos reservados. 40.433.36…" at bounding box center [227, 169] width 145 height 3
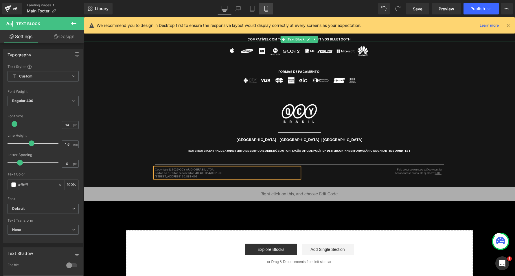
click at [265, 9] on icon at bounding box center [266, 9] width 6 height 6
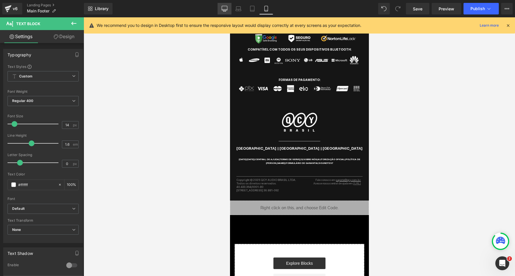
click at [225, 7] on icon at bounding box center [224, 9] width 6 height 6
type input "100"
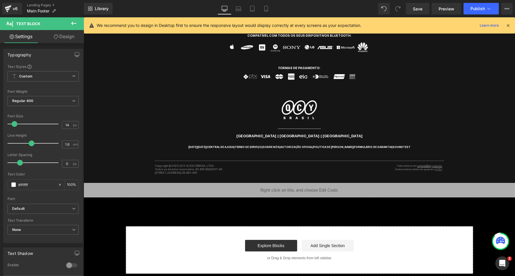
scroll to position [282, 0]
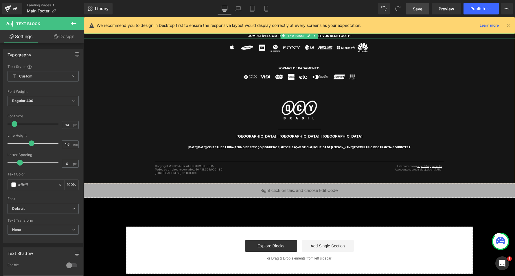
click at [415, 5] on link "Save" at bounding box center [417, 9] width 23 height 12
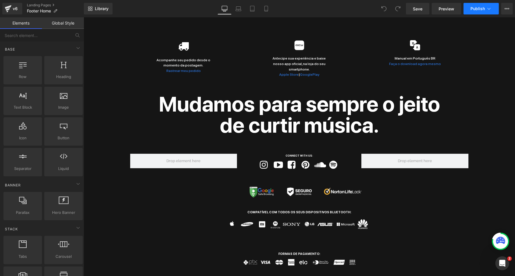
click at [482, 13] on button "Publish" at bounding box center [480, 9] width 35 height 12
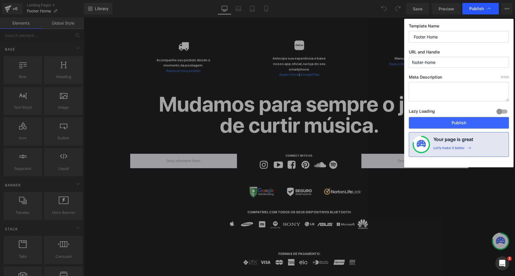
click at [483, 11] on div "Publish" at bounding box center [480, 9] width 36 height 12
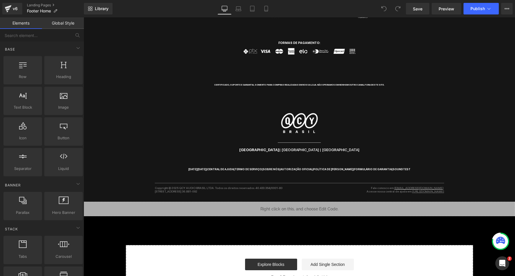
scroll to position [226, 0]
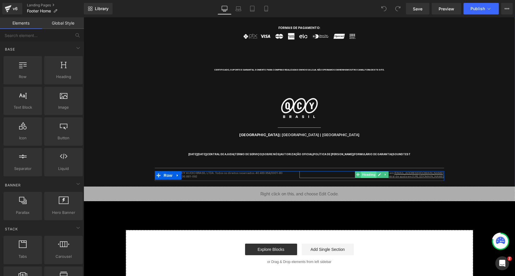
click at [365, 172] on span "Heading" at bounding box center [368, 174] width 16 height 7
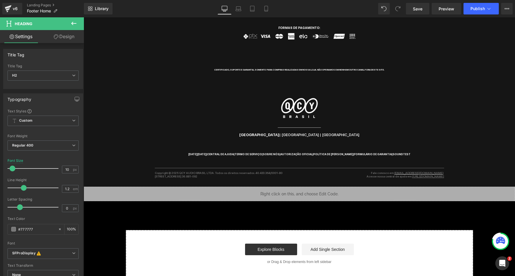
click at [75, 24] on icon at bounding box center [73, 23] width 5 height 3
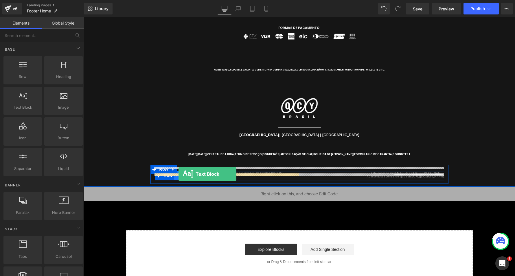
drag, startPoint x: 112, startPoint y: 119, endPoint x: 178, endPoint y: 174, distance: 86.4
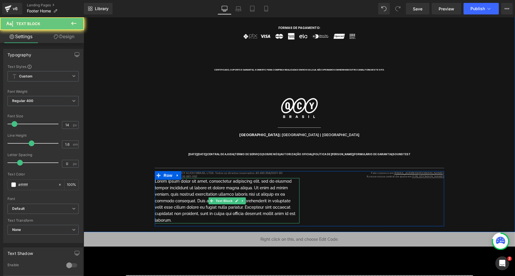
click at [210, 188] on p "Lorem ipsum dolor sit amet, consectetur adipiscing elit, sed do eiusmod tempor …" at bounding box center [227, 200] width 145 height 45
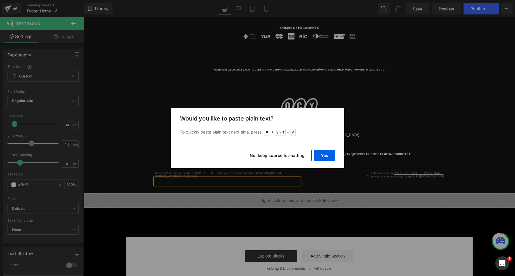
click at [273, 147] on div "Yes No, keep source formatting" at bounding box center [257, 155] width 173 height 25
click at [266, 157] on button "No, keep source formatting" at bounding box center [277, 156] width 69 height 12
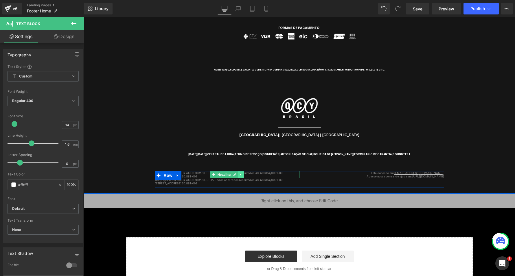
click at [242, 171] on link at bounding box center [241, 174] width 6 height 7
click at [242, 173] on icon at bounding box center [243, 174] width 3 height 3
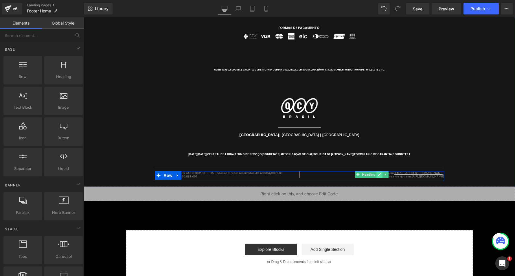
click at [378, 173] on icon at bounding box center [379, 174] width 3 height 3
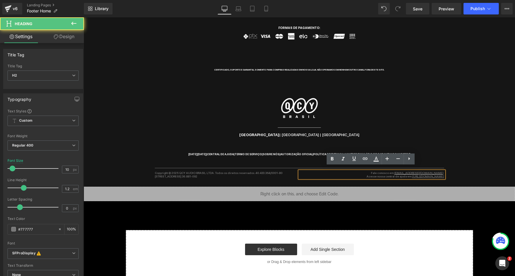
click at [372, 175] on h2 "Acesse nossa central de ajuda em: https://qcy.help" at bounding box center [371, 176] width 145 height 3
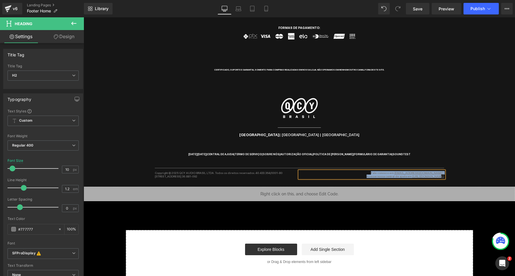
copy div "Fale conosco em: suporte@qcy.com.br Acesse nossa central de ajuda em: https://q…"
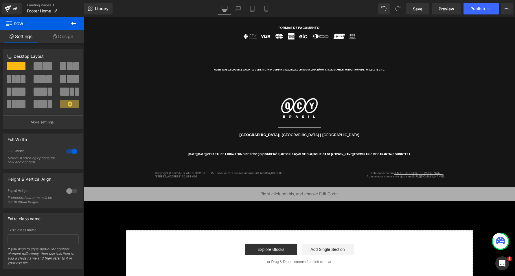
click at [76, 23] on icon at bounding box center [73, 23] width 7 height 7
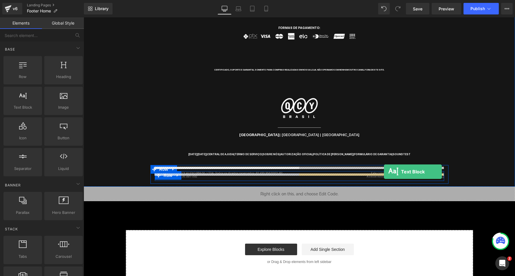
drag, startPoint x: 106, startPoint y: 114, endPoint x: 384, endPoint y: 172, distance: 284.0
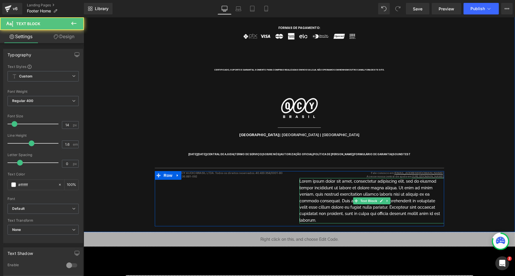
click at [394, 188] on p "Lorem ipsum dolor sit amet, consectetur adipiscing elit, sed do eiusmod tempor …" at bounding box center [371, 200] width 145 height 45
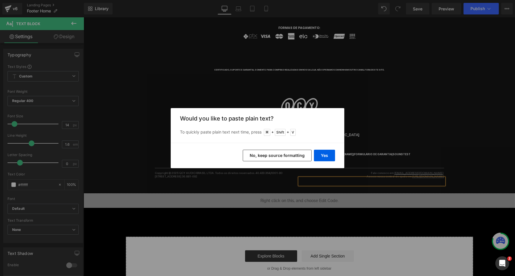
click at [285, 154] on button "No, keep source formatting" at bounding box center [277, 156] width 69 height 12
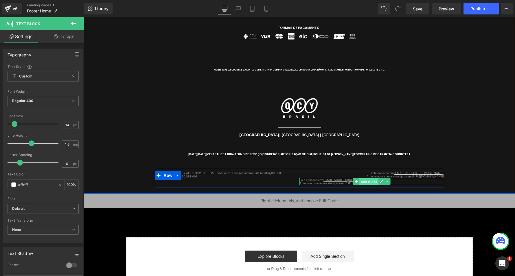
click at [362, 178] on span "Text Block" at bounding box center [368, 181] width 19 height 7
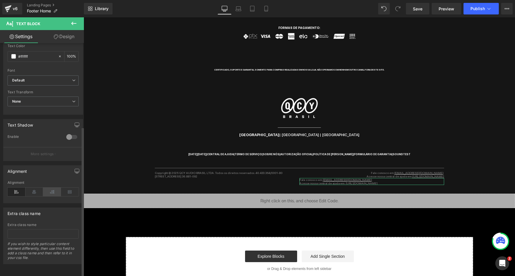
click at [53, 188] on icon at bounding box center [52, 192] width 18 height 9
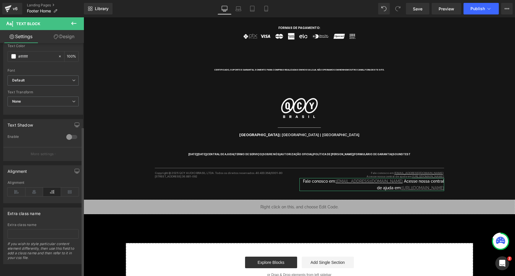
scroll to position [129, 0]
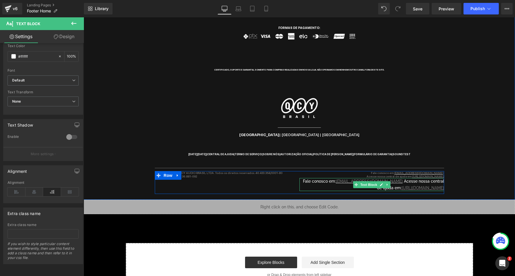
click at [321, 179] on undefined "Fale conosco em: suporte@qcy.com.br" at bounding box center [353, 181] width 101 height 5
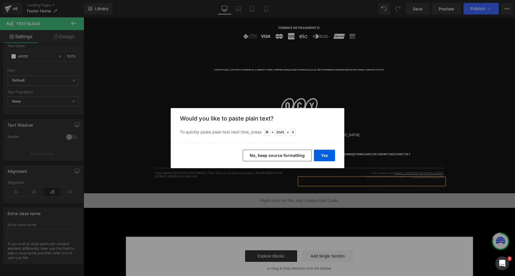
click at [299, 158] on button "No, keep source formatting" at bounding box center [277, 156] width 69 height 12
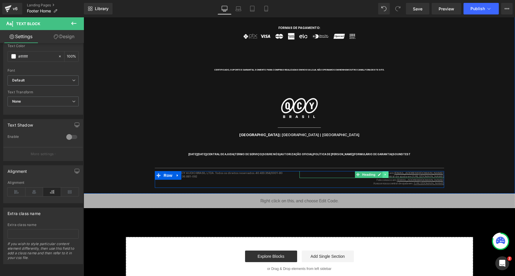
click at [386, 171] on link at bounding box center [385, 174] width 6 height 7
click at [387, 173] on icon at bounding box center [387, 174] width 3 height 3
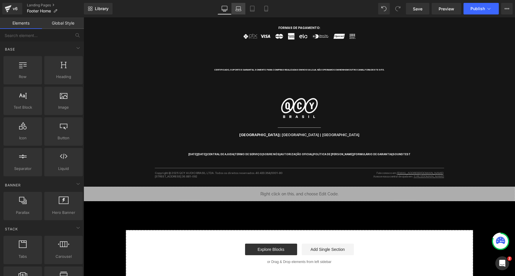
click at [240, 10] on icon at bounding box center [238, 9] width 6 height 6
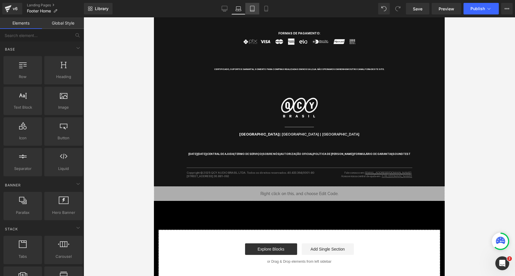
click at [251, 10] on icon at bounding box center [252, 9] width 6 height 6
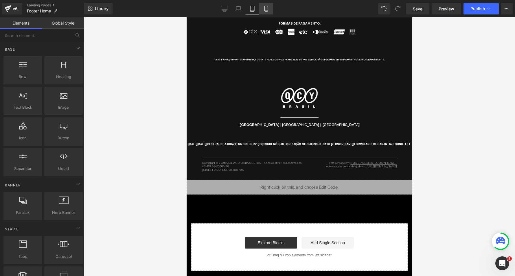
click at [262, 11] on link "Mobile" at bounding box center [266, 9] width 14 height 12
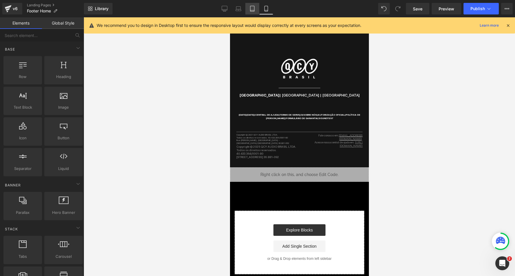
scroll to position [397, 0]
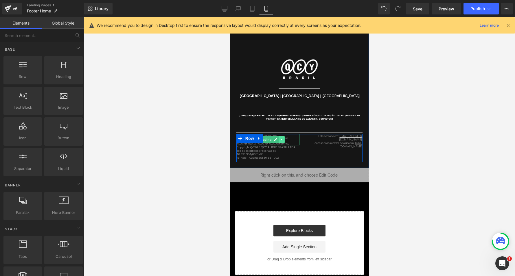
click at [280, 138] on icon at bounding box center [281, 139] width 3 height 3
click at [284, 138] on icon at bounding box center [283, 139] width 3 height 3
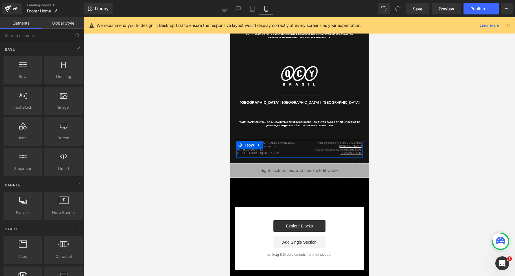
scroll to position [386, 0]
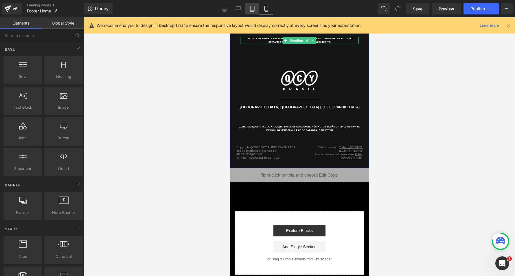
click at [248, 10] on link "Tablet" at bounding box center [252, 9] width 14 height 12
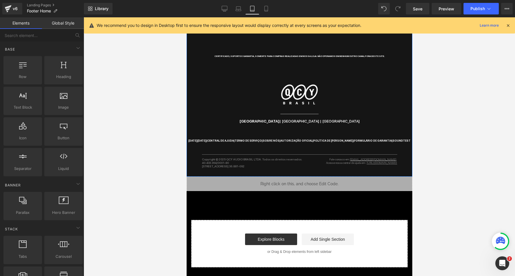
scroll to position [255, 0]
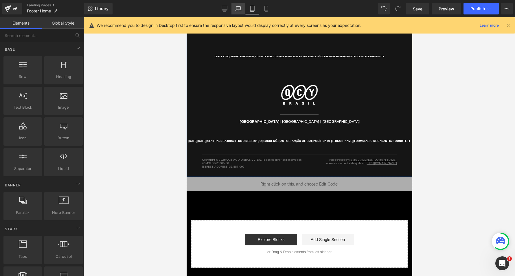
click at [240, 9] on icon at bounding box center [238, 10] width 5 height 2
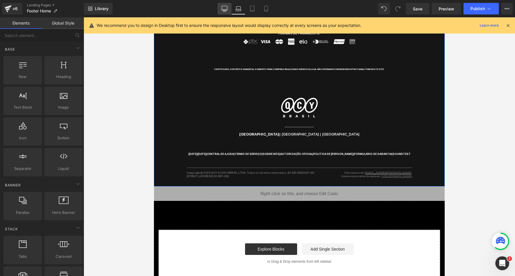
click at [219, 10] on link "Desktop" at bounding box center [224, 9] width 14 height 12
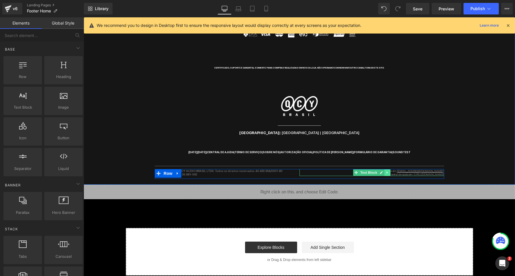
click at [385, 171] on icon at bounding box center [386, 172] width 3 height 3
click at [372, 171] on icon at bounding box center [372, 172] width 3 height 3
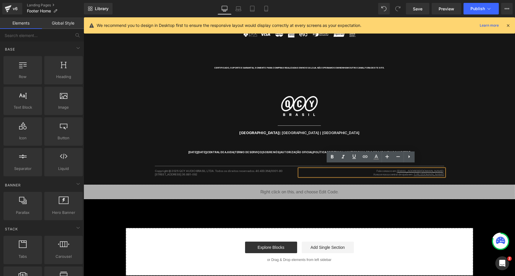
click at [368, 169] on h2 "Fale conosco em: suporte@qcy.com.br" at bounding box center [371, 170] width 145 height 3
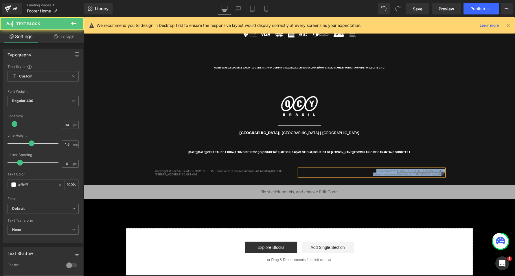
copy div "Fale conosco em: suporte@qcy.com.br Acesse nossa central de ajuda em: https://q…"
click at [390, 169] on h2 "Fale conosco em: suporte@qcy.com.br" at bounding box center [371, 170] width 145 height 3
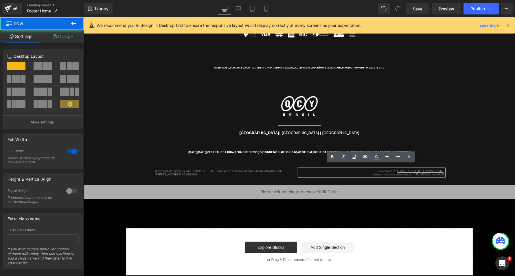
drag, startPoint x: 479, startPoint y: 155, endPoint x: 442, endPoint y: 164, distance: 38.2
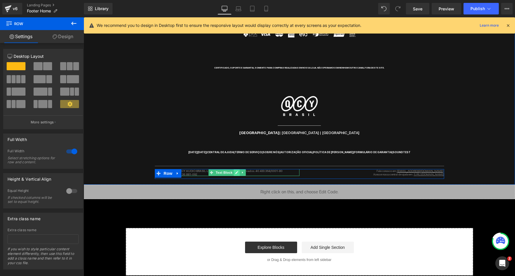
click at [235, 171] on icon at bounding box center [236, 172] width 3 height 3
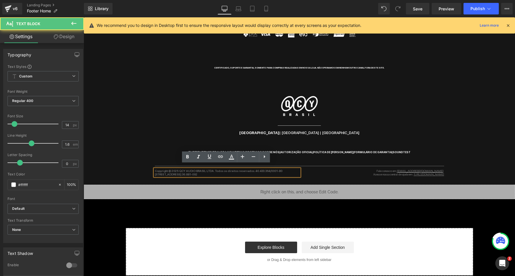
click at [221, 169] on p "Copyright © 2025 QCY AUDIO BRASIL LTDA. Todos os direitos reservados. 40.433.36…" at bounding box center [227, 170] width 145 height 3
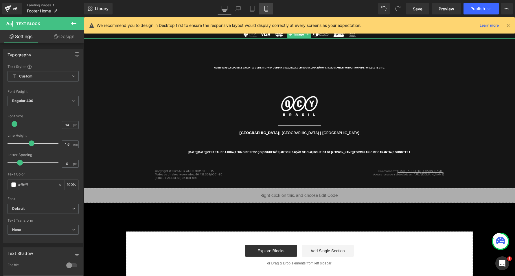
click at [265, 10] on icon at bounding box center [266, 9] width 6 height 6
type input "100"
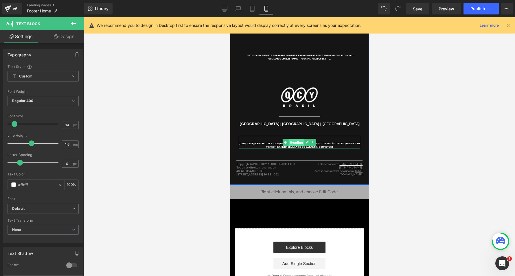
click at [295, 139] on span "Heading" at bounding box center [296, 142] width 16 height 7
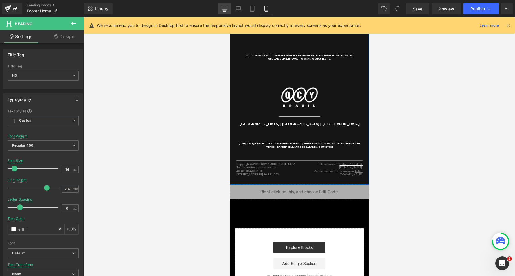
click at [222, 10] on icon at bounding box center [224, 8] width 5 height 4
type input "1.6"
type input "100"
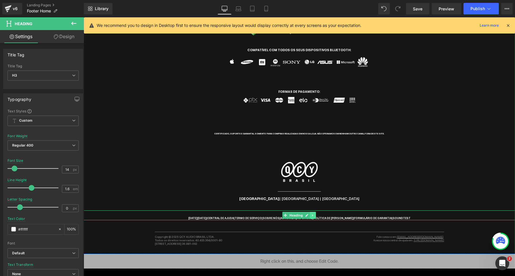
scroll to position [142, 0]
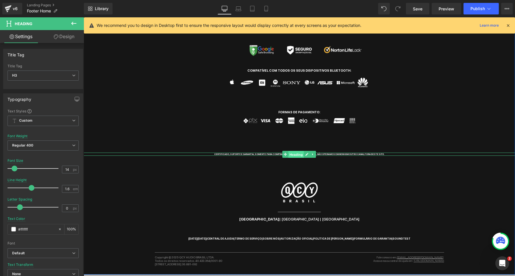
click at [299, 151] on span "Heading" at bounding box center [296, 154] width 16 height 7
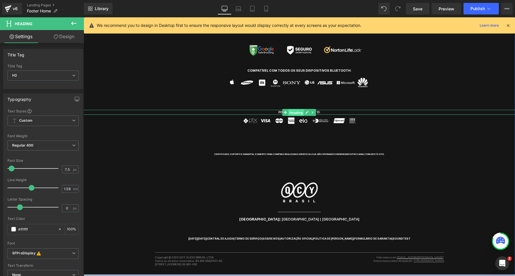
click at [300, 109] on span "Heading" at bounding box center [296, 112] width 16 height 7
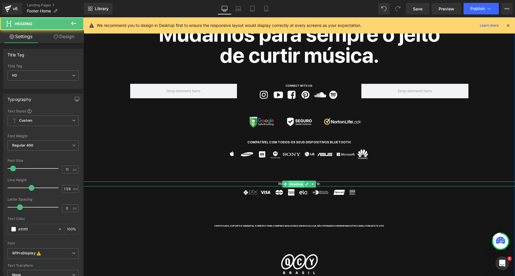
scroll to position [60, 0]
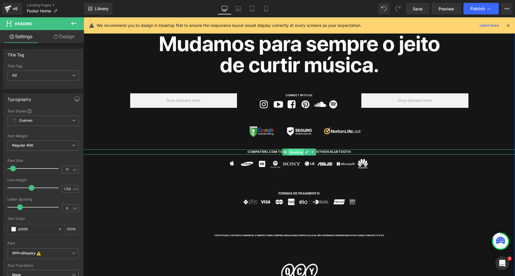
click at [298, 149] on span "Heading" at bounding box center [296, 152] width 16 height 7
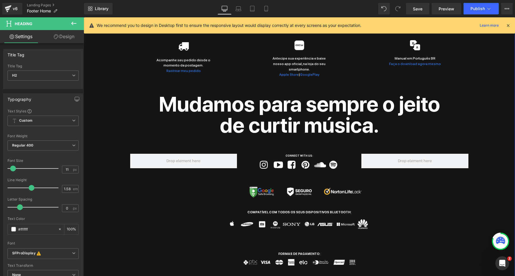
scroll to position [0, 0]
click at [293, 112] on span "Heading" at bounding box center [296, 115] width 16 height 7
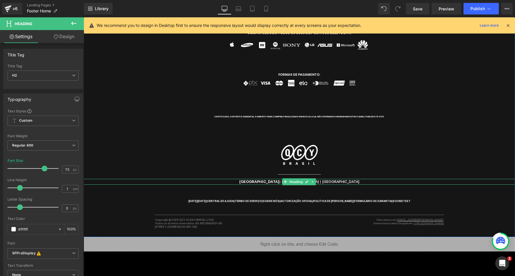
scroll to position [188, 0]
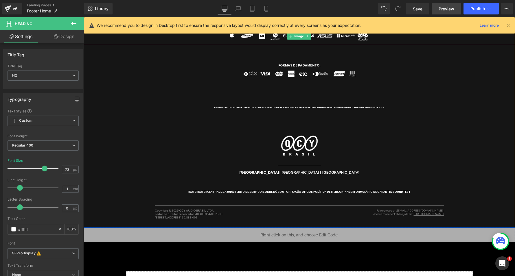
click at [448, 11] on span "Preview" at bounding box center [446, 9] width 16 height 6
click at [421, 10] on span "Save" at bounding box center [417, 9] width 10 height 6
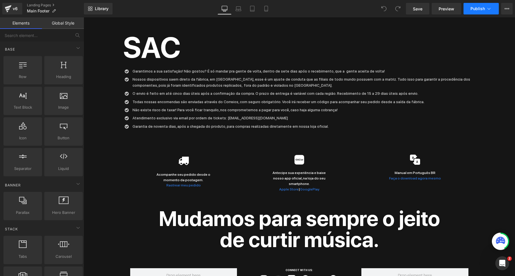
click at [482, 9] on span "Publish" at bounding box center [477, 8] width 14 height 5
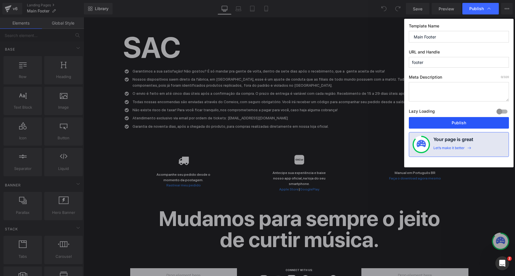
click at [459, 124] on button "Publish" at bounding box center [458, 123] width 100 height 12
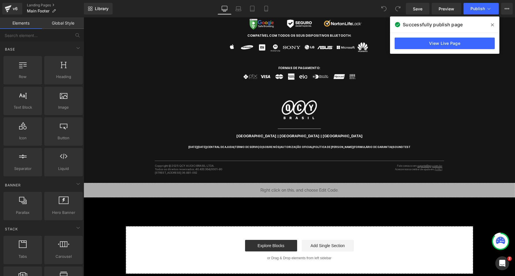
scroll to position [282, 0]
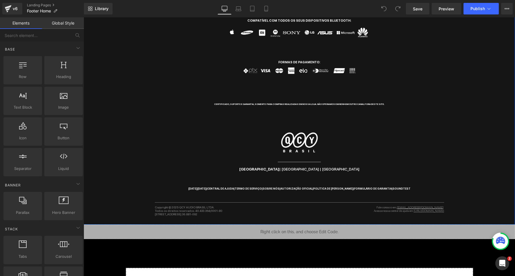
scroll to position [234, 0]
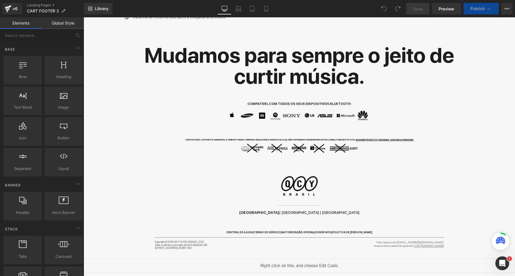
scroll to position [342, 0]
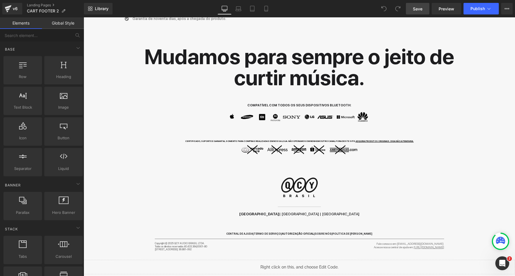
click at [418, 7] on span "Save" at bounding box center [417, 9] width 10 height 6
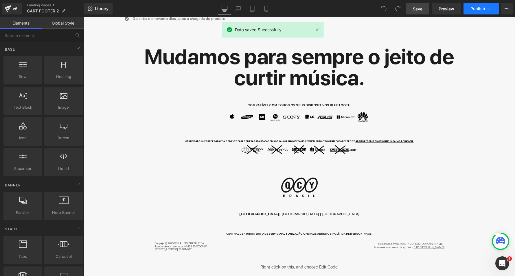
click at [472, 10] on span "Publish" at bounding box center [477, 8] width 14 height 5
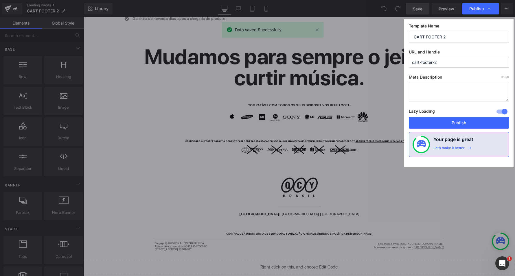
click at [442, 131] on div "Template Name CART FOOTER 2 URL and Handle cart-footer-2 Meta Description 0 /32…" at bounding box center [458, 93] width 109 height 149
click at [442, 123] on button "Publish" at bounding box center [458, 123] width 100 height 12
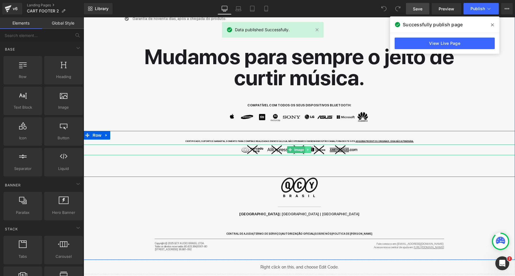
click at [307, 148] on icon at bounding box center [307, 149] width 3 height 3
click at [309, 148] on icon at bounding box center [310, 149] width 3 height 3
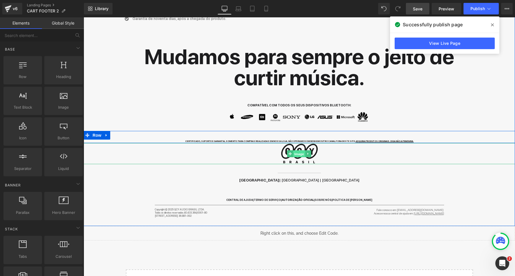
click at [298, 150] on span "Image" at bounding box center [299, 153] width 12 height 7
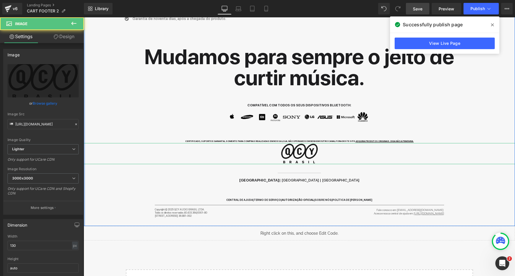
click at [63, 36] on link "Design" at bounding box center [64, 36] width 42 height 13
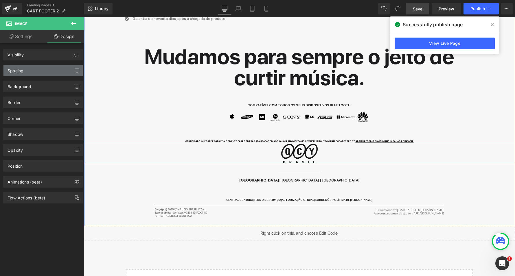
click at [45, 72] on div "Spacing" at bounding box center [42, 70] width 79 height 11
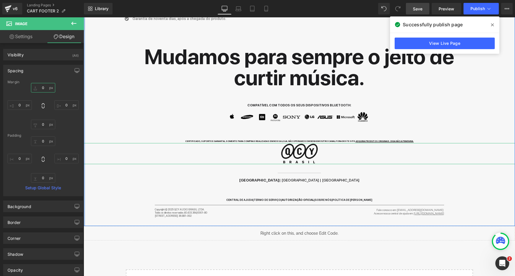
click at [38, 88] on input "0" at bounding box center [43, 88] width 24 height 10
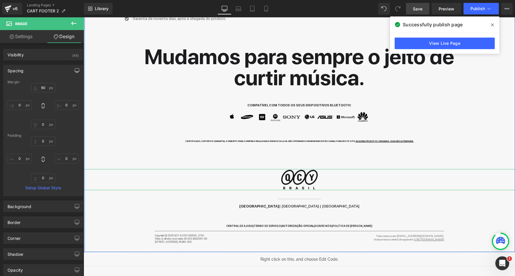
click at [75, 70] on icon "button" at bounding box center [77, 70] width 5 height 5
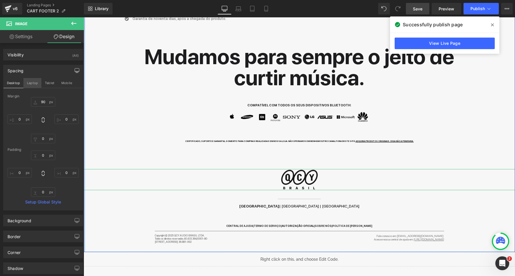
click at [34, 81] on button "Laptop" at bounding box center [32, 83] width 18 height 10
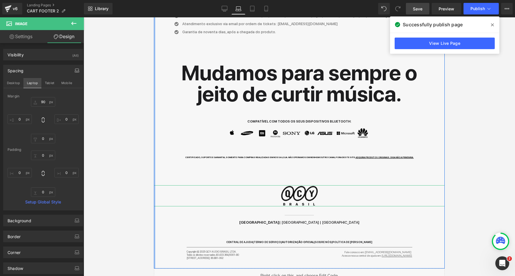
type input "90"
type input "0"
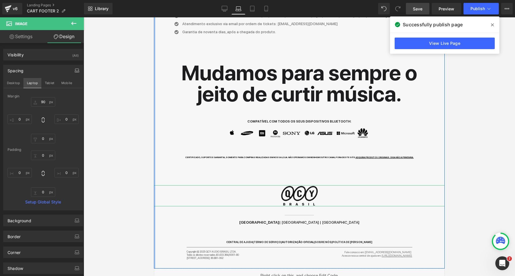
type input "0"
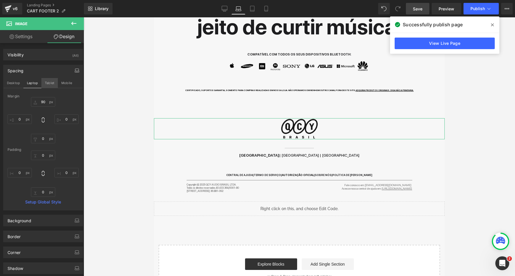
click at [49, 83] on button "Tablet" at bounding box center [49, 83] width 16 height 10
type input "90"
type input "0"
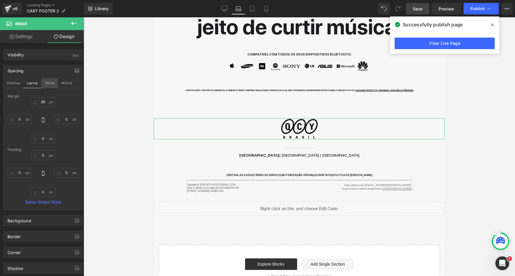
type input "0"
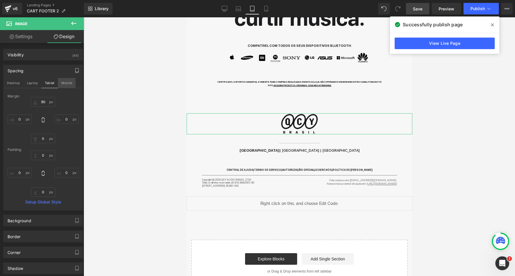
click at [61, 83] on button "Mobile" at bounding box center [67, 83] width 18 height 10
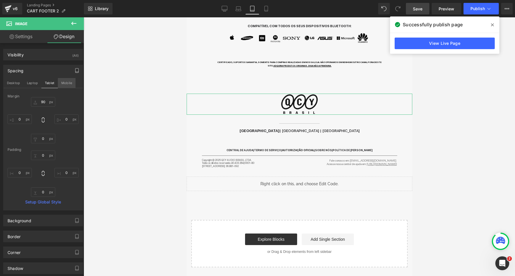
type input "90"
type input "0"
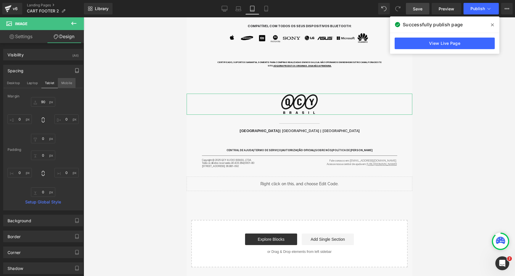
type input "0"
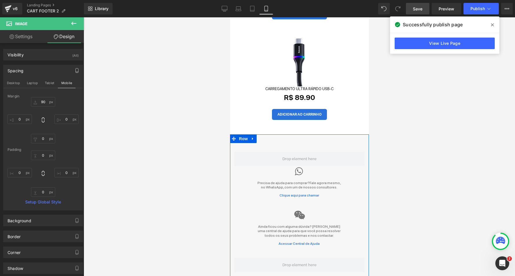
scroll to position [218, 0]
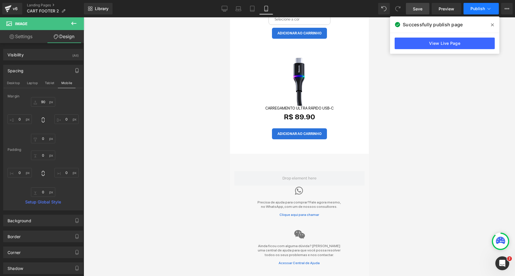
click at [482, 10] on span "Publish" at bounding box center [477, 8] width 14 height 5
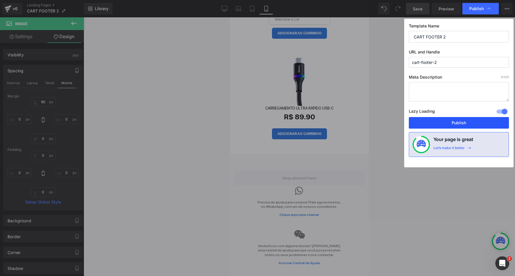
click at [445, 120] on button "Publish" at bounding box center [458, 123] width 100 height 12
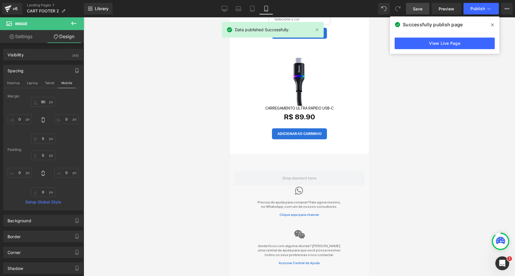
click at [413, 149] on div at bounding box center [299, 146] width 431 height 259
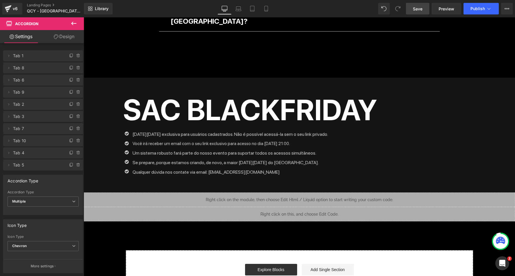
click at [415, 10] on span "Save" at bounding box center [417, 9] width 10 height 6
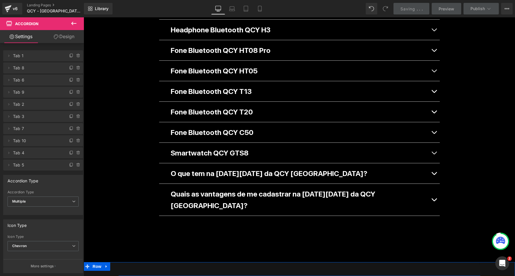
scroll to position [450, 0]
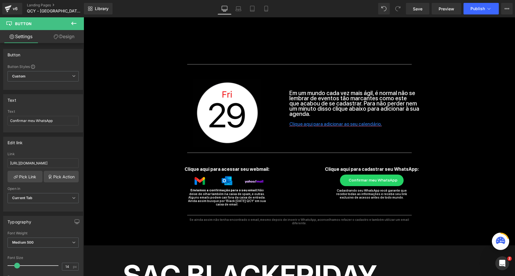
scroll to position [165, 0]
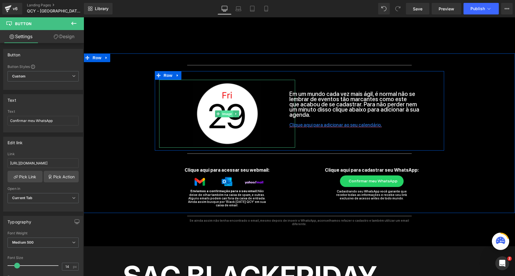
click at [225, 112] on span "Image" at bounding box center [227, 113] width 12 height 7
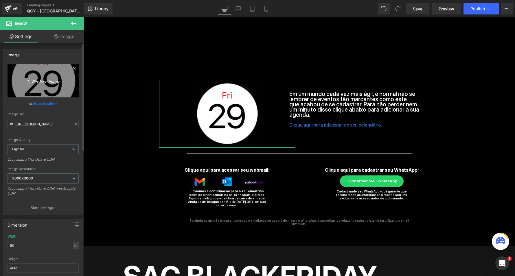
click at [38, 88] on link "Replace Image" at bounding box center [43, 80] width 71 height 33
type input "C:\fakepath\28.jpg"
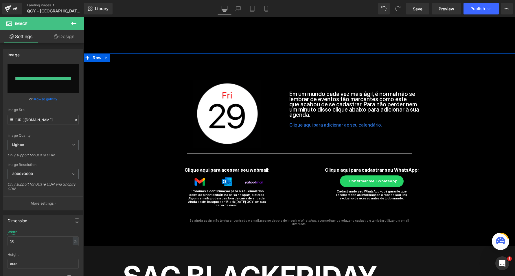
type input "https://ucarecdn.com/de9e2caa-fb25-48ba-9cae-b238810f3048/-/format/auto/-/previ…"
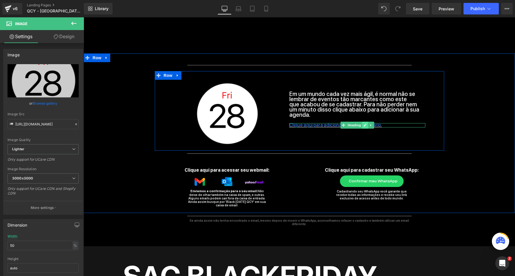
click at [363, 125] on icon at bounding box center [364, 125] width 3 height 3
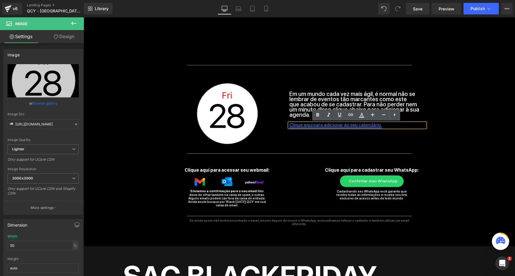
click at [342, 125] on link "Clique aqui para adicionar ao seu calendário." at bounding box center [335, 124] width 93 height 5
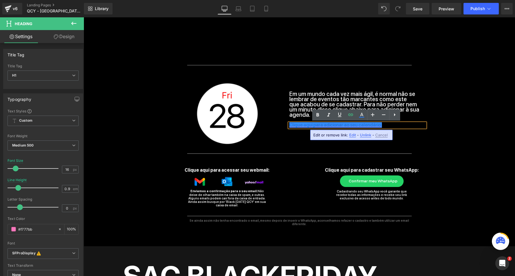
click at [352, 135] on span "Edit" at bounding box center [352, 135] width 7 height 5
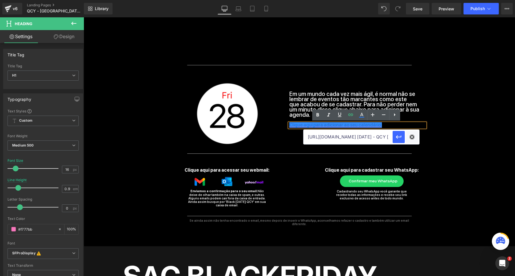
click at [366, 136] on input "https://qcy.blob.core.windows.net/site/dev/bf24/BLACK FRIDAY - QCY BRASIL™.ics" at bounding box center [347, 137] width 89 height 14
paste input "https://qcy.blob.core.windows.net/site/dev/blackfriday/2025/[BLACKFRIDAY-25] QC…"
type input "https://qcy.blob.core.windows.net/site/dev/blackfriday/2025/[BLACKFRIDAY-25] QC…"
click at [396, 138] on icon "button" at bounding box center [398, 137] width 7 height 7
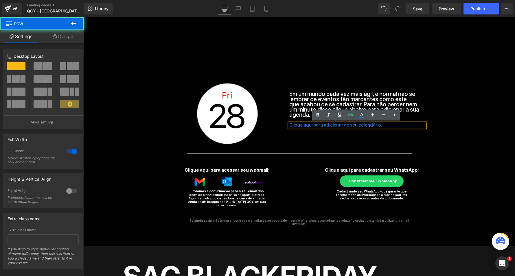
click at [458, 99] on div "Separator Row Image Em um mundo cada vez mais ágil, é normal não se lembrar de …" at bounding box center [299, 136] width 431 height 148
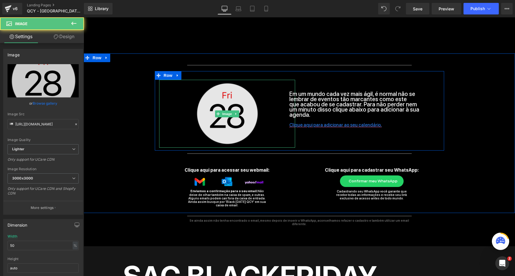
click at [221, 120] on img at bounding box center [227, 114] width 68 height 68
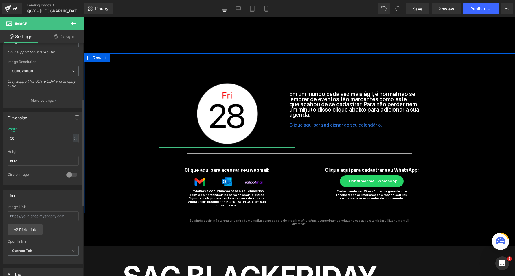
scroll to position [121, 0]
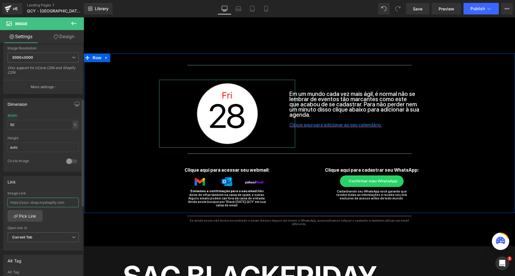
click at [48, 203] on input "text" at bounding box center [43, 203] width 71 height 10
paste input "https://qcy.blob.core.windows.net/site/dev/blackfriday/2025/[BLACKFRIDAY-25] QC…"
type input "https://qcy.blob.core.windows.net/site/dev/blackfriday/2025/[BLACKFRIDAY-25] QC…"
click at [61, 183] on div "Link" at bounding box center [42, 181] width 79 height 11
click at [135, 167] on div "Separator Row Image Em um mundo cada vez mais ágil, é normal não se lembrar de …" at bounding box center [299, 136] width 431 height 148
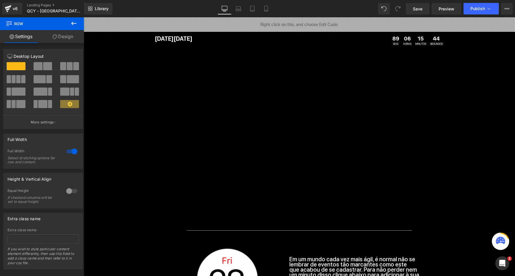
scroll to position [0, 0]
click at [422, 9] on link "Save" at bounding box center [417, 9] width 23 height 12
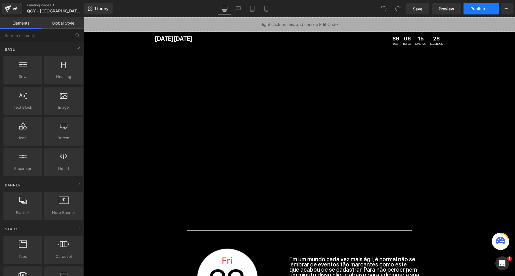
click at [482, 10] on span "Publish" at bounding box center [477, 8] width 14 height 5
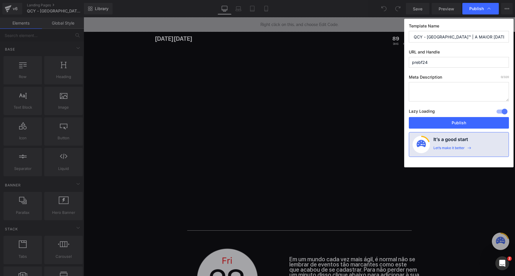
click at [436, 60] on input "prebf24" at bounding box center [458, 62] width 100 height 11
type input "prebf25"
click at [452, 125] on button "Publish" at bounding box center [458, 123] width 100 height 12
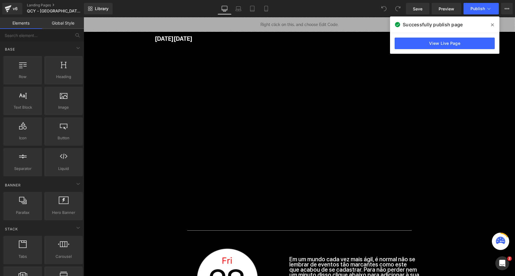
click at [493, 23] on icon at bounding box center [492, 25] width 3 height 5
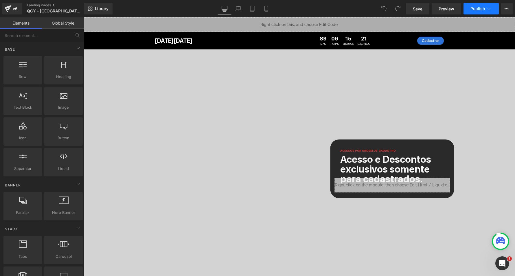
click at [480, 7] on span "Publish" at bounding box center [477, 8] width 14 height 5
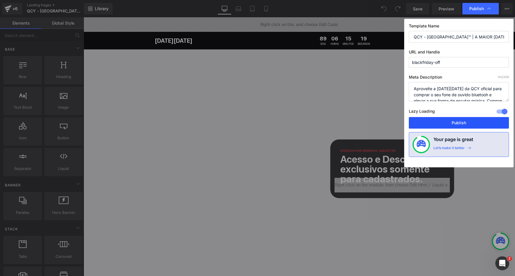
click at [459, 122] on button "Publish" at bounding box center [458, 123] width 100 height 12
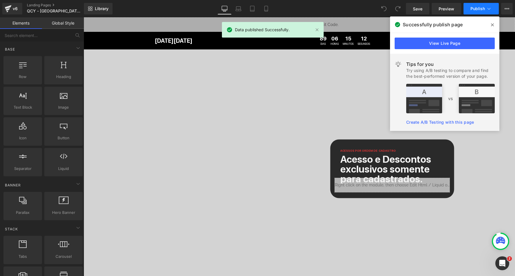
click at [474, 10] on span "Publish" at bounding box center [477, 8] width 14 height 5
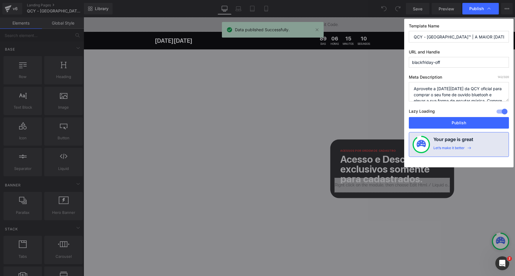
drag, startPoint x: 465, startPoint y: 39, endPoint x: 513, endPoint y: 39, distance: 48.3
click at [513, 39] on div "Template Name QCY - BRASIL™ | A MAIOR BLACK FRIDAY DA HISTÓRIA URL and Handle b…" at bounding box center [458, 93] width 109 height 149
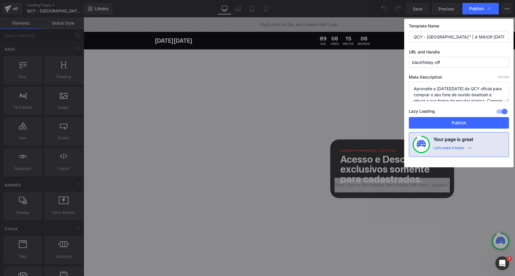
click at [460, 89] on textarea "Aproveite a Black Friday da QCY oficial para comprar o seu fone de ouvido bluet…" at bounding box center [458, 91] width 100 height 19
click at [486, 89] on textarea "Aproveite a Black Friday da QCY oficial para comprar o seu fone de ouvido bluet…" at bounding box center [458, 91] width 100 height 19
click at [472, 88] on textarea "Aproveite a Black Friday da QCY oficial para comprar o seu fone de ouvido bluet…" at bounding box center [458, 91] width 100 height 19
type textarea "Aproveite a Black Friday 2025 Oficial da QCY BRASIL para comprar o seu fone de …"
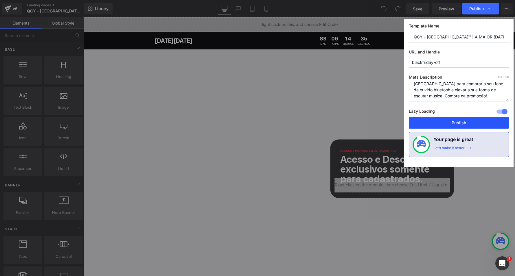
click at [460, 122] on button "Publish" at bounding box center [458, 123] width 100 height 12
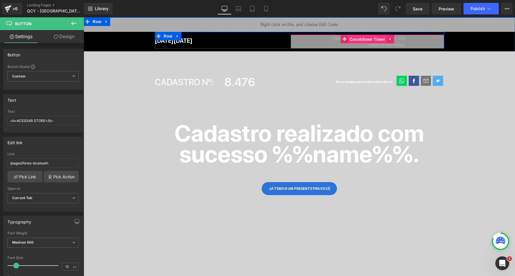
click at [364, 38] on span "Countdown Timer" at bounding box center [367, 39] width 38 height 9
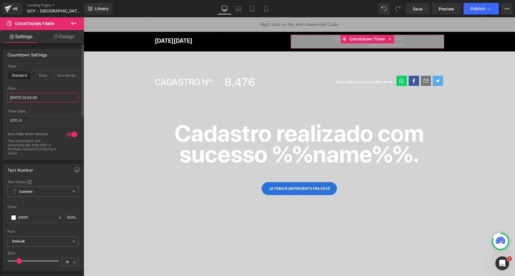
click at [32, 98] on input "[DATE] 22:00:00" at bounding box center [43, 98] width 71 height 10
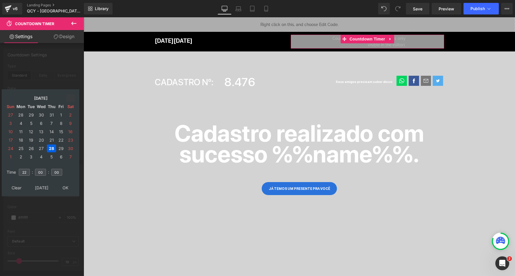
click at [75, 96] on td at bounding box center [70, 98] width 9 height 8
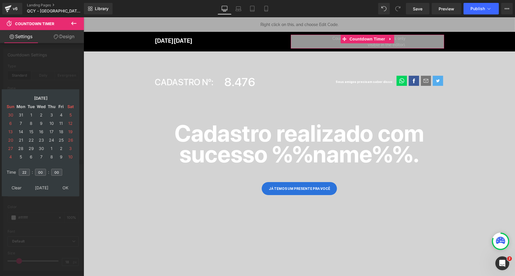
click at [75, 96] on td at bounding box center [70, 98] width 9 height 8
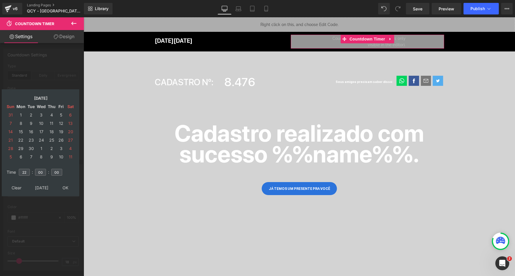
click at [75, 96] on td at bounding box center [70, 98] width 9 height 8
click at [51, 147] on td "27" at bounding box center [51, 149] width 9 height 8
click at [27, 172] on input "22" at bounding box center [24, 172] width 11 height 7
type input "21"
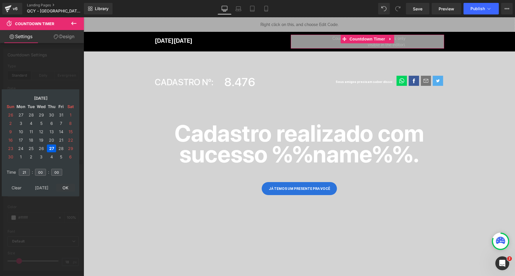
type input "[DATE] 21:00:00"
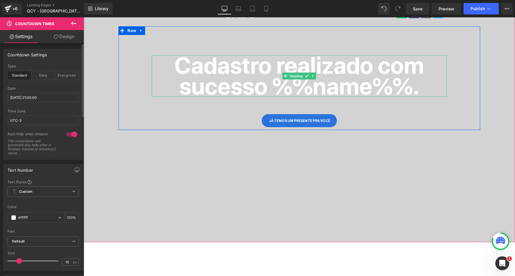
scroll to position [69, 0]
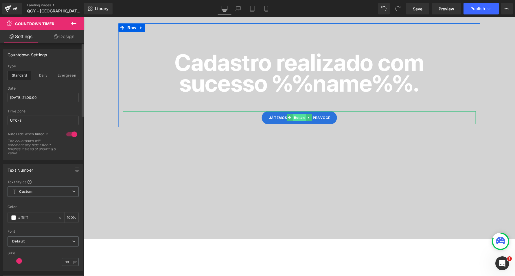
click at [293, 117] on span "Button" at bounding box center [299, 117] width 13 height 7
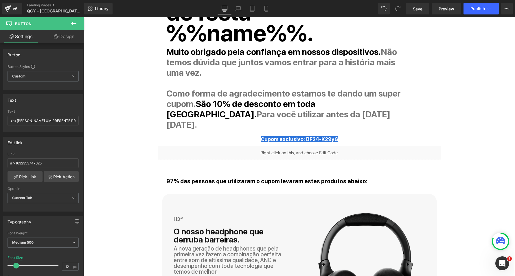
scroll to position [373, 0]
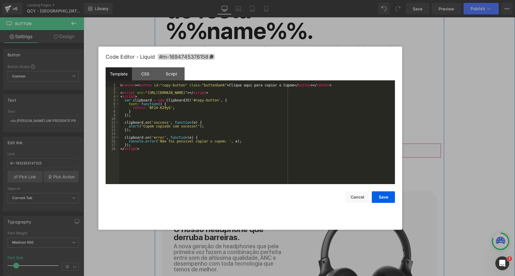
click at [306, 146] on icon at bounding box center [307, 147] width 3 height 3
click at [359, 199] on button "Cancel" at bounding box center [356, 197] width 23 height 12
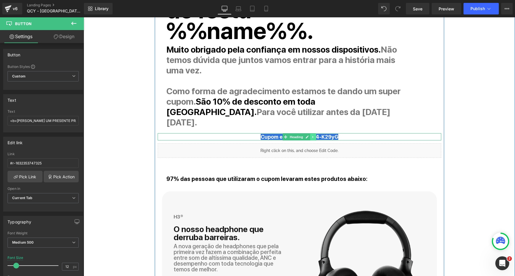
click at [311, 135] on icon at bounding box center [312, 136] width 3 height 3
click at [297, 136] on icon at bounding box center [297, 137] width 3 height 3
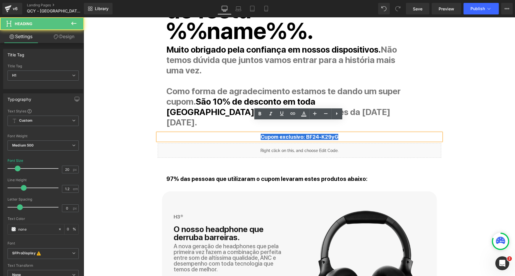
click at [307, 134] on strong "Cupom exclusivo: BF24-K29yG" at bounding box center [298, 137] width 77 height 6
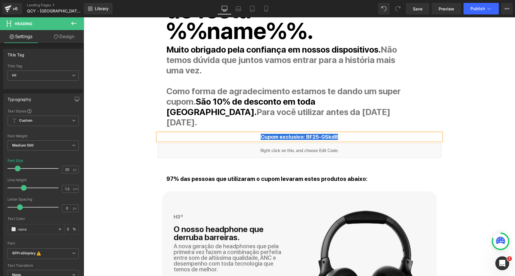
click at [304, 134] on strong "Cupom exclusivo: BF25-GSkd8" at bounding box center [298, 137] width 77 height 6
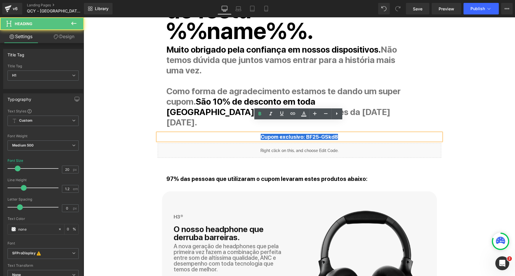
copy strong "BF25-GSkd8"
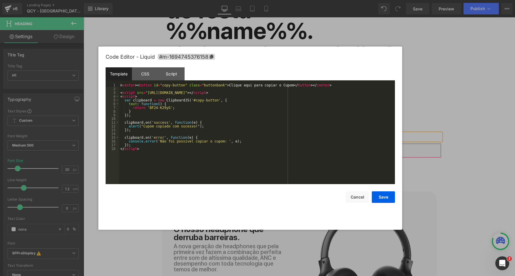
click at [306, 146] on icon at bounding box center [308, 148] width 4 height 4
click at [149, 108] on div "< center > < button id = "copy-button" class = "buttonbank" > Clique aqui para …" at bounding box center [256, 137] width 275 height 108
click at [170, 107] on div "< center > < button id = "copy-button" class = "buttonbank" > Clique aqui para …" at bounding box center [256, 137] width 275 height 108
click at [384, 197] on button "Save" at bounding box center [382, 197] width 23 height 12
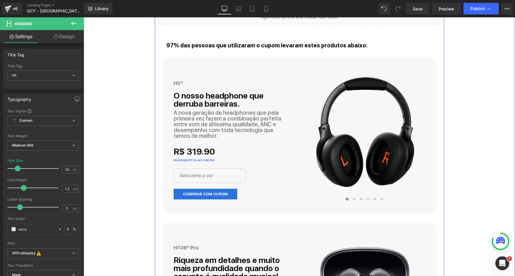
scroll to position [504, 0]
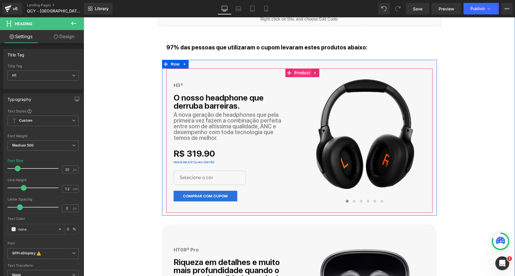
click at [300, 69] on span "Product" at bounding box center [302, 73] width 19 height 9
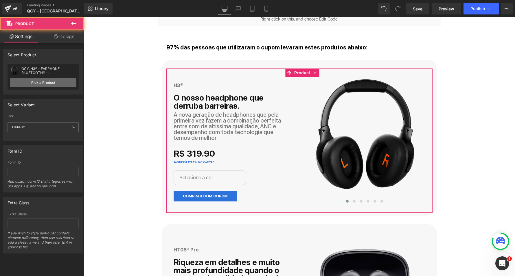
click at [52, 82] on link "Pick a Product" at bounding box center [43, 82] width 66 height 9
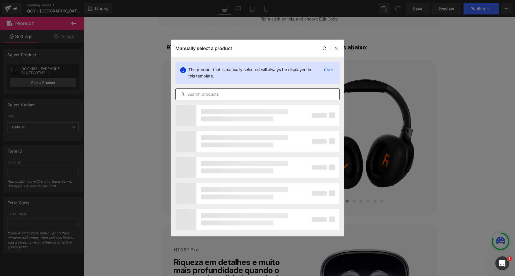
click at [206, 94] on input "text" at bounding box center [257, 94] width 164 height 7
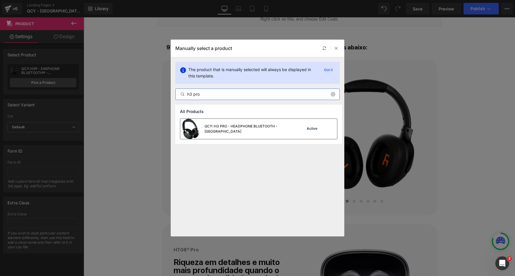
type input "h3 pro"
click at [242, 132] on div "QCY::H3 PRO - HEADPHONE BLUETOOTH - [GEOGRAPHIC_DATA]" at bounding box center [235, 129] width 111 height 20
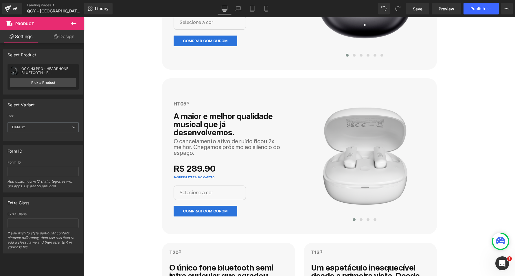
scroll to position [807, 0]
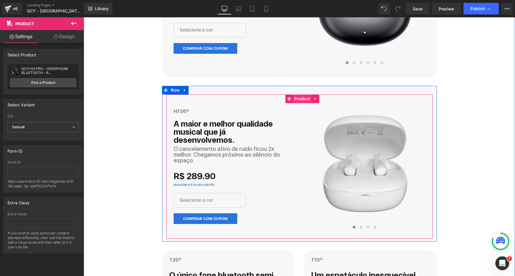
click at [297, 95] on span "Product" at bounding box center [302, 99] width 19 height 9
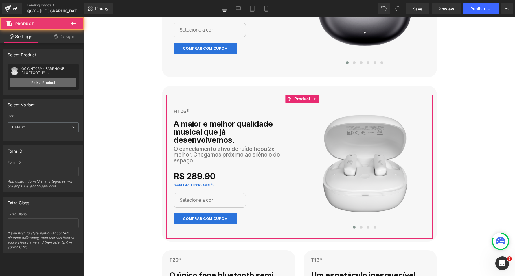
click at [55, 82] on link "Pick a Product" at bounding box center [43, 82] width 66 height 9
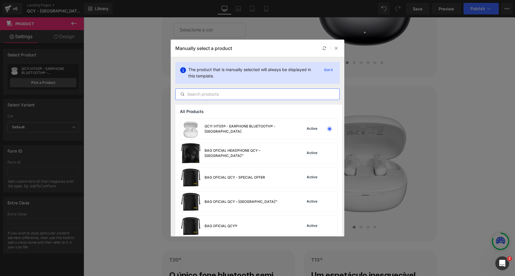
click at [219, 94] on input "text" at bounding box center [257, 94] width 164 height 7
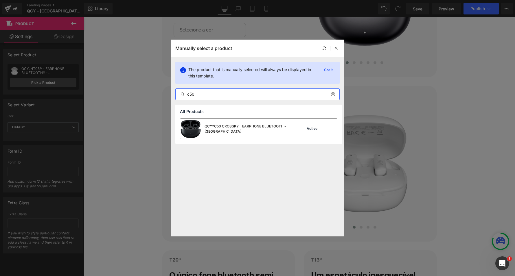
type input "c50"
click at [233, 128] on div "QCY::C50 CROSSKY - EARPHONE BLUETOOTH - [GEOGRAPHIC_DATA]" at bounding box center [247, 129] width 87 height 10
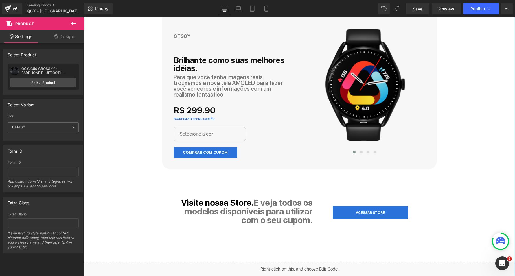
scroll to position [1307, 0]
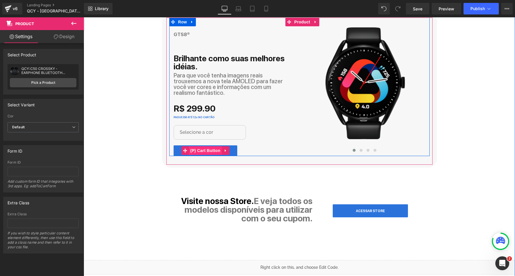
click at [205, 146] on span "(P) Cart Button" at bounding box center [204, 150] width 33 height 9
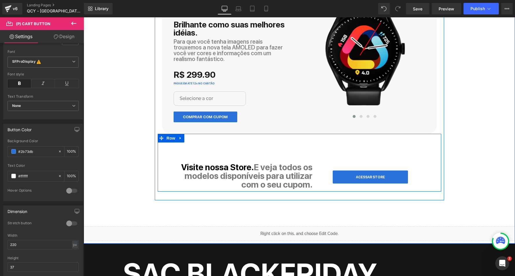
scroll to position [1350, 0]
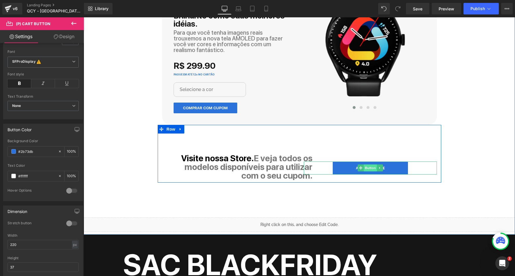
click at [366, 164] on span "Button" at bounding box center [369, 167] width 13 height 7
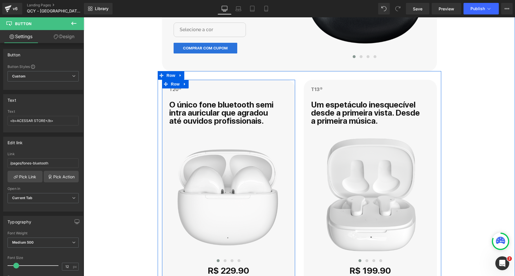
scroll to position [972, 0]
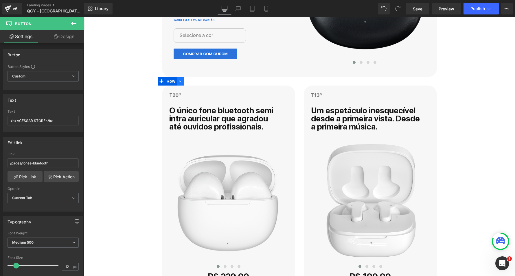
click at [181, 79] on icon at bounding box center [180, 81] width 4 height 4
click at [196, 79] on icon at bounding box center [195, 81] width 4 height 4
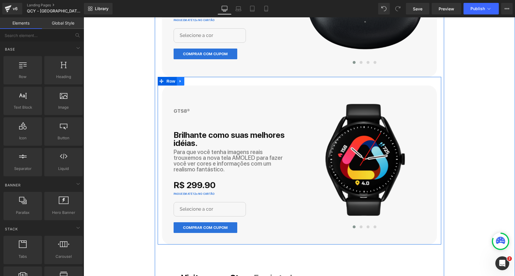
click at [180, 79] on icon at bounding box center [180, 81] width 4 height 4
click at [187, 79] on icon at bounding box center [188, 81] width 4 height 4
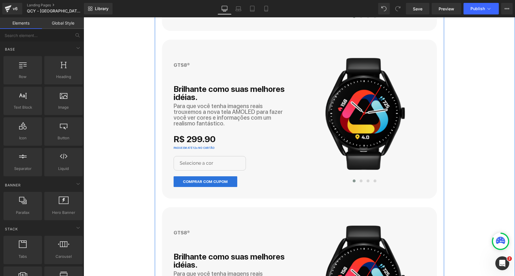
scroll to position [1004, 0]
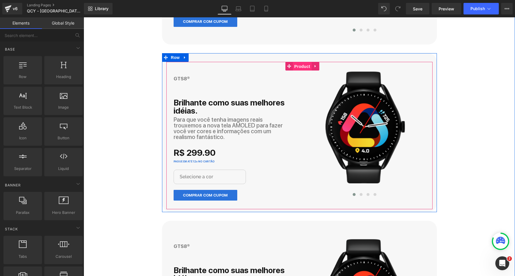
click at [298, 62] on span "Product" at bounding box center [302, 66] width 19 height 9
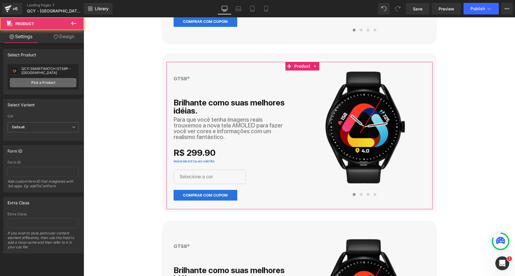
click at [59, 84] on link "Pick a Product" at bounding box center [43, 82] width 66 height 9
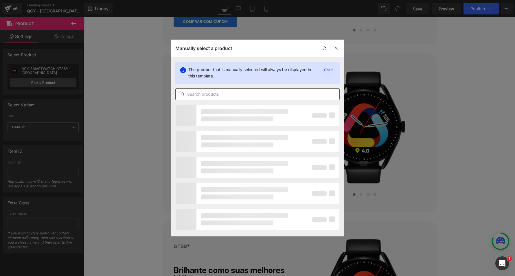
click at [196, 93] on input "text" at bounding box center [257, 94] width 164 height 7
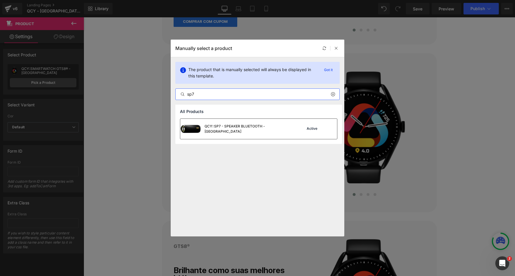
type input "sp7"
click at [246, 126] on div "QCY::SP7 - SPEAKER BLUETOOTH - [GEOGRAPHIC_DATA]" at bounding box center [247, 129] width 87 height 10
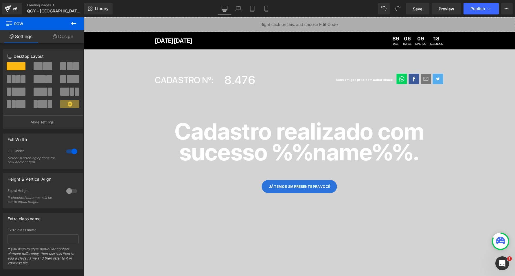
scroll to position [0, 0]
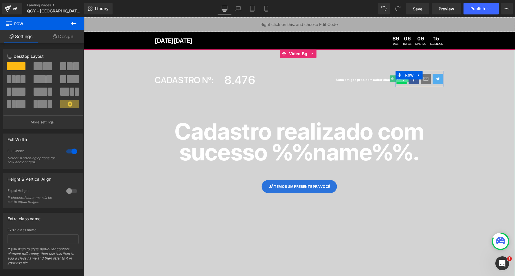
click at [403, 82] on span "Image" at bounding box center [401, 78] width 12 height 7
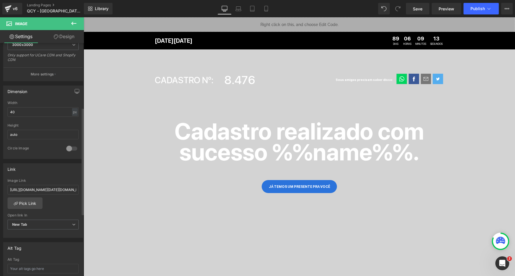
scroll to position [141, 0]
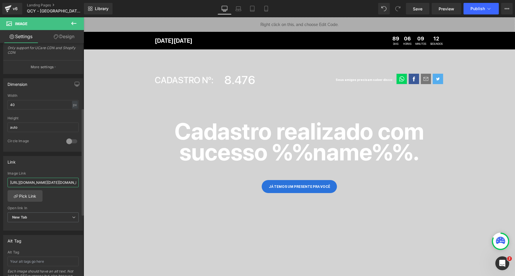
drag, startPoint x: 54, startPoint y: 181, endPoint x: 73, endPoint y: 181, distance: 18.5
click at [73, 181] on input "[URL][DOMAIN_NAME][DATE][DOMAIN_NAME]" at bounding box center [43, 183] width 71 height 10
click at [66, 180] on input "[URL][DOMAIN_NAME][DATE][DOMAIN_NAME]" at bounding box center [43, 183] width 71 height 10
drag, startPoint x: 69, startPoint y: 179, endPoint x: 75, endPoint y: 179, distance: 6.9
click at [75, 179] on input "[URL][DOMAIN_NAME][DATE][DOMAIN_NAME]" at bounding box center [43, 183] width 71 height 10
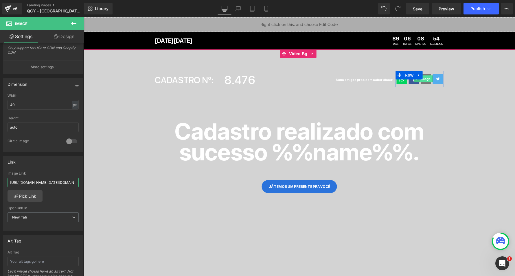
click at [425, 81] on span "Image" at bounding box center [425, 78] width 12 height 7
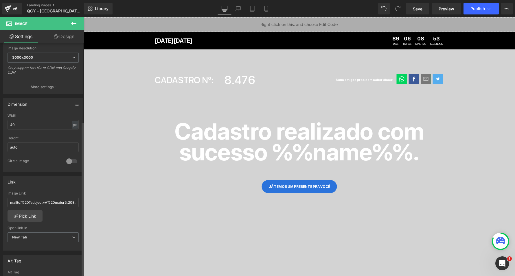
scroll to position [165, 0]
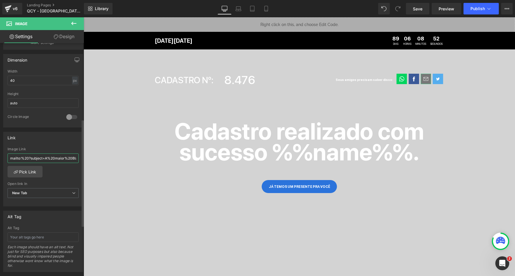
click at [56, 155] on input "mailto:%20?subject=A%20maior%20Black%20[DATE]%20Brasil&body=A%20QCY%20est%C3%A1…" at bounding box center [43, 158] width 71 height 10
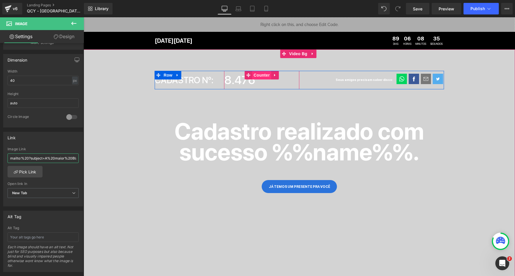
click at [264, 75] on span "Counter" at bounding box center [261, 75] width 19 height 9
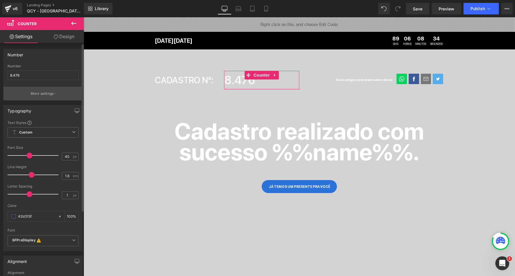
click at [45, 92] on p "More settings" at bounding box center [42, 93] width 23 height 5
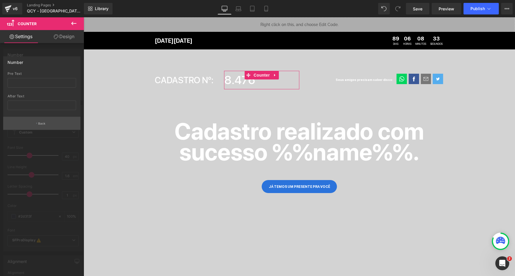
click at [39, 121] on p "Back" at bounding box center [42, 123] width 8 height 4
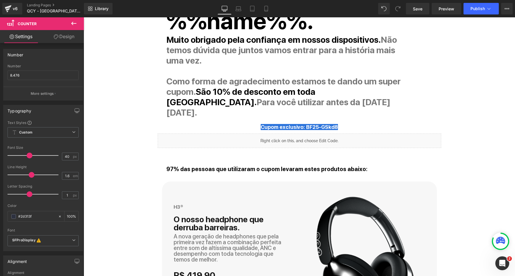
scroll to position [409, 0]
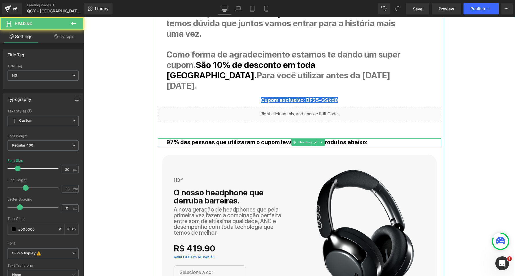
click at [171, 139] on span "97% das pessoas que utilizaram o cupom levaram estes produtos abaixo:" at bounding box center [266, 142] width 201 height 7
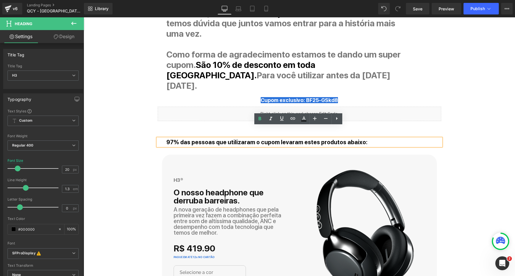
click at [171, 139] on span "97% das pessoas que utilizaram o cupom levaram estes produtos abaixo:" at bounding box center [266, 142] width 201 height 7
click at [170, 139] on span "97% das pessoas que utilizaram o cupom levaram estes produtos abaixo:" at bounding box center [266, 142] width 201 height 7
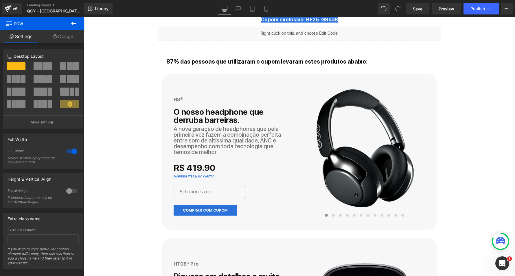
scroll to position [492, 0]
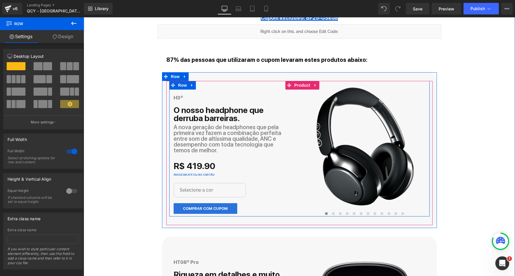
click at [182, 95] on div "H3® Heading" at bounding box center [233, 97] width 121 height 5
